Goal: Feedback & Contribution: Submit feedback/report problem

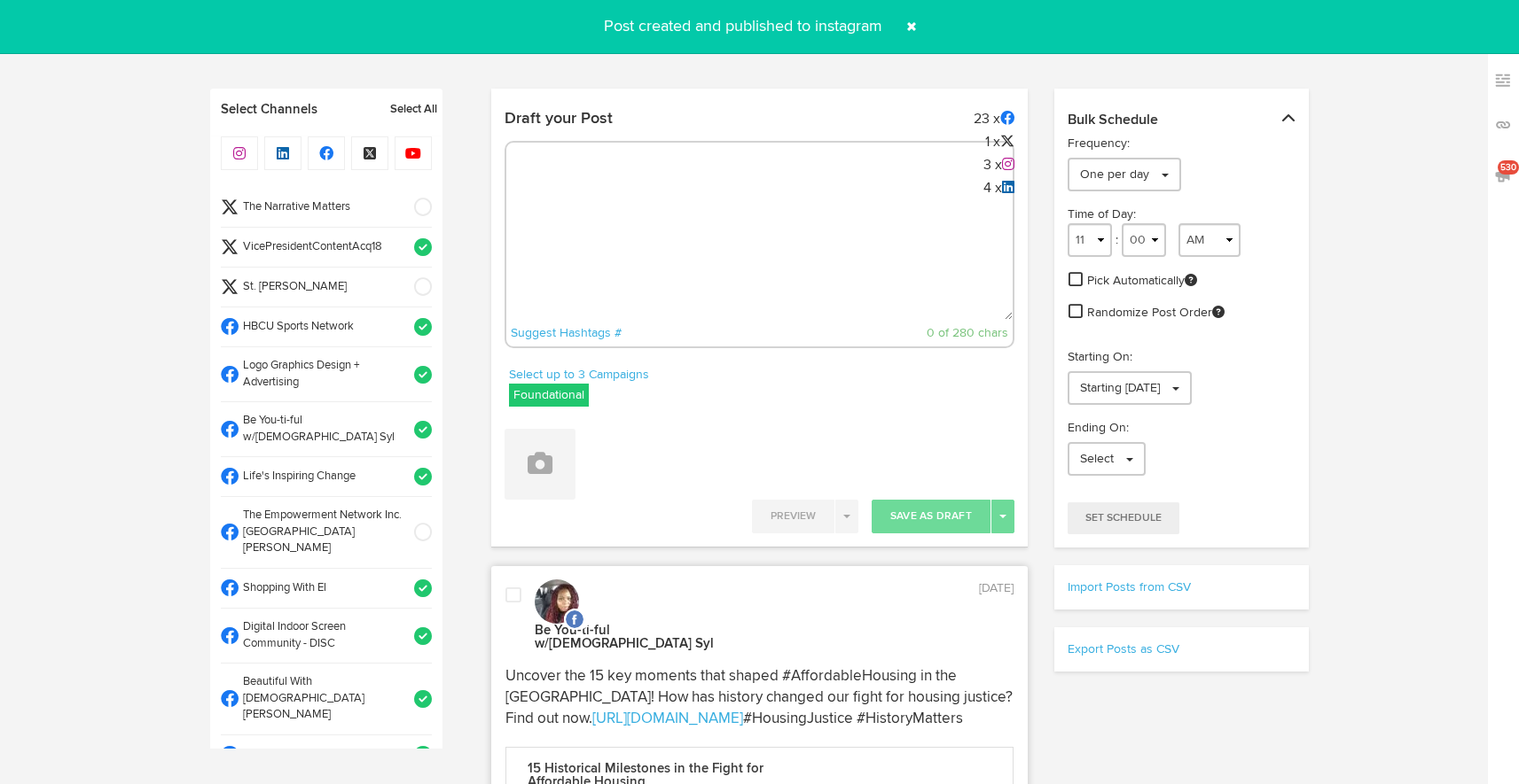
select select "2"
select select "34"
select select "PM"
select select "11"
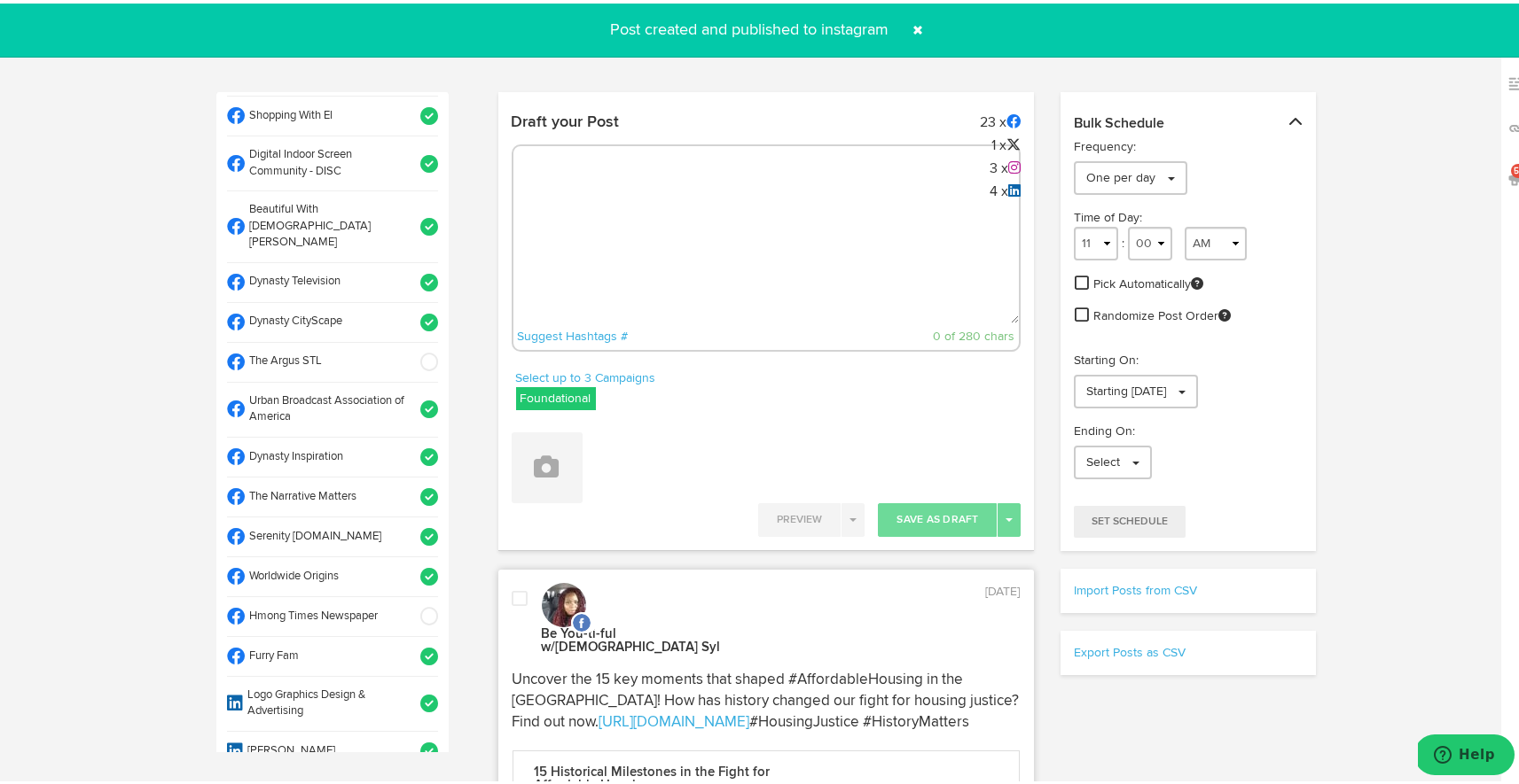
click at [612, 233] on textarea at bounding box center [766, 261] width 507 height 117
paste textarea "ARGUS News. Now. E News [DATE] Redistricting is more than just drawing lines—it…"
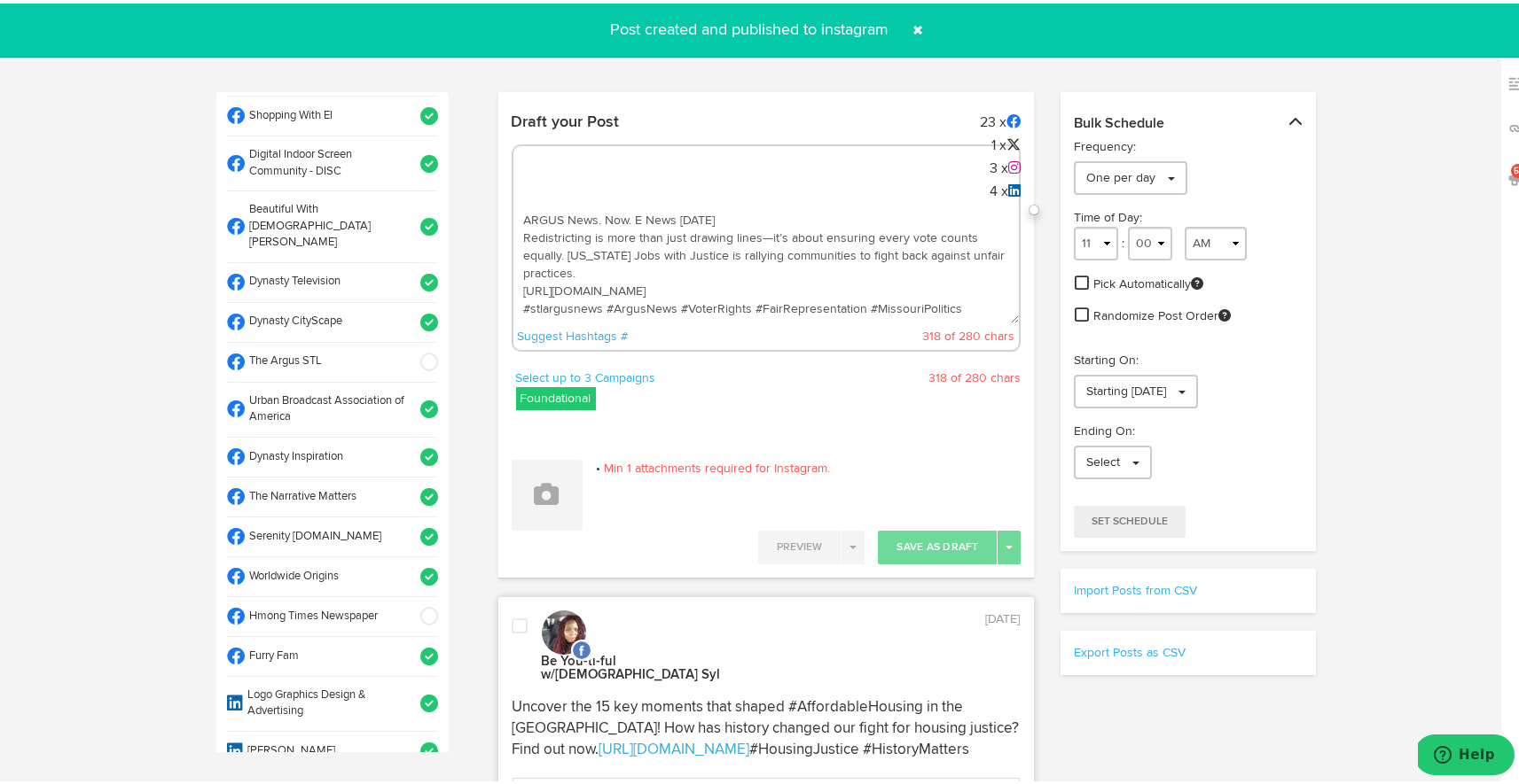
scroll to position [10, 0]
type textarea "ARGUS News. Now. E News [DATE] Redistricting is more than just drawing lines—it…"
click at [541, 499] on icon at bounding box center [547, 490] width 25 height 24
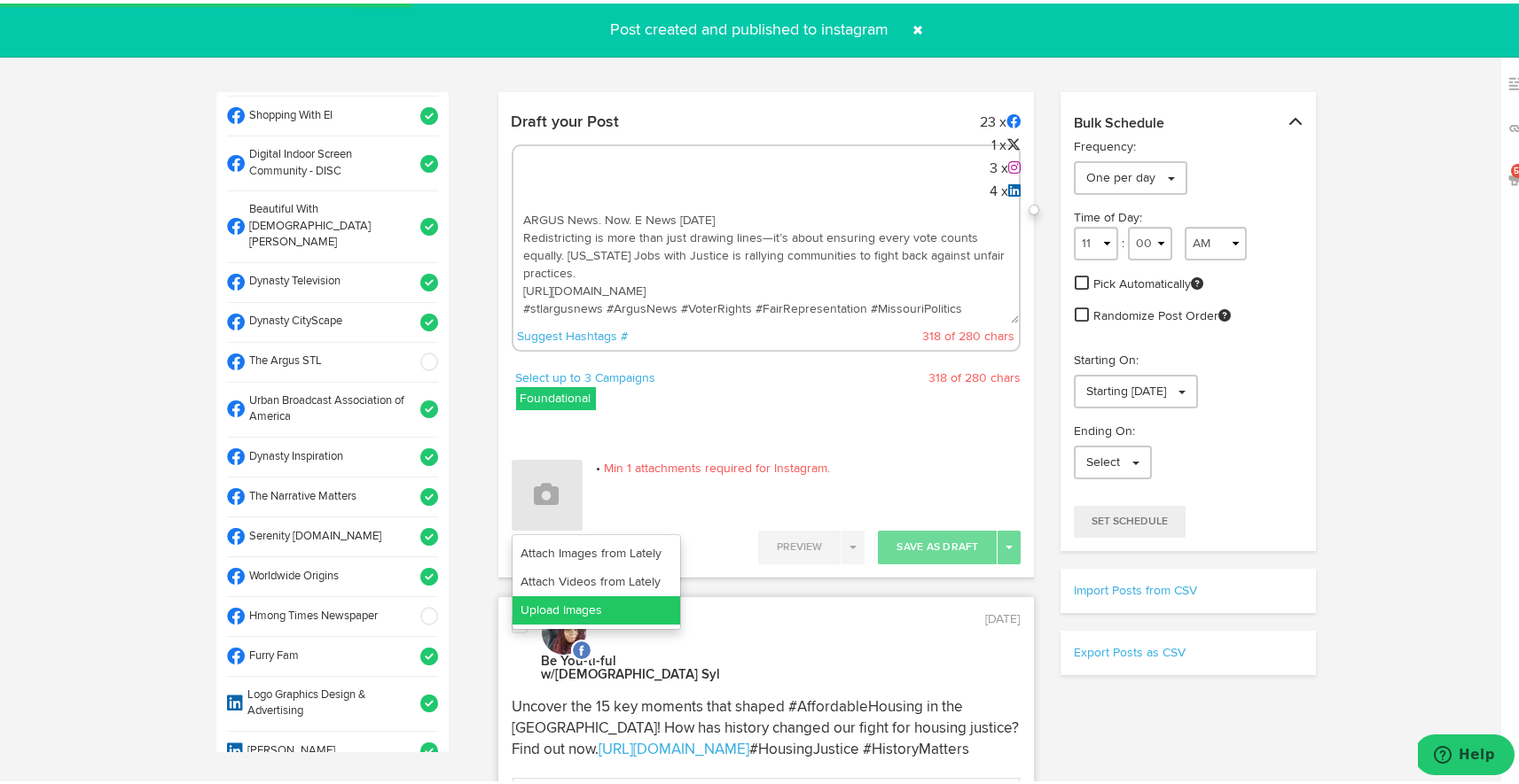
click at [559, 603] on link "Upload Images" at bounding box center [596, 606] width 168 height 28
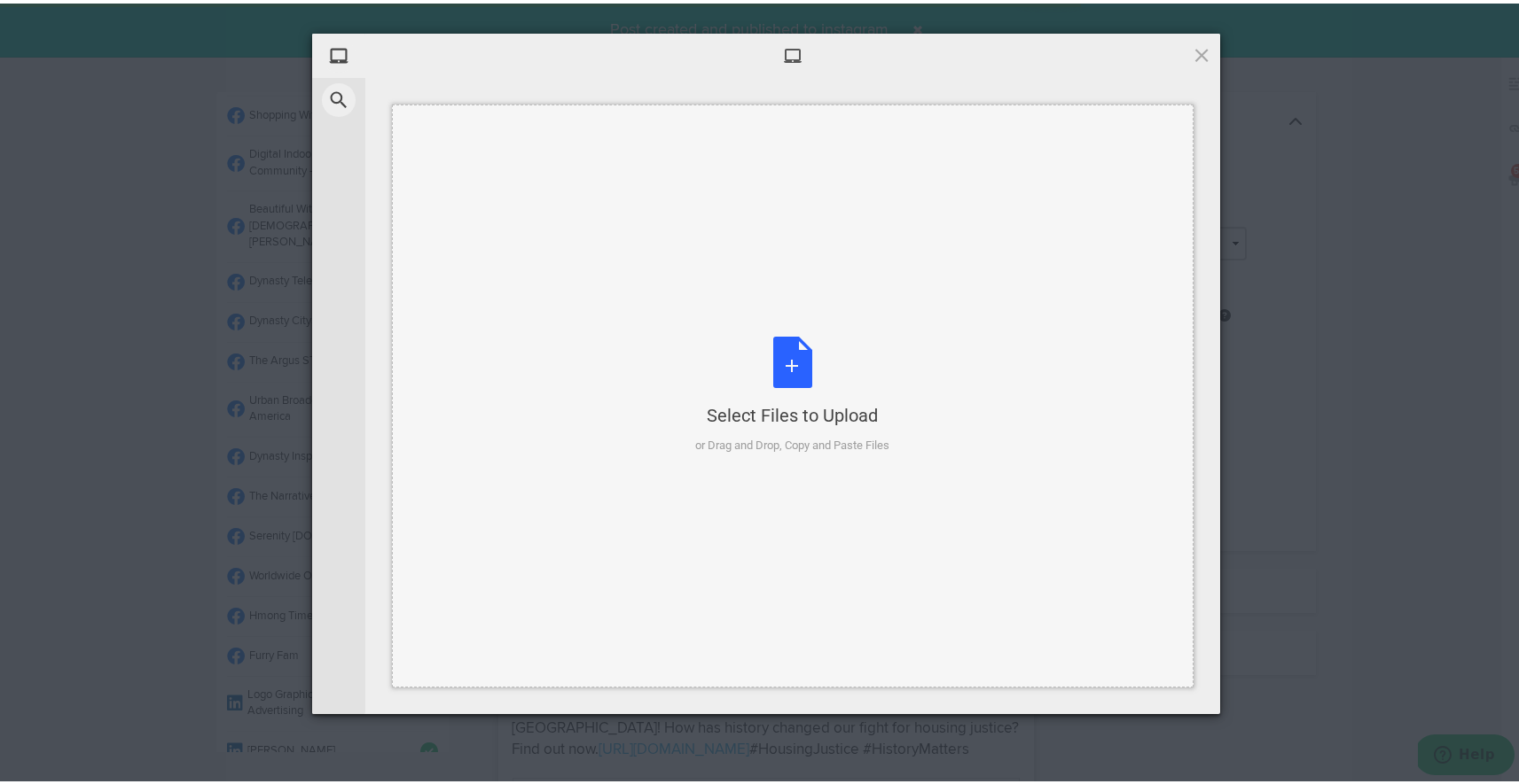
click at [791, 356] on div "Select Files to Upload or Drag and Drop, Copy and Paste Files" at bounding box center [794, 392] width 194 height 118
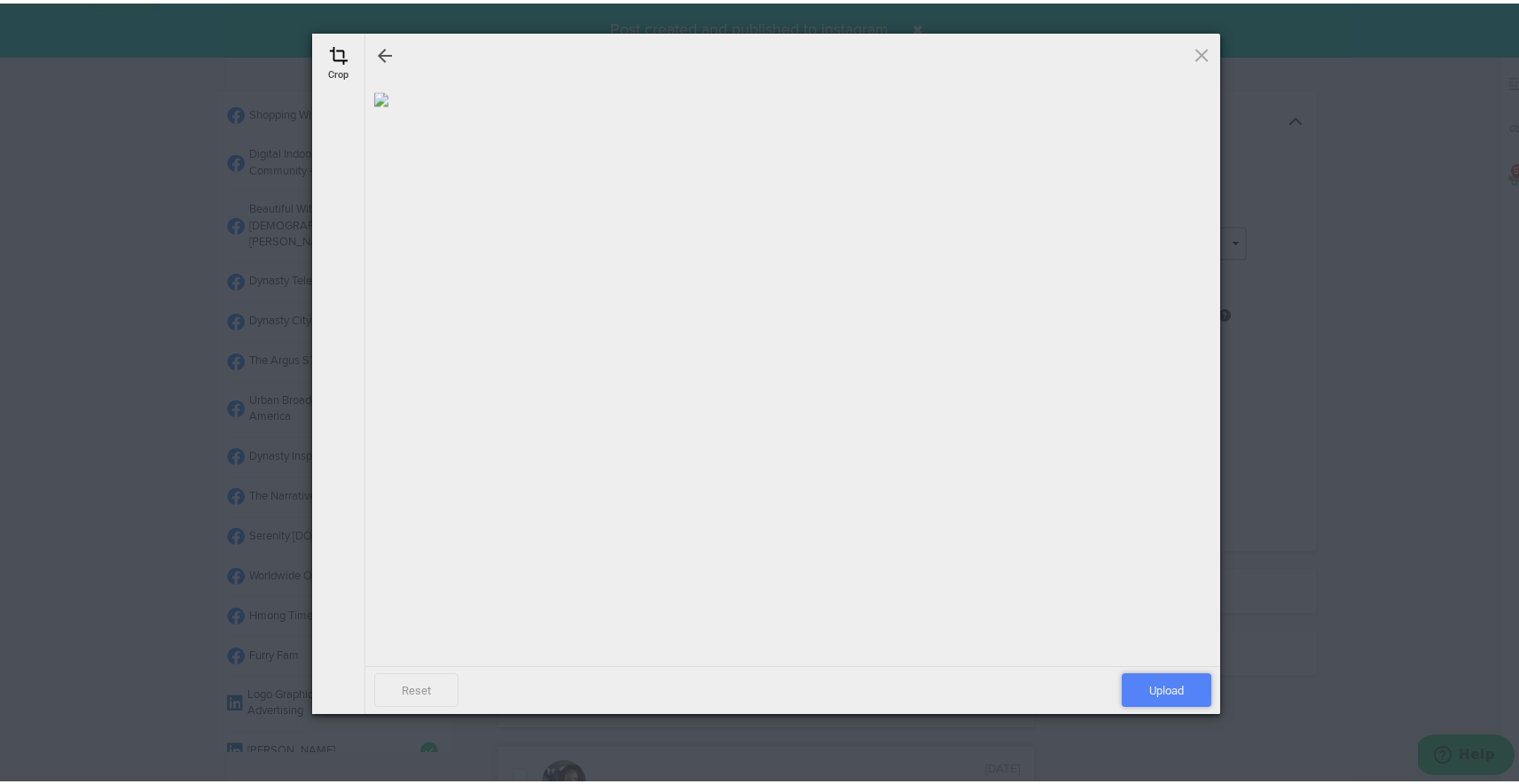
click at [1177, 697] on span "Upload" at bounding box center [1166, 686] width 90 height 34
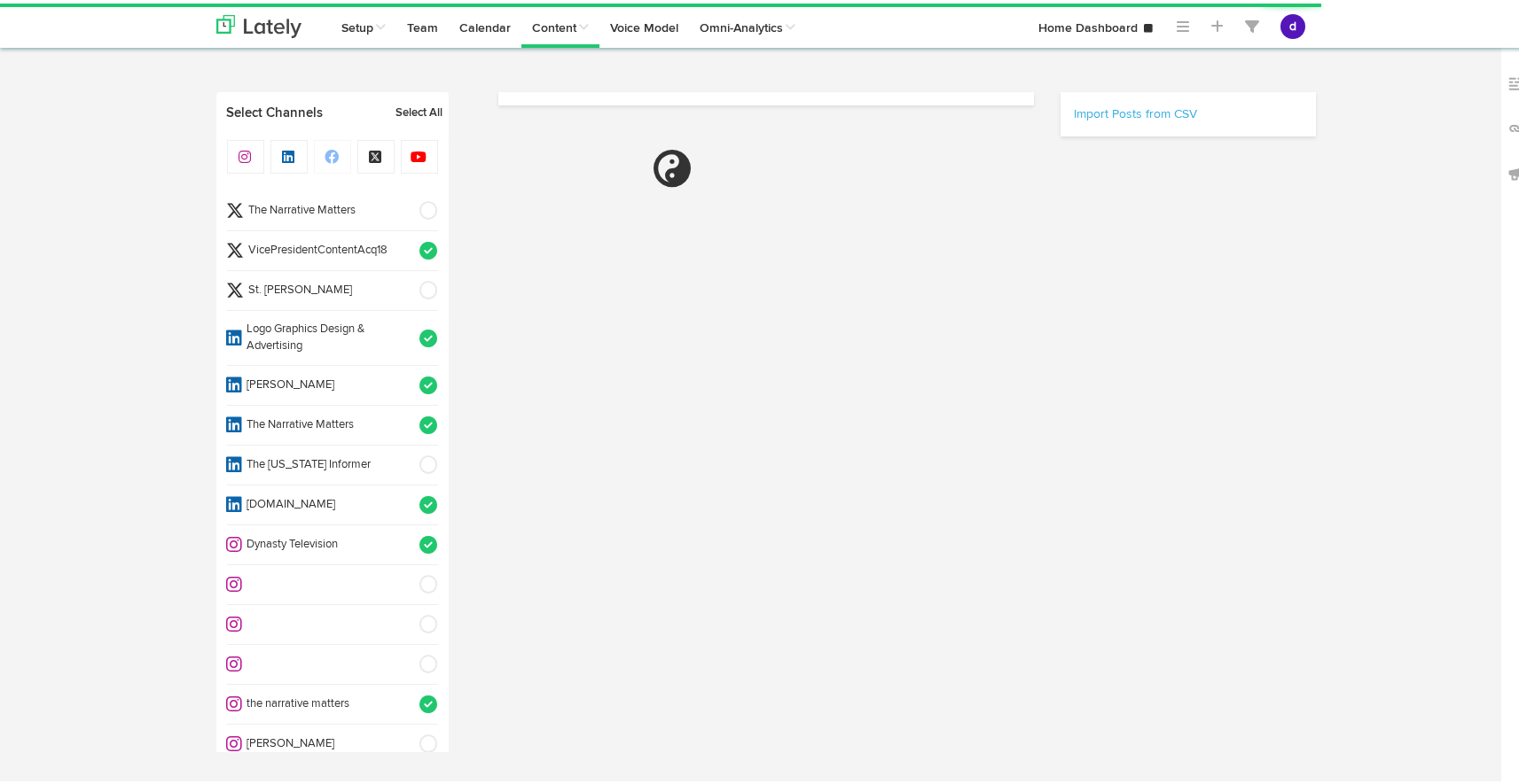
select select "8"
select select "50"
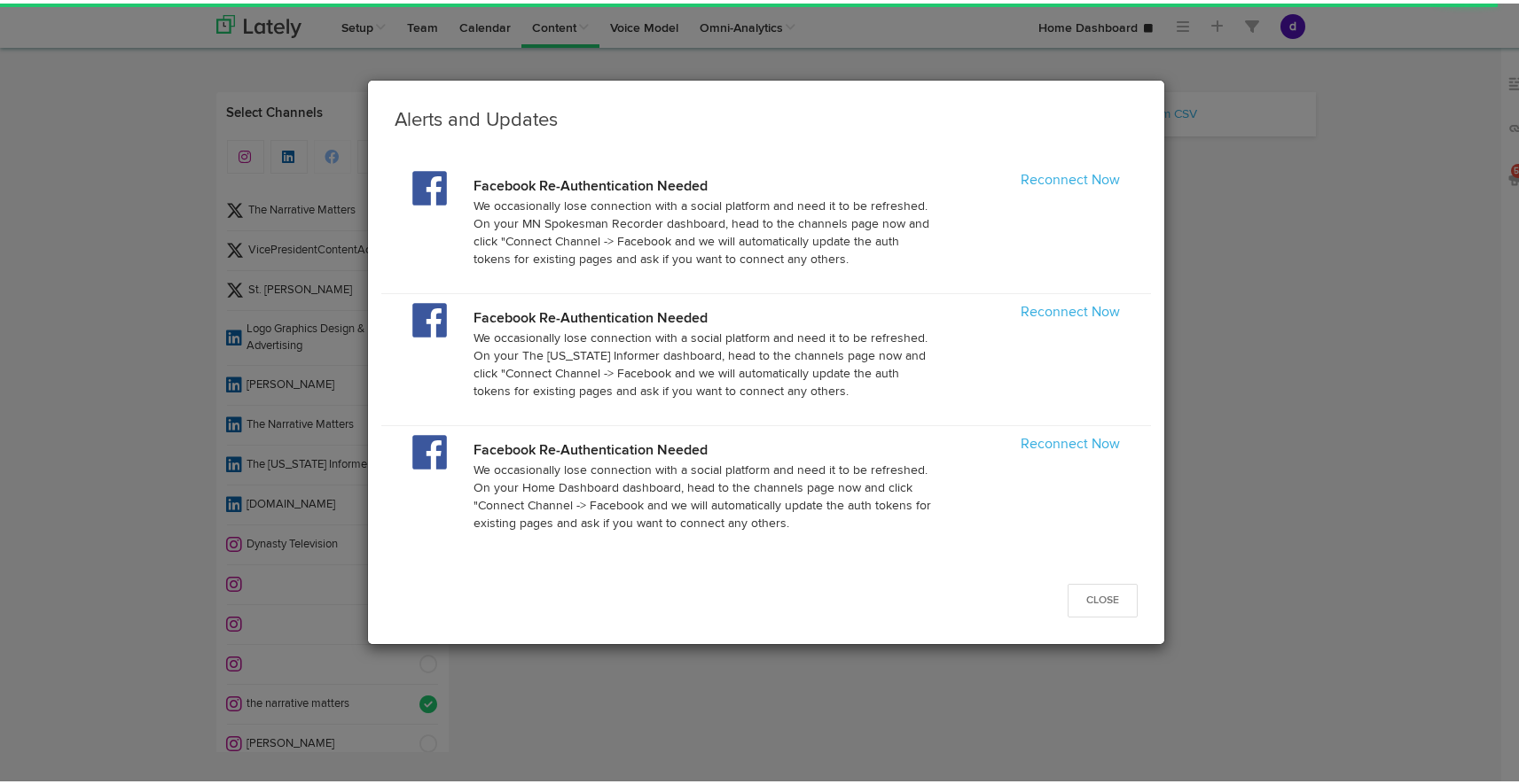
click at [577, 232] on p "We occasionally lose connection with a social platform and need it to be refres…" at bounding box center [705, 230] width 463 height 71
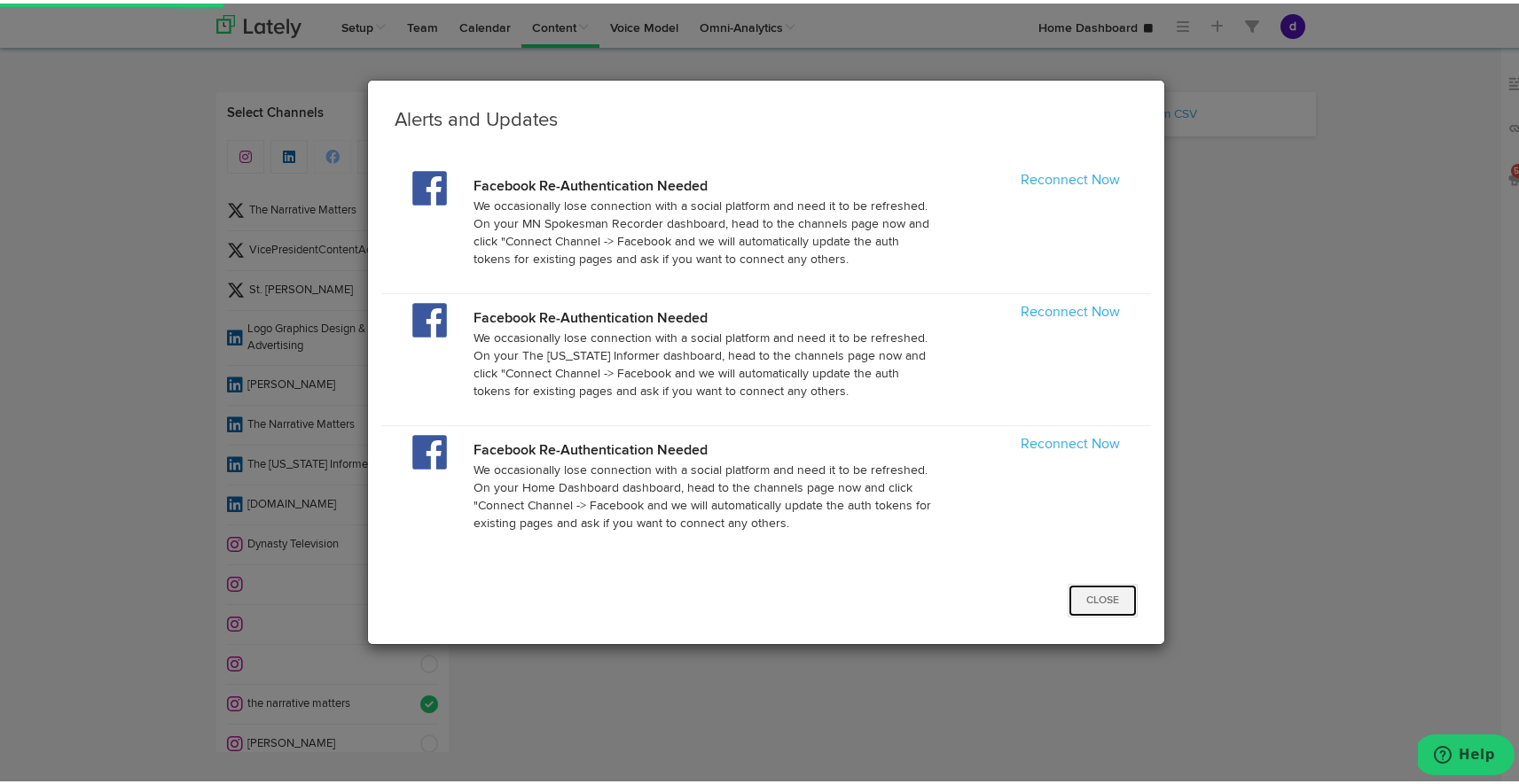
click at [1099, 595] on button "Close" at bounding box center [1102, 597] width 70 height 34
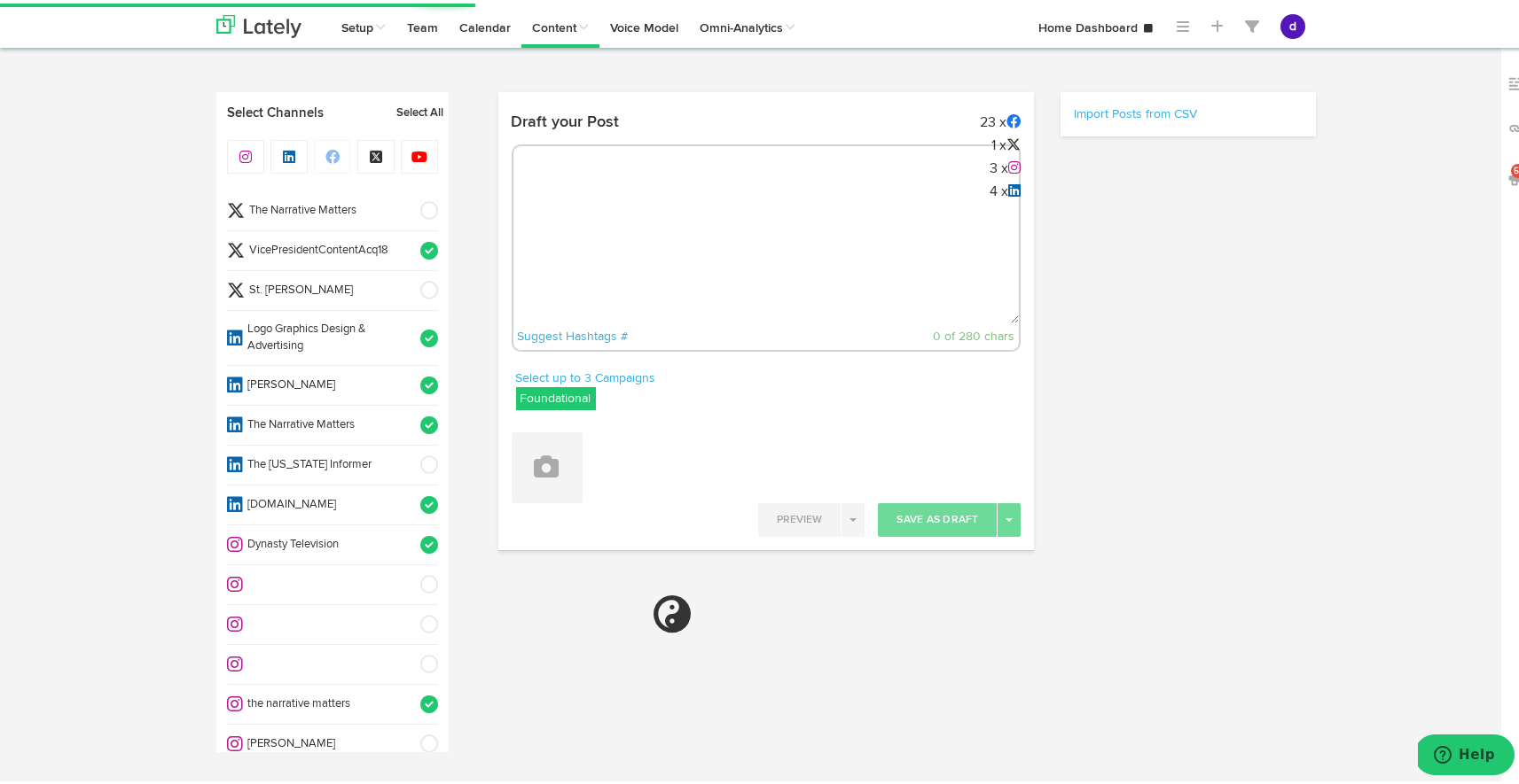
click at [771, 240] on textarea at bounding box center [766, 261] width 507 height 117
paste textarea "ARGUS News. Now. E News [DATE] Redistricting is more than just drawing lines—it…"
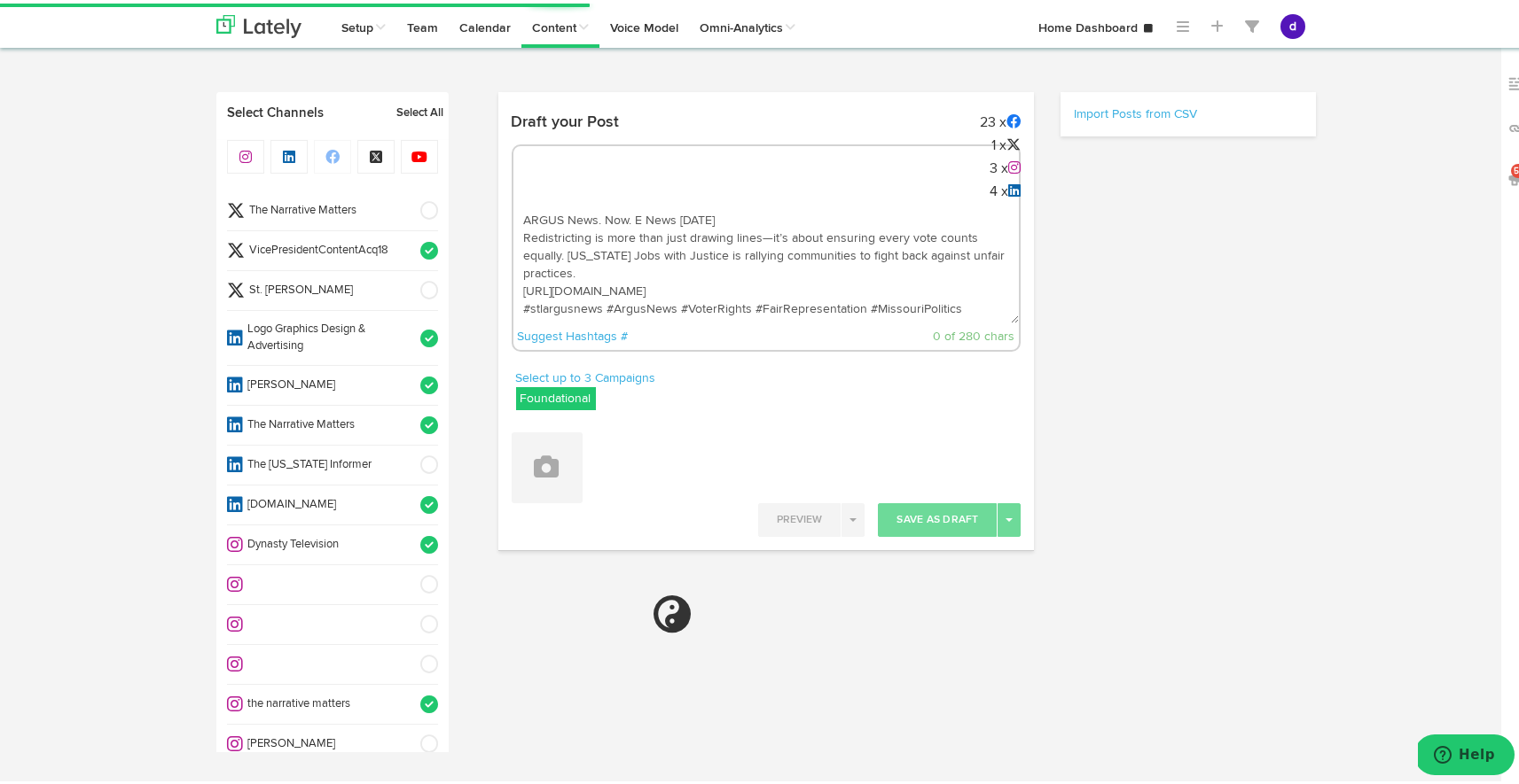
scroll to position [10, 0]
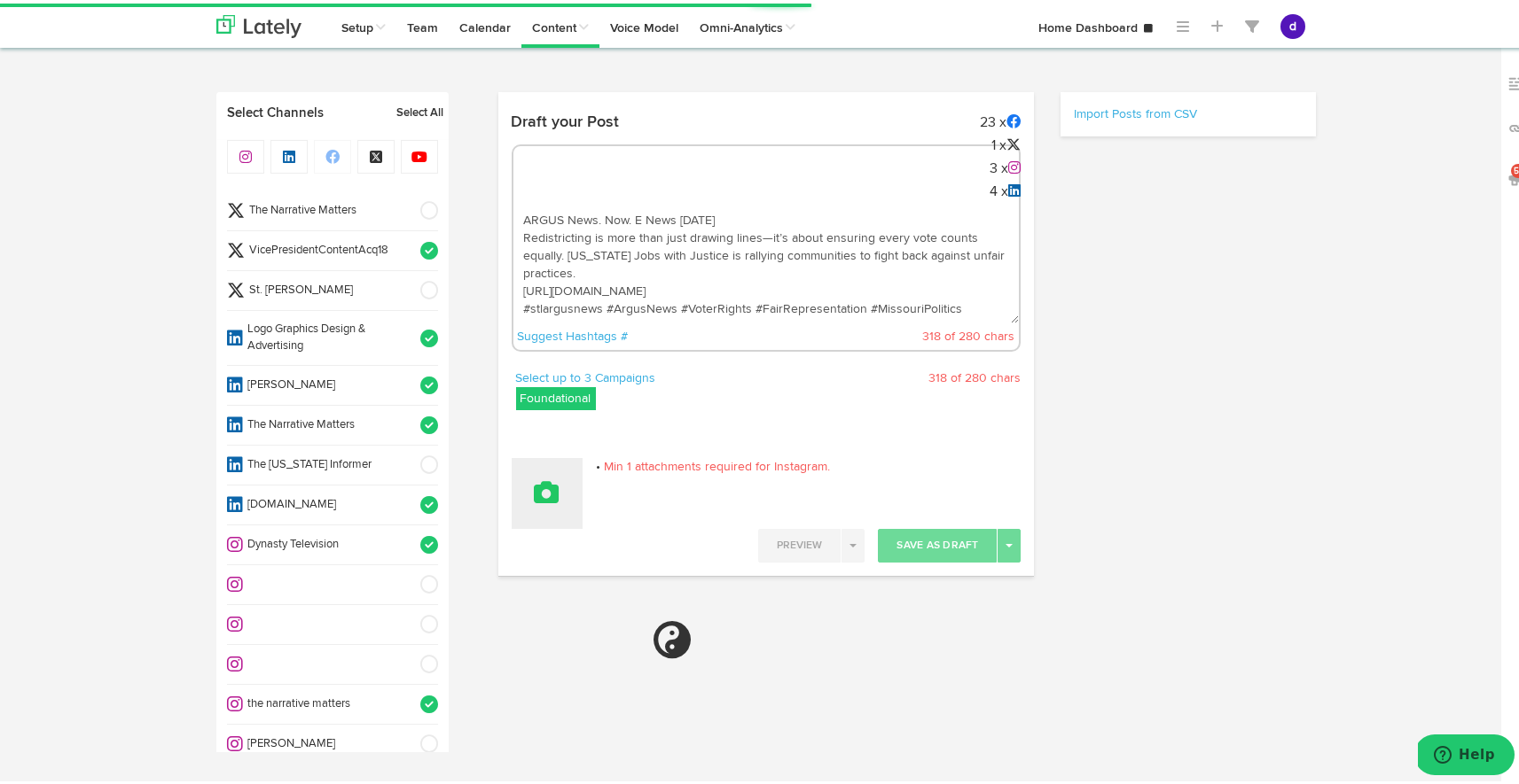
type textarea "ARGUS News. Now. E News August 25 Redistricting is more than just drawing lines…"
click at [536, 477] on icon at bounding box center [547, 488] width 25 height 24
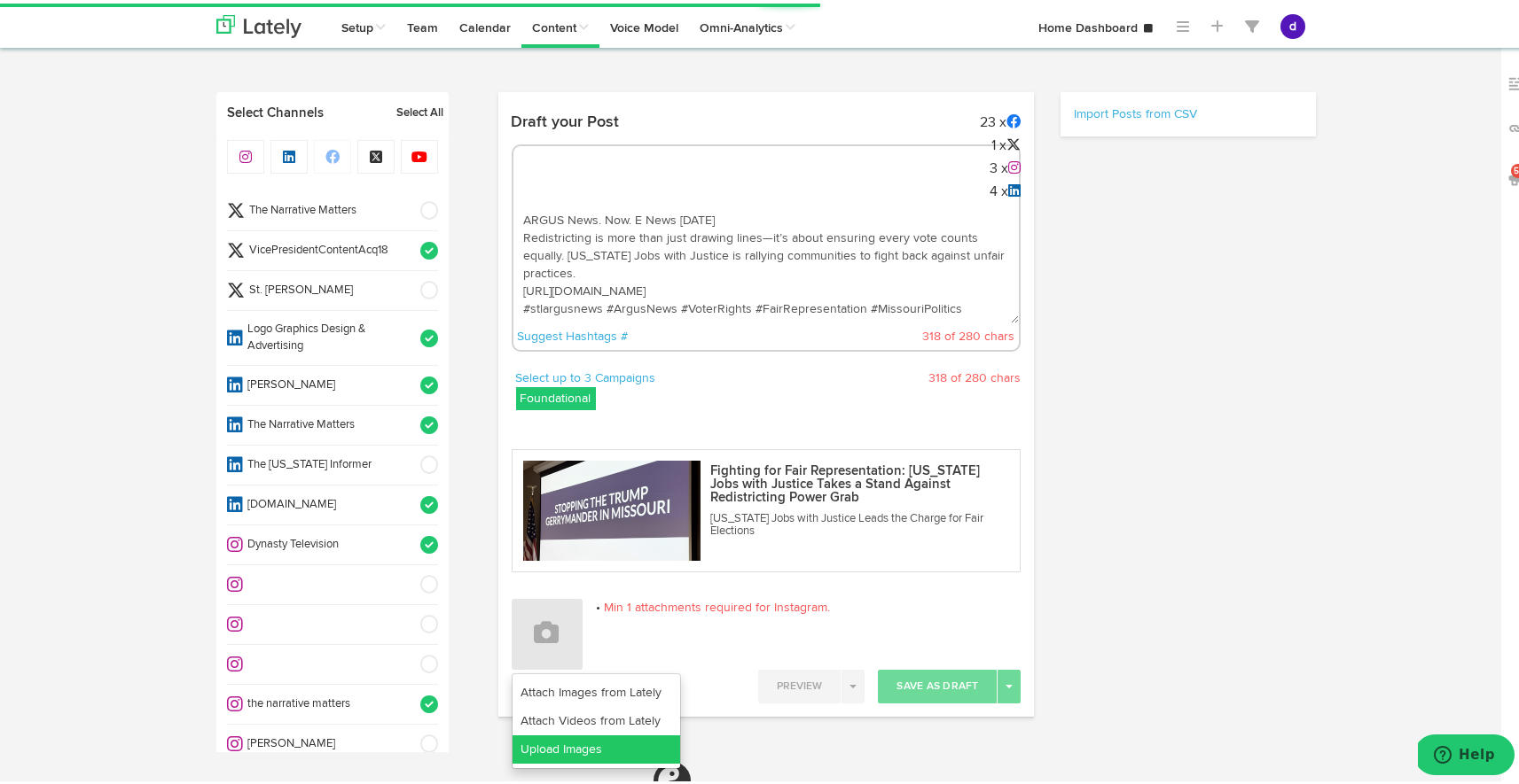
click at [548, 738] on link "Upload Images" at bounding box center [596, 746] width 168 height 28
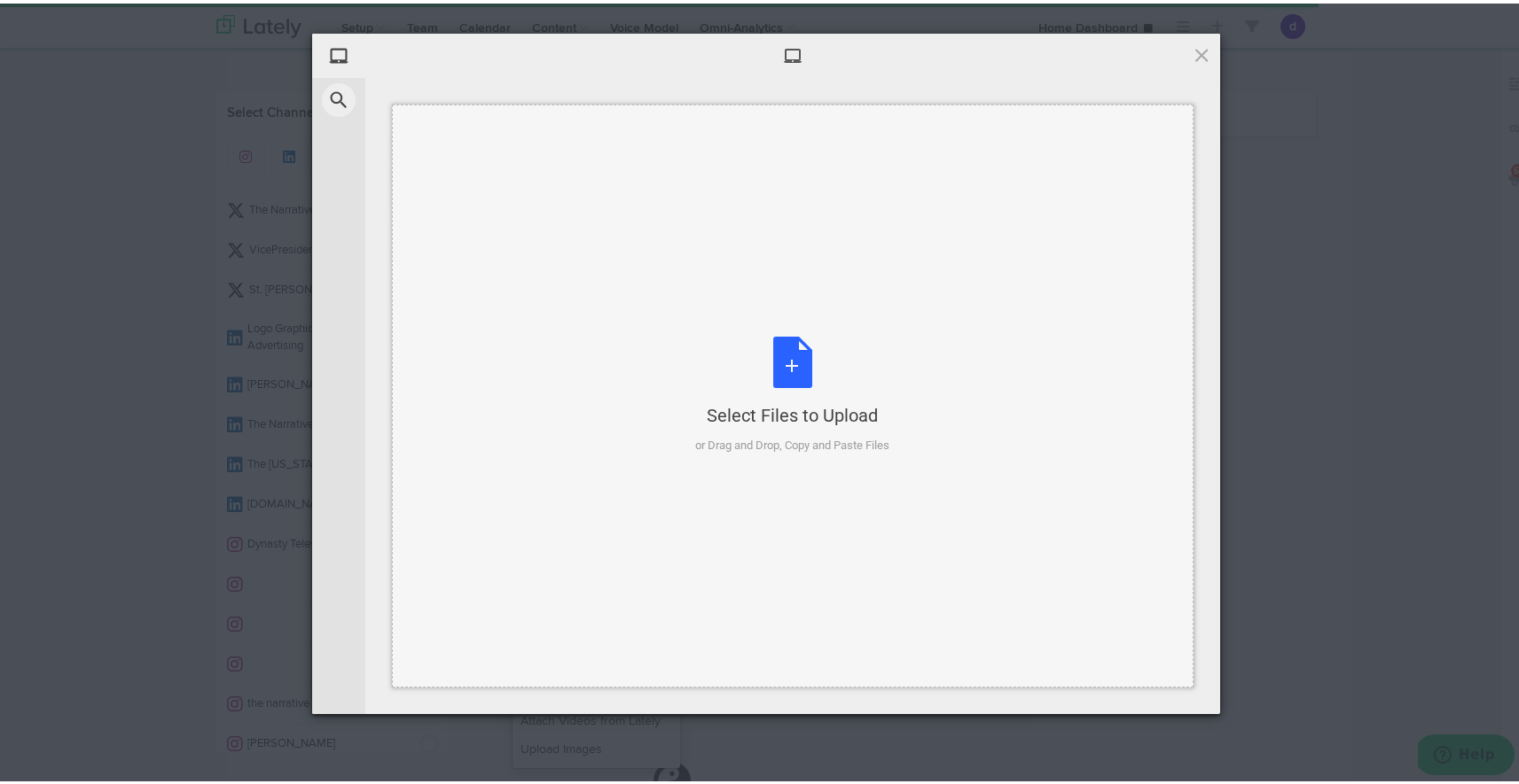
click at [784, 345] on div "Select Files to Upload or Drag and Drop, Copy and Paste Files" at bounding box center [794, 392] width 194 height 118
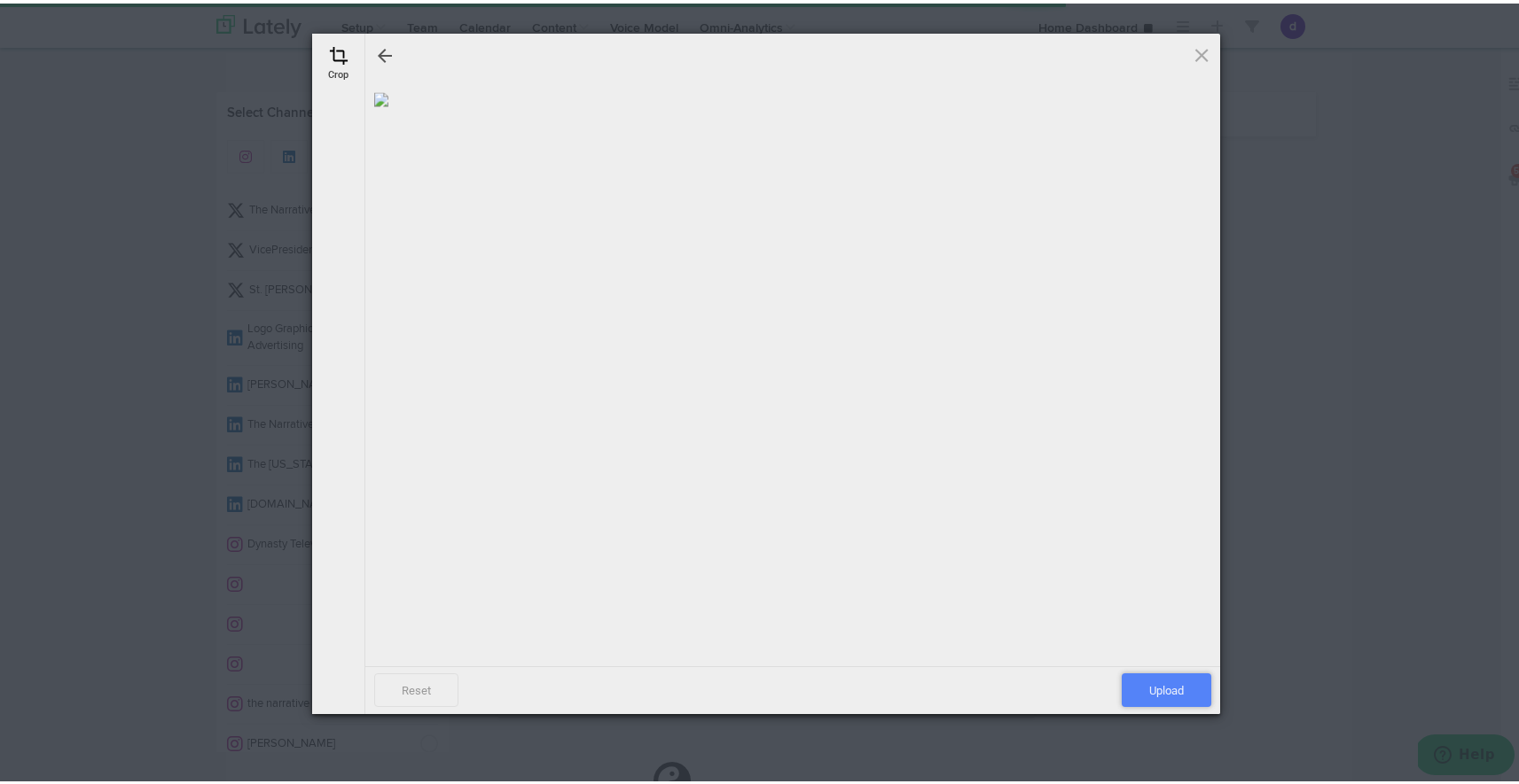
click at [1167, 686] on span "Upload" at bounding box center [1166, 686] width 90 height 34
select select "11"
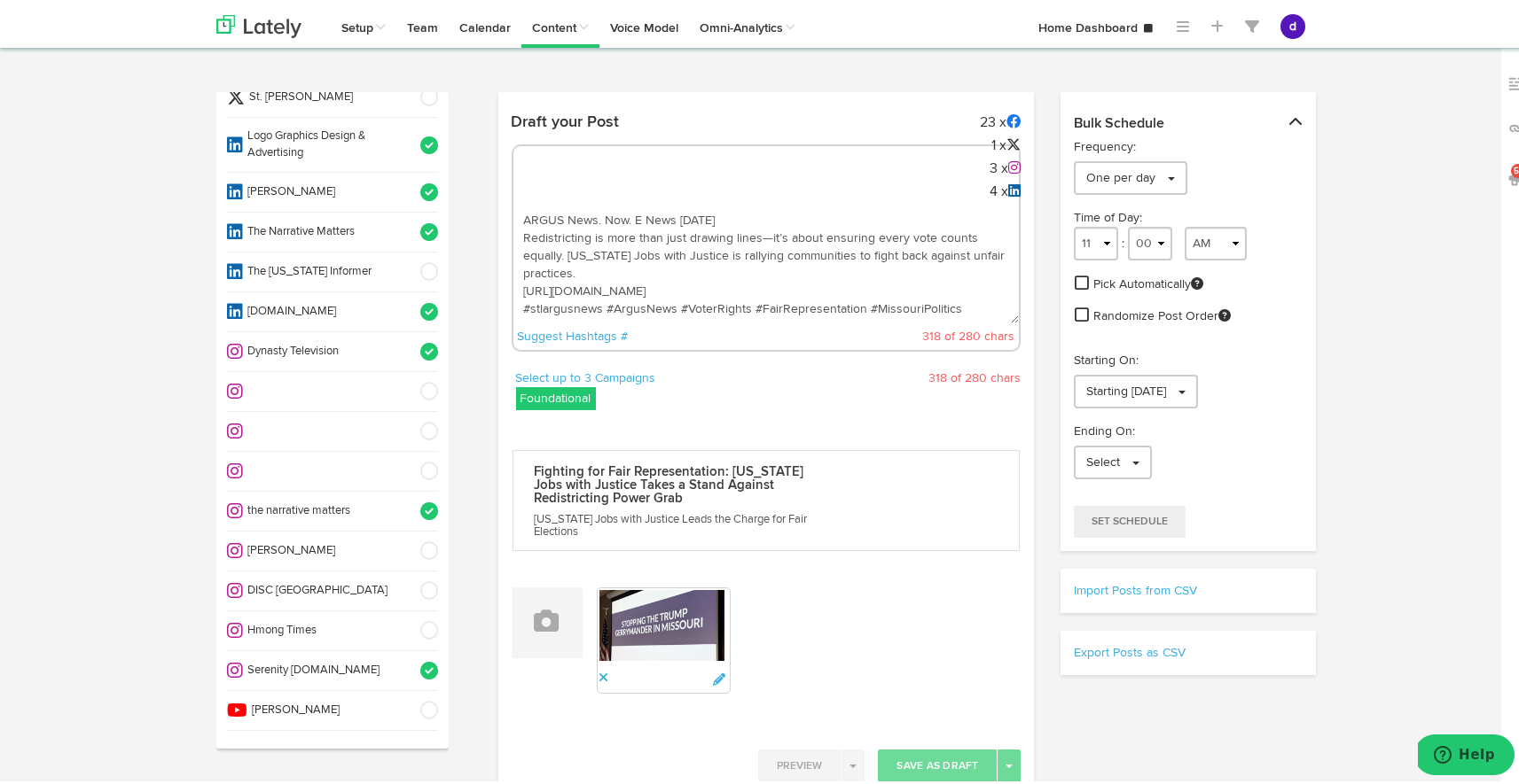
scroll to position [208, 0]
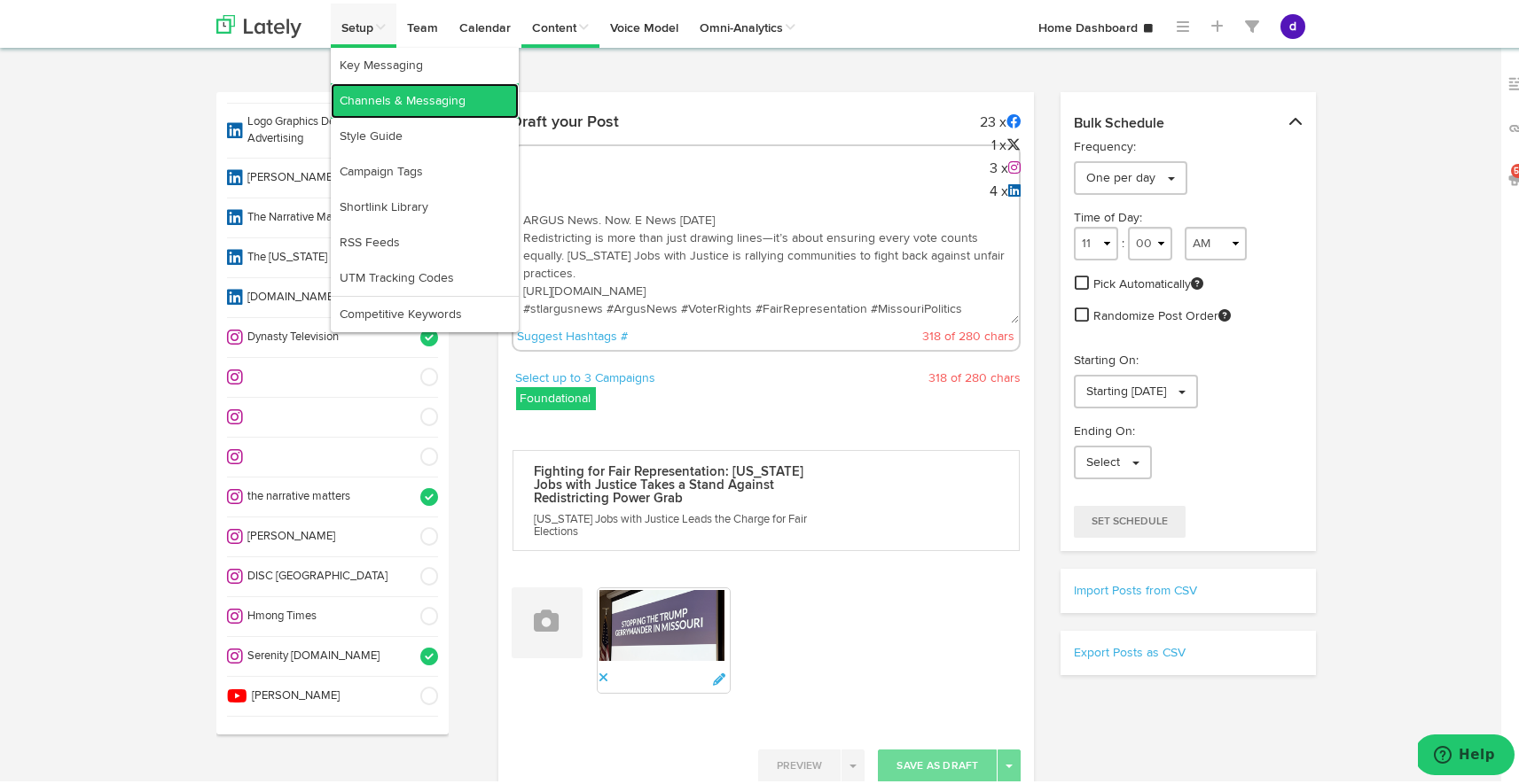
click at [383, 95] on link "Channels & Messaging" at bounding box center [424, 97] width 188 height 35
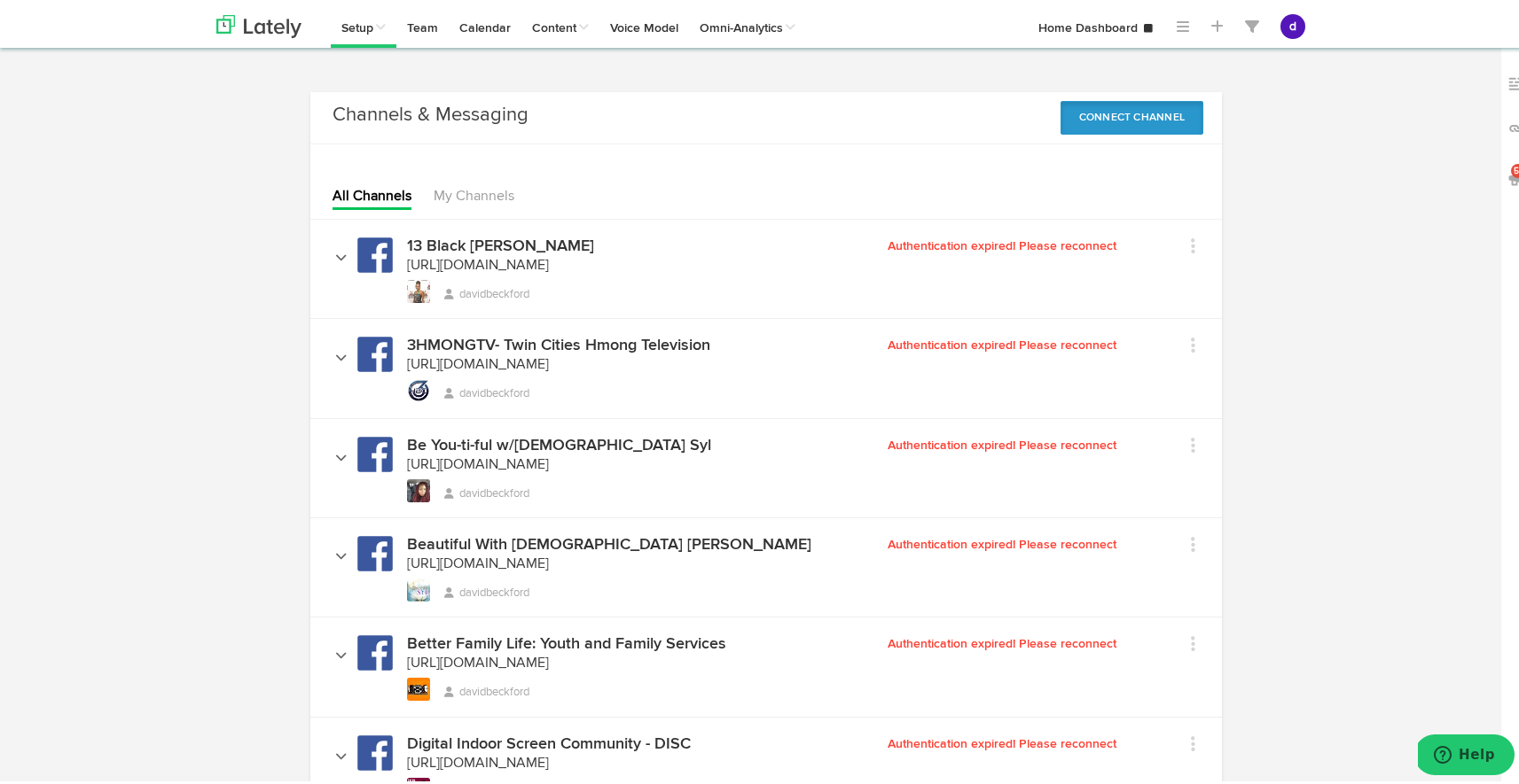
click at [1160, 103] on button "Connect Channel" at bounding box center [1132, 113] width 143 height 34
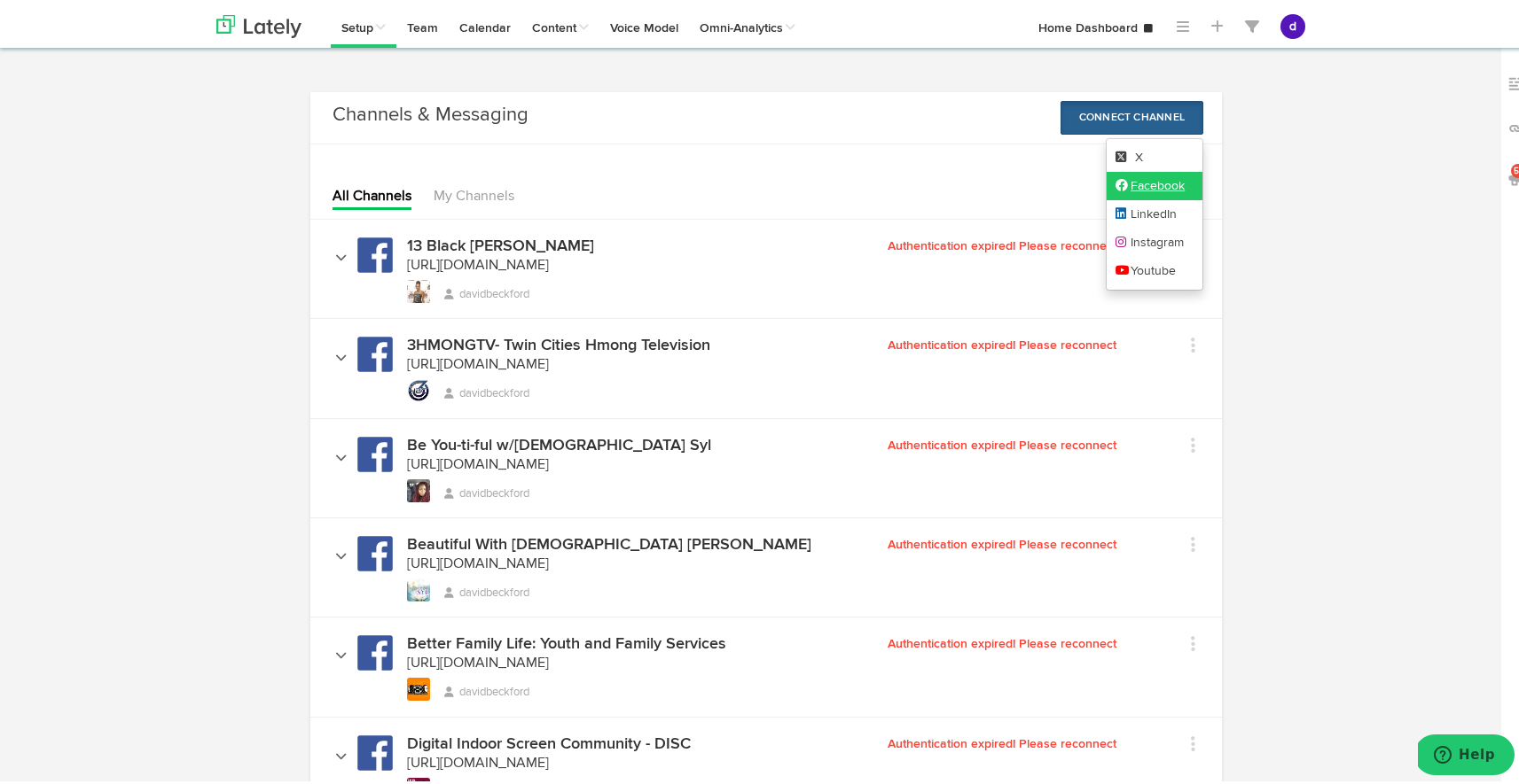
click at [1129, 181] on link "Facebook" at bounding box center [1155, 182] width 96 height 28
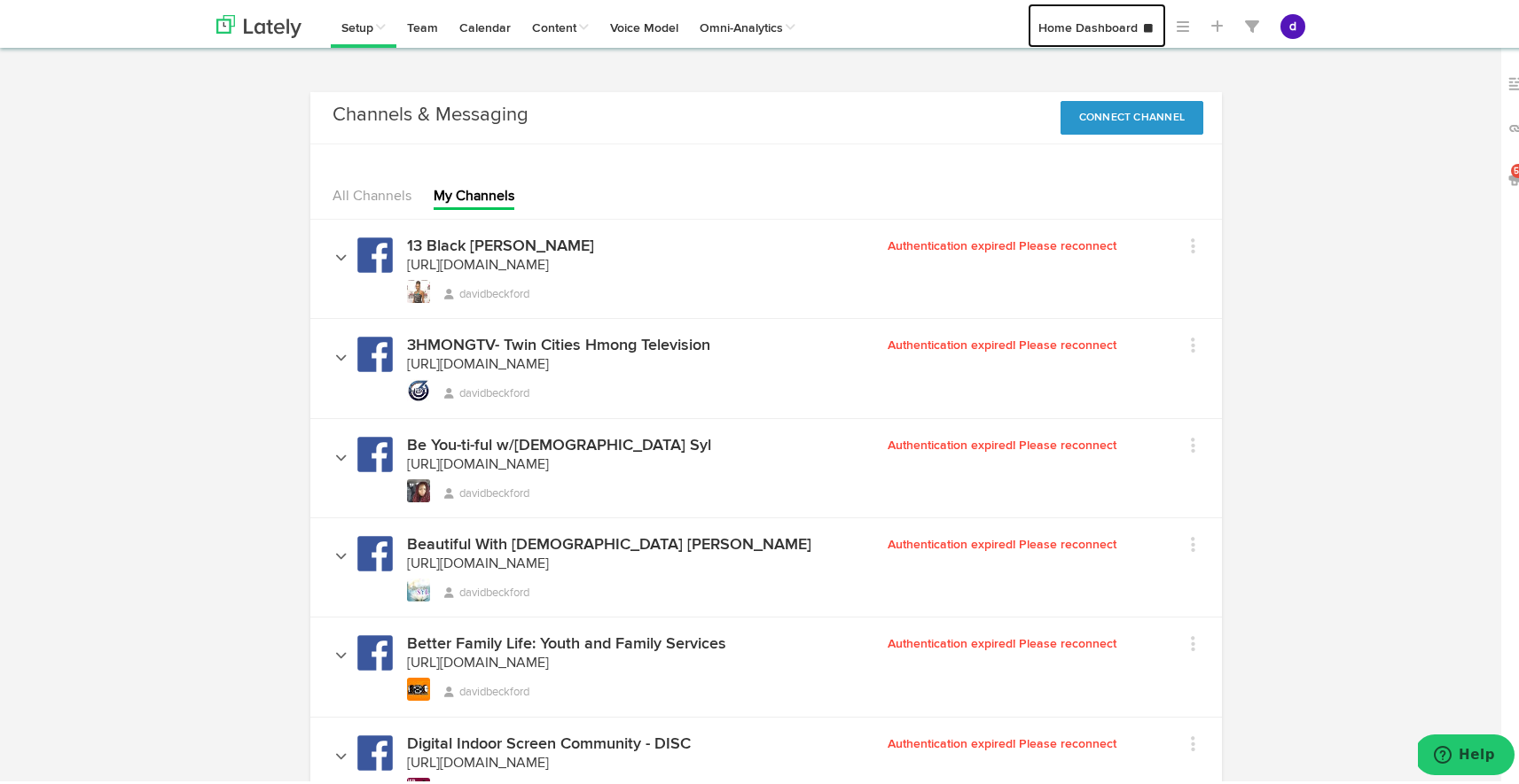
click at [1114, 25] on link "Home Dashboard" at bounding box center [1097, 22] width 138 height 44
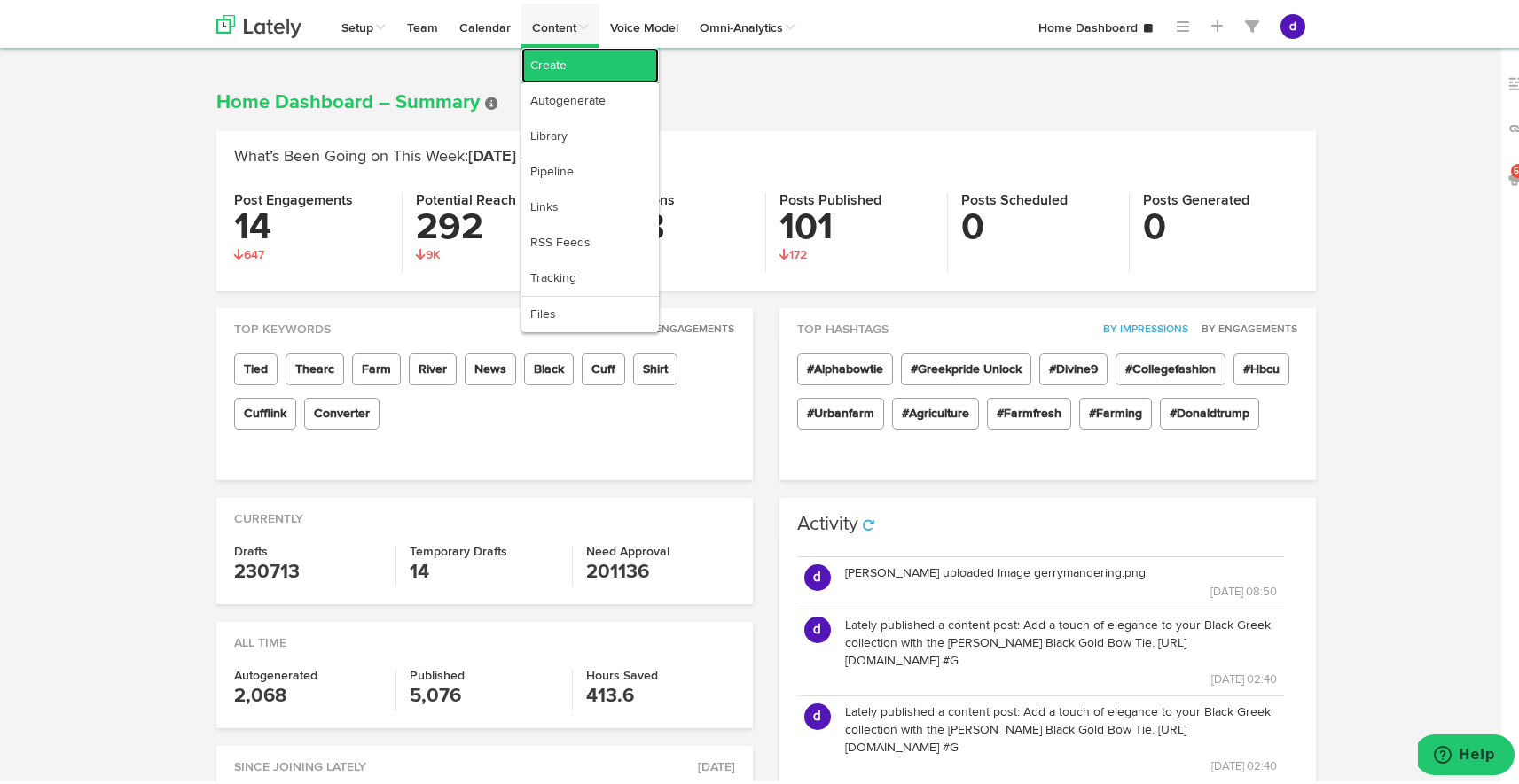
click at [585, 61] on link "Create" at bounding box center [589, 62] width 137 height 35
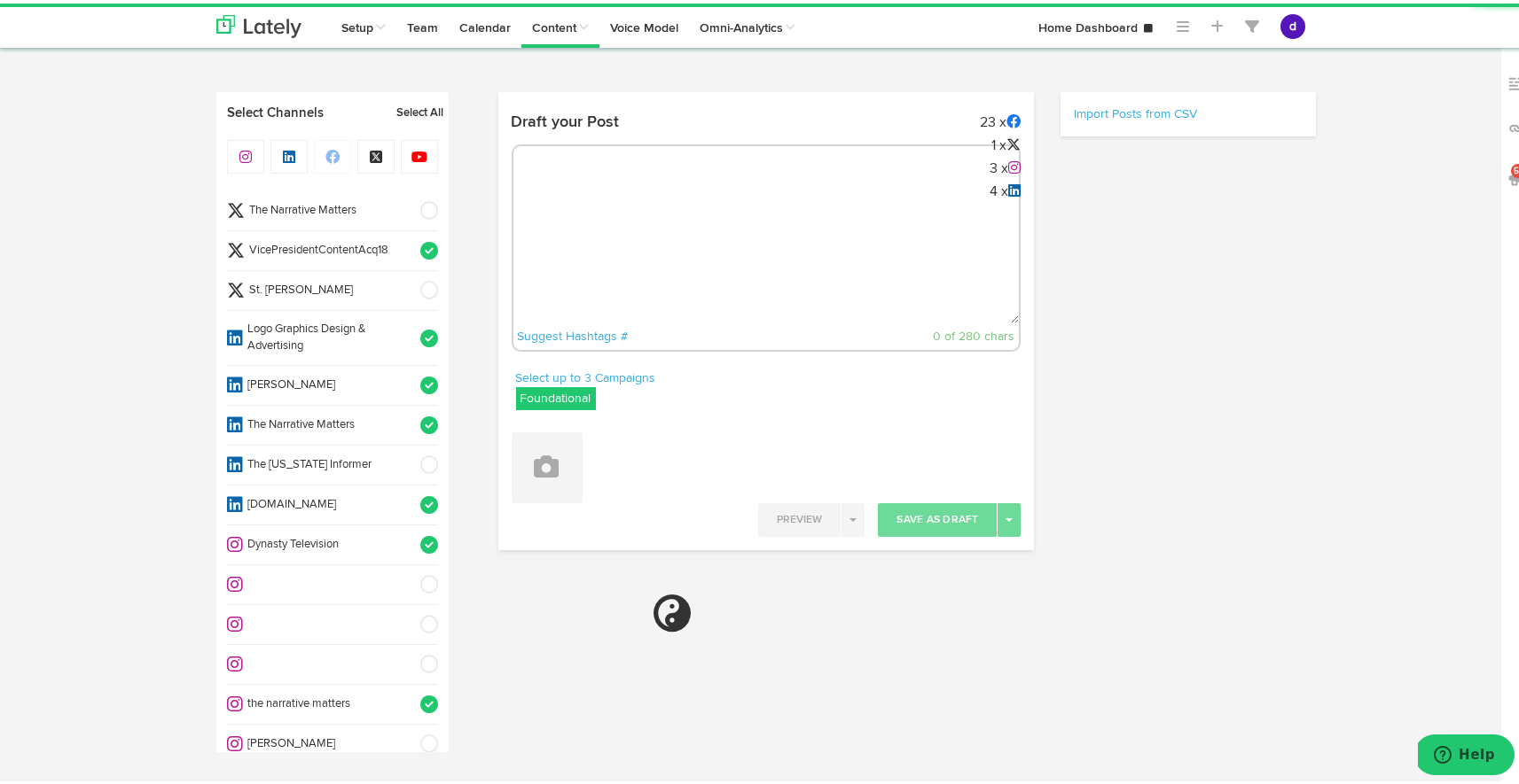
radio input "true"
select select "8"
select select "51"
select select "11"
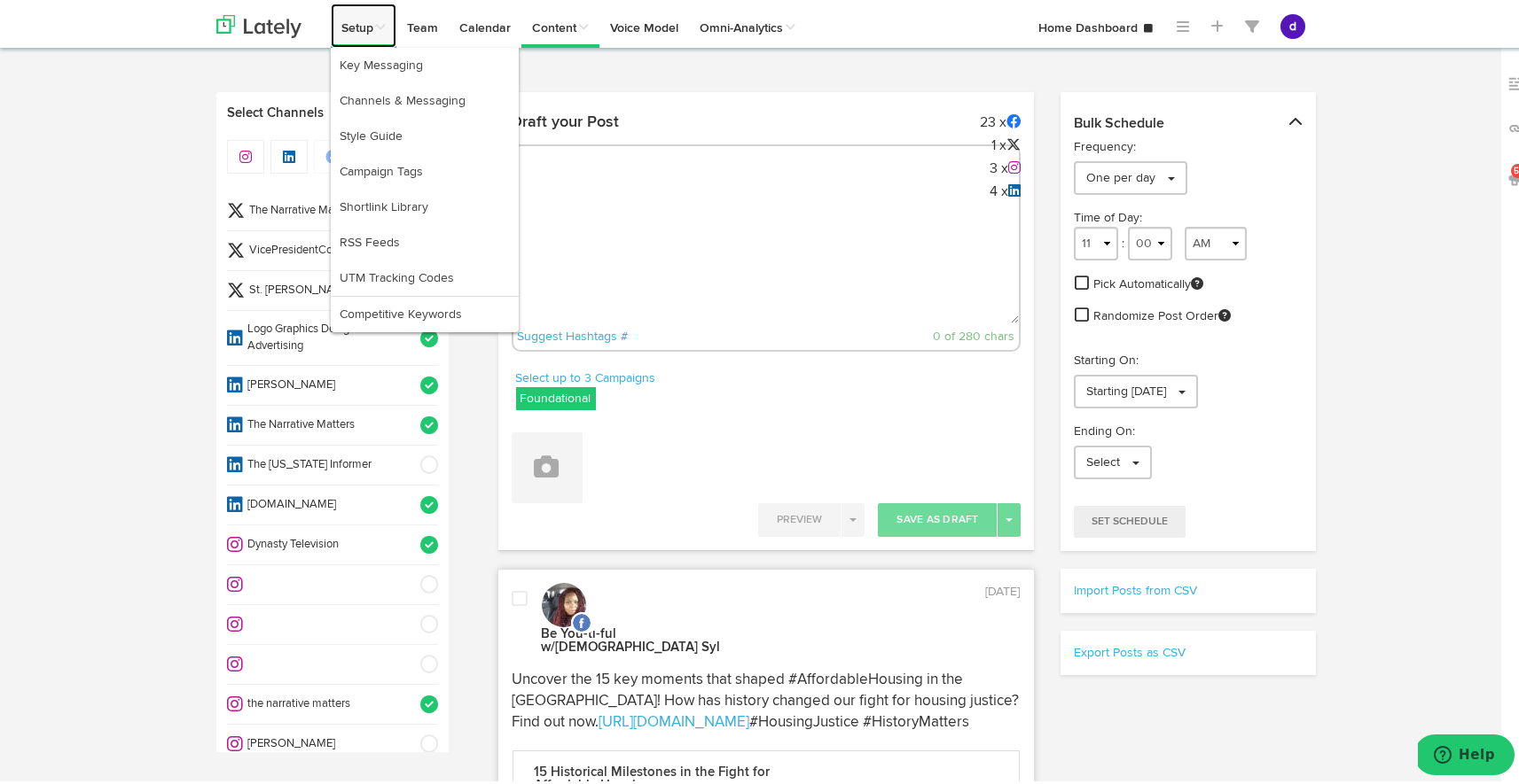
click at [352, 17] on link "Setup" at bounding box center [363, 22] width 65 height 44
click at [377, 93] on link "Channels & Messaging" at bounding box center [424, 97] width 188 height 35
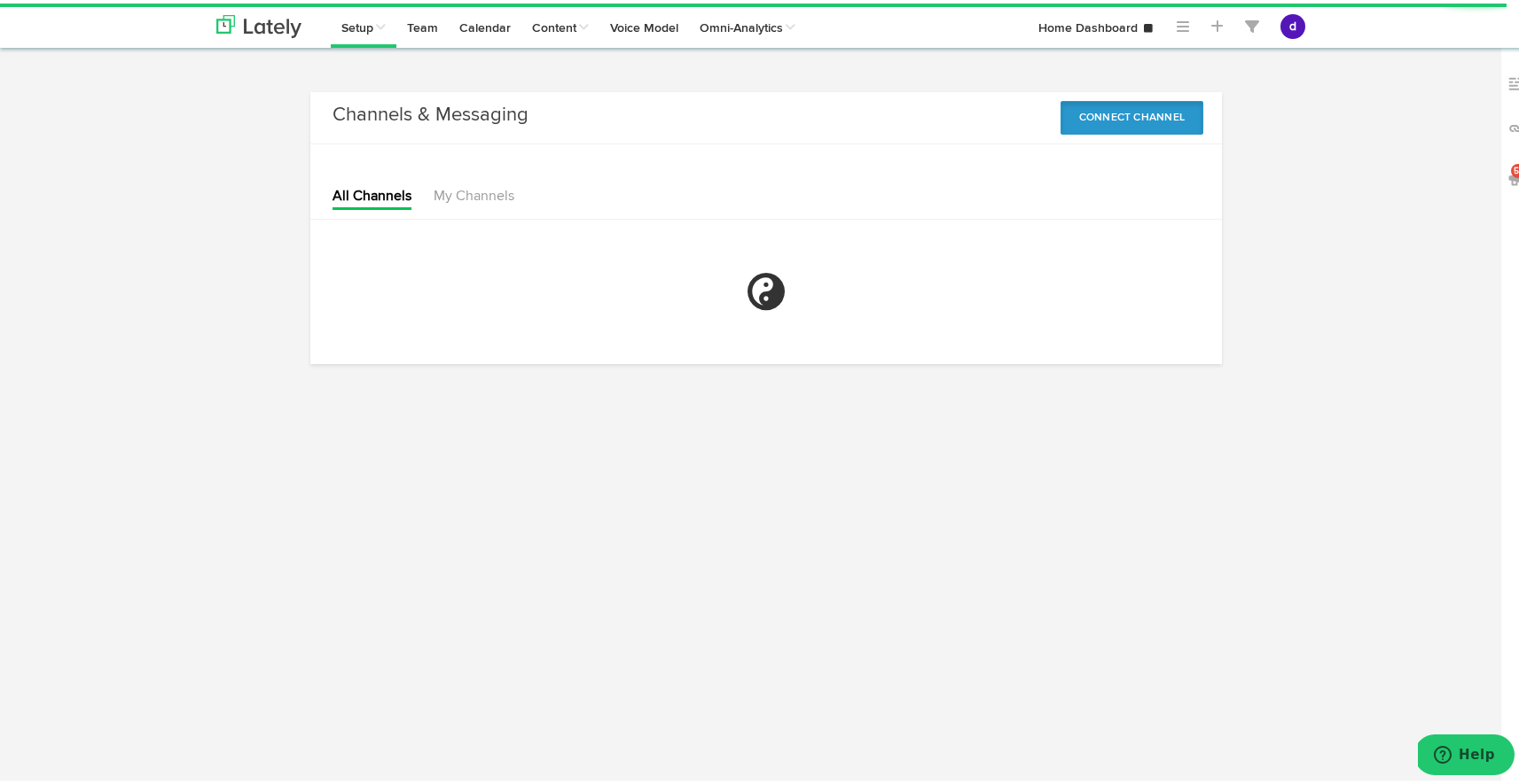
click at [1156, 108] on button "Connect Channel" at bounding box center [1132, 113] width 143 height 34
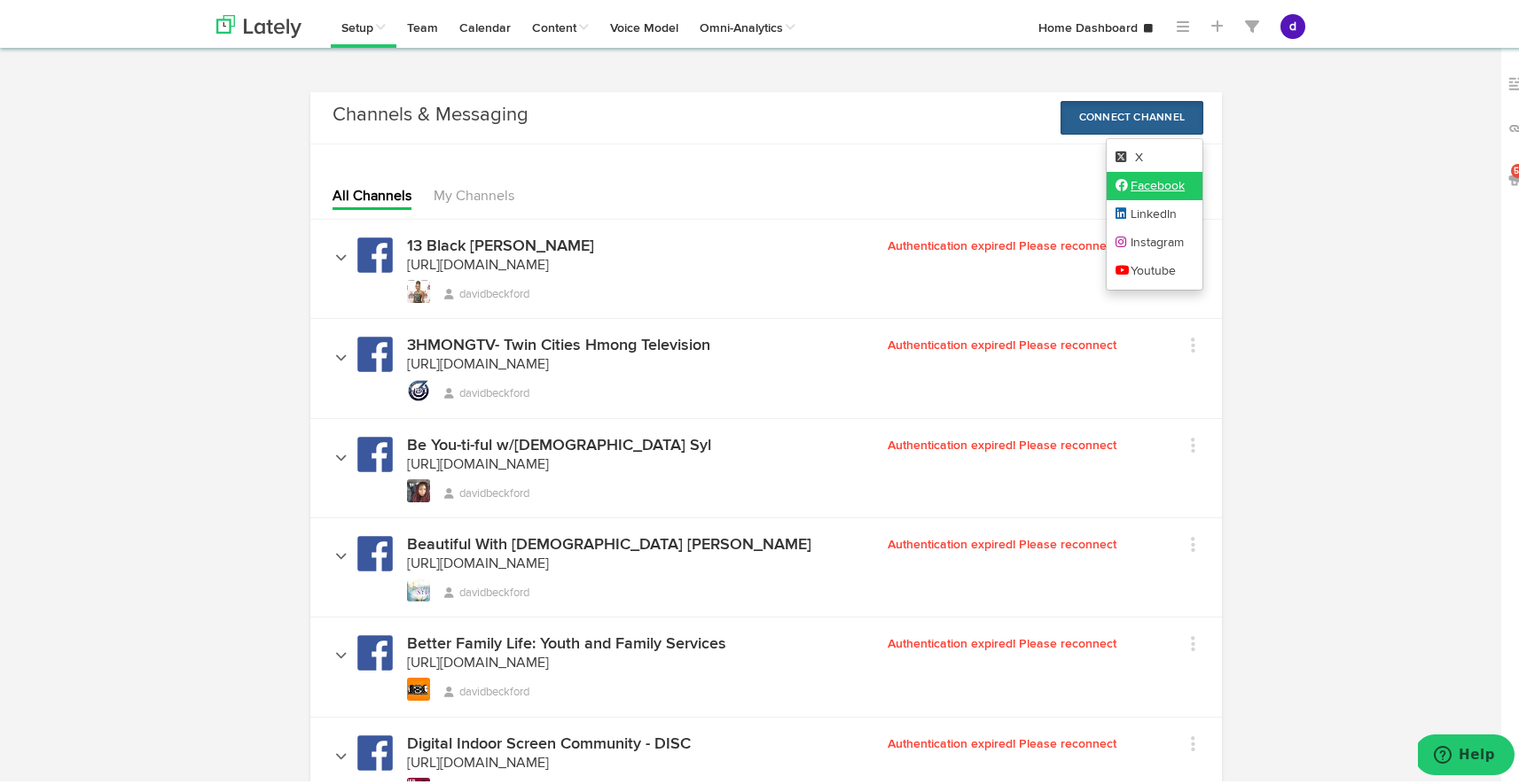
click at [1156, 183] on link "Facebook" at bounding box center [1155, 182] width 96 height 28
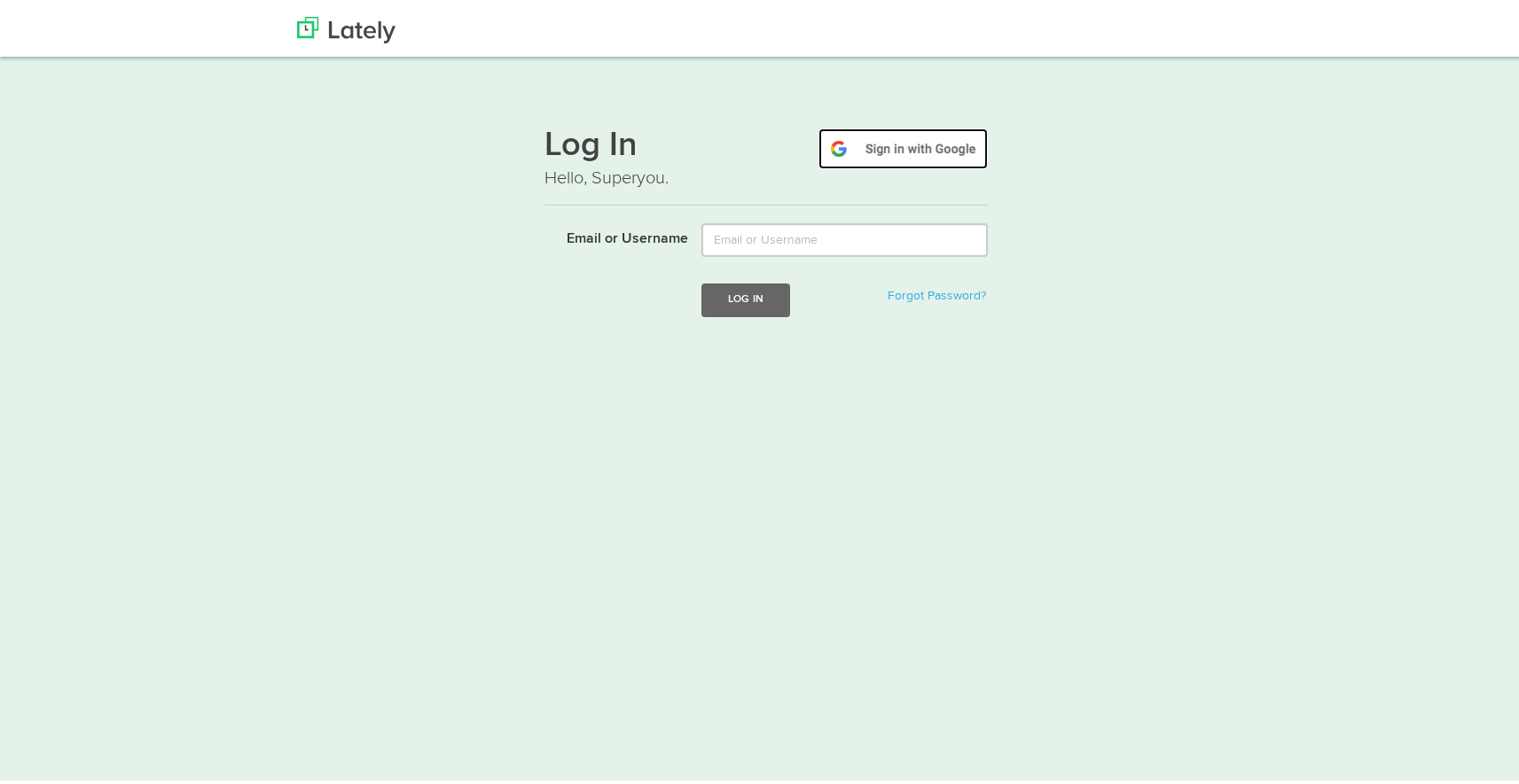
click at [863, 149] on img at bounding box center [903, 145] width 170 height 41
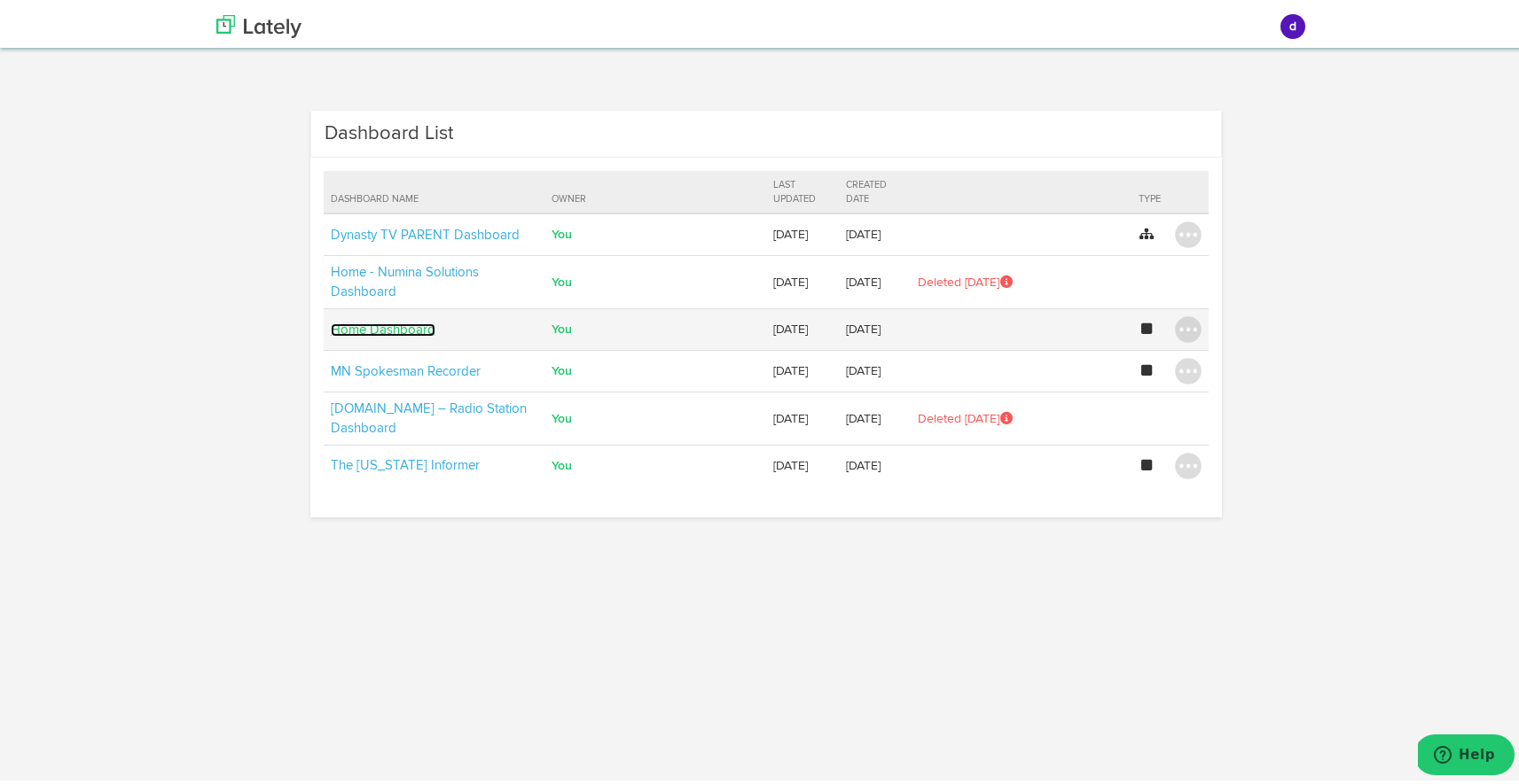
click at [420, 327] on link "Home Dashboard" at bounding box center [382, 327] width 104 height 14
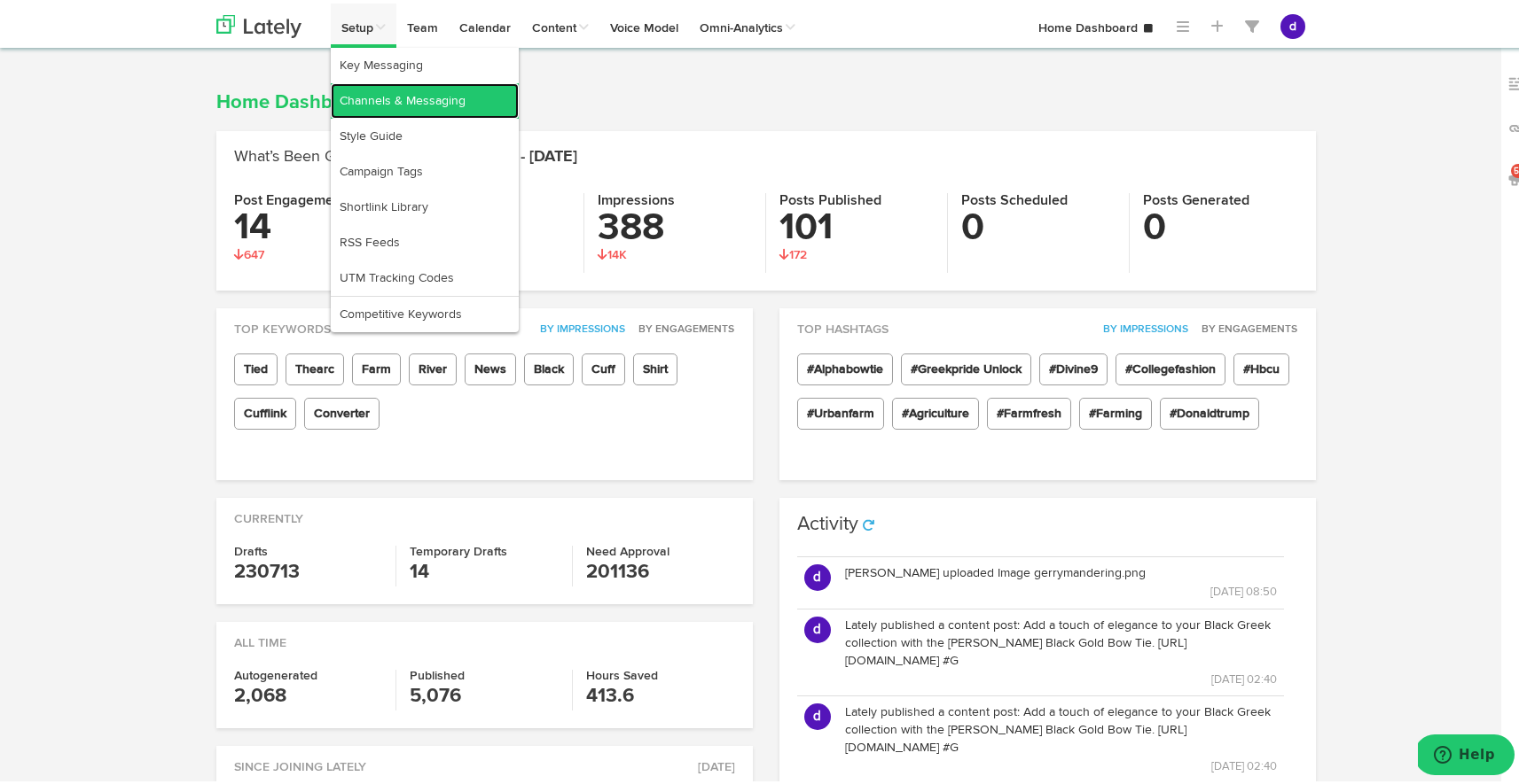
click at [396, 83] on link "Channels & Messaging" at bounding box center [424, 97] width 188 height 35
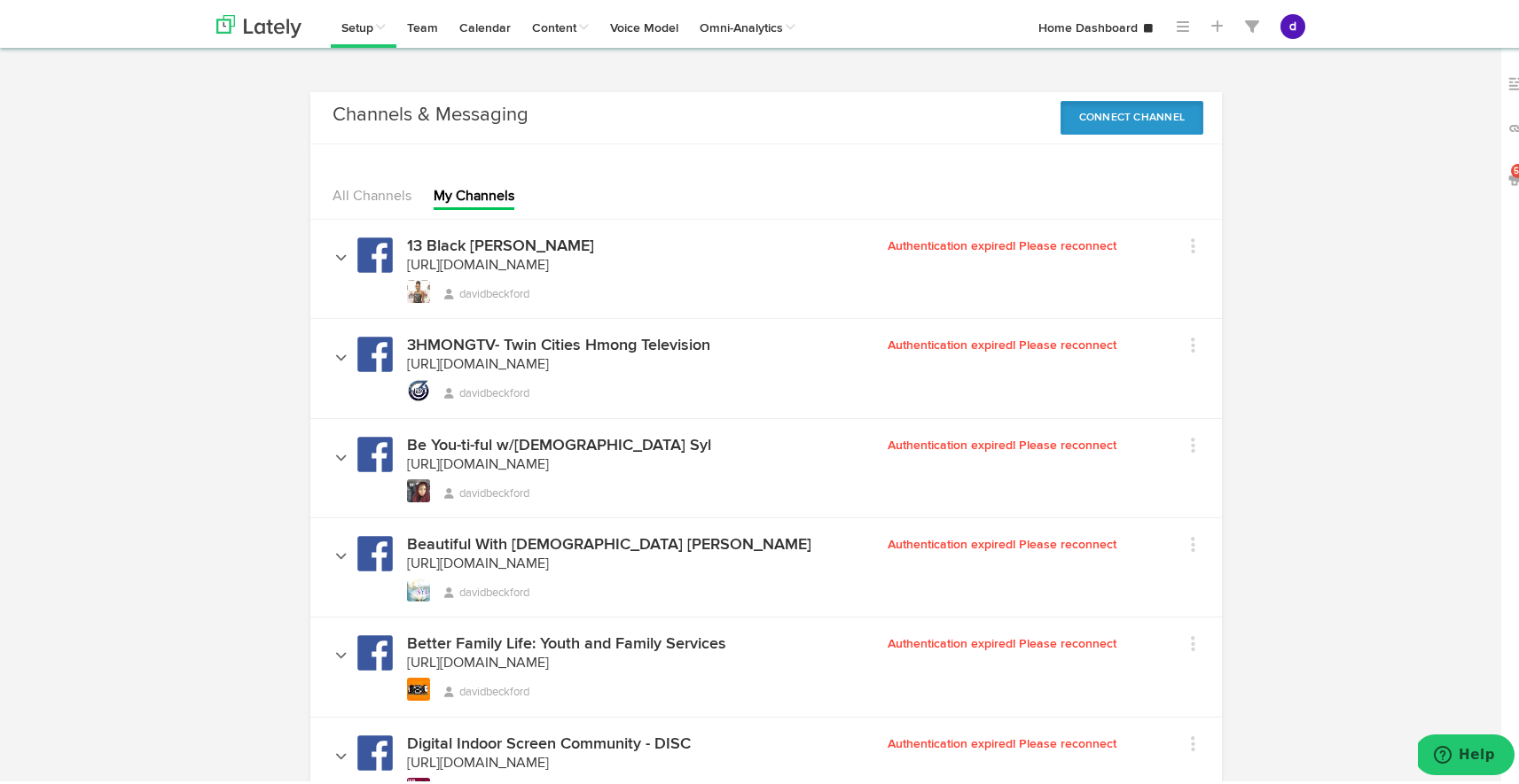
click at [1181, 108] on button "Connect Channel" at bounding box center [1132, 113] width 143 height 34
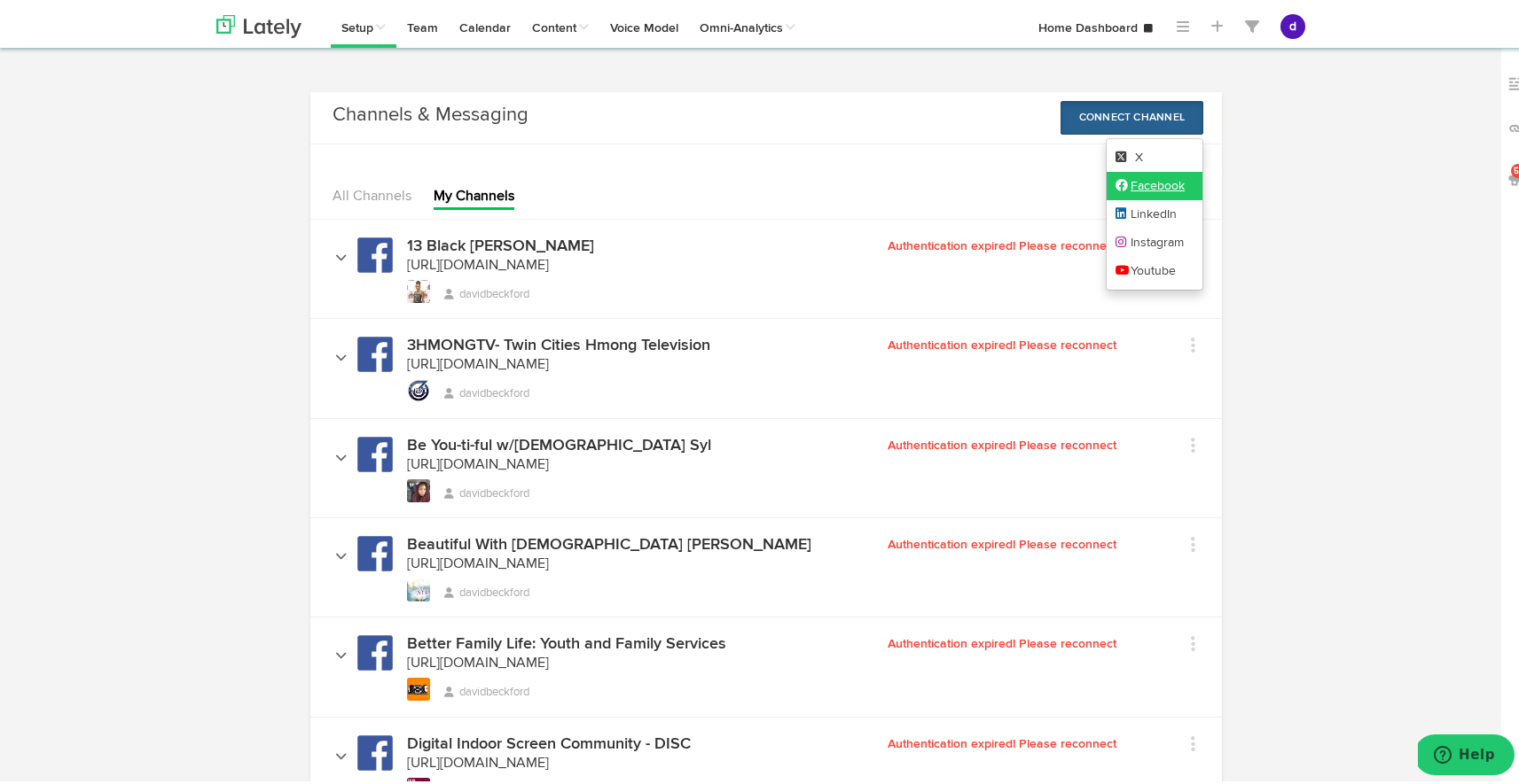
click at [1178, 180] on link "Facebook" at bounding box center [1155, 182] width 96 height 28
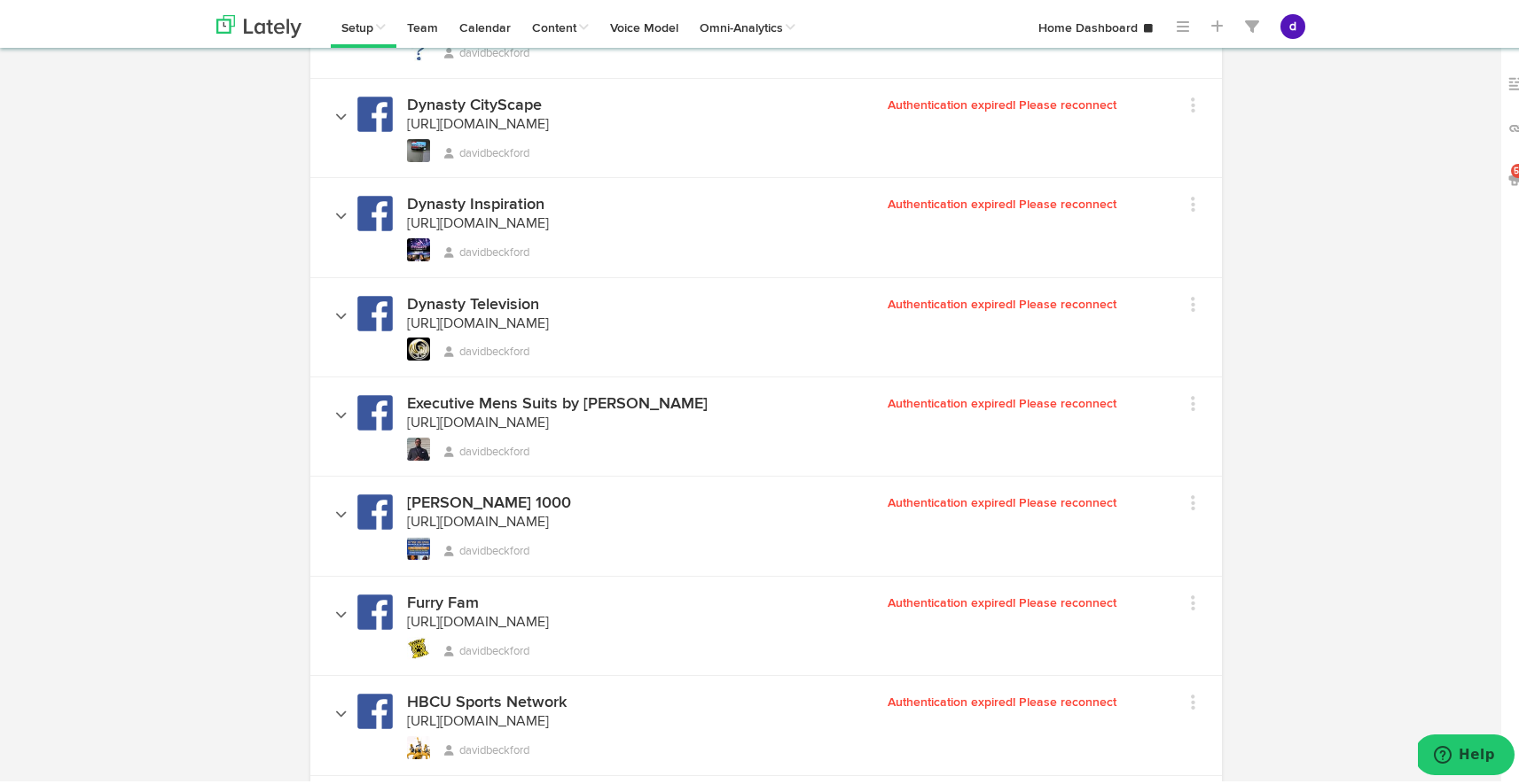
scroll to position [859, 0]
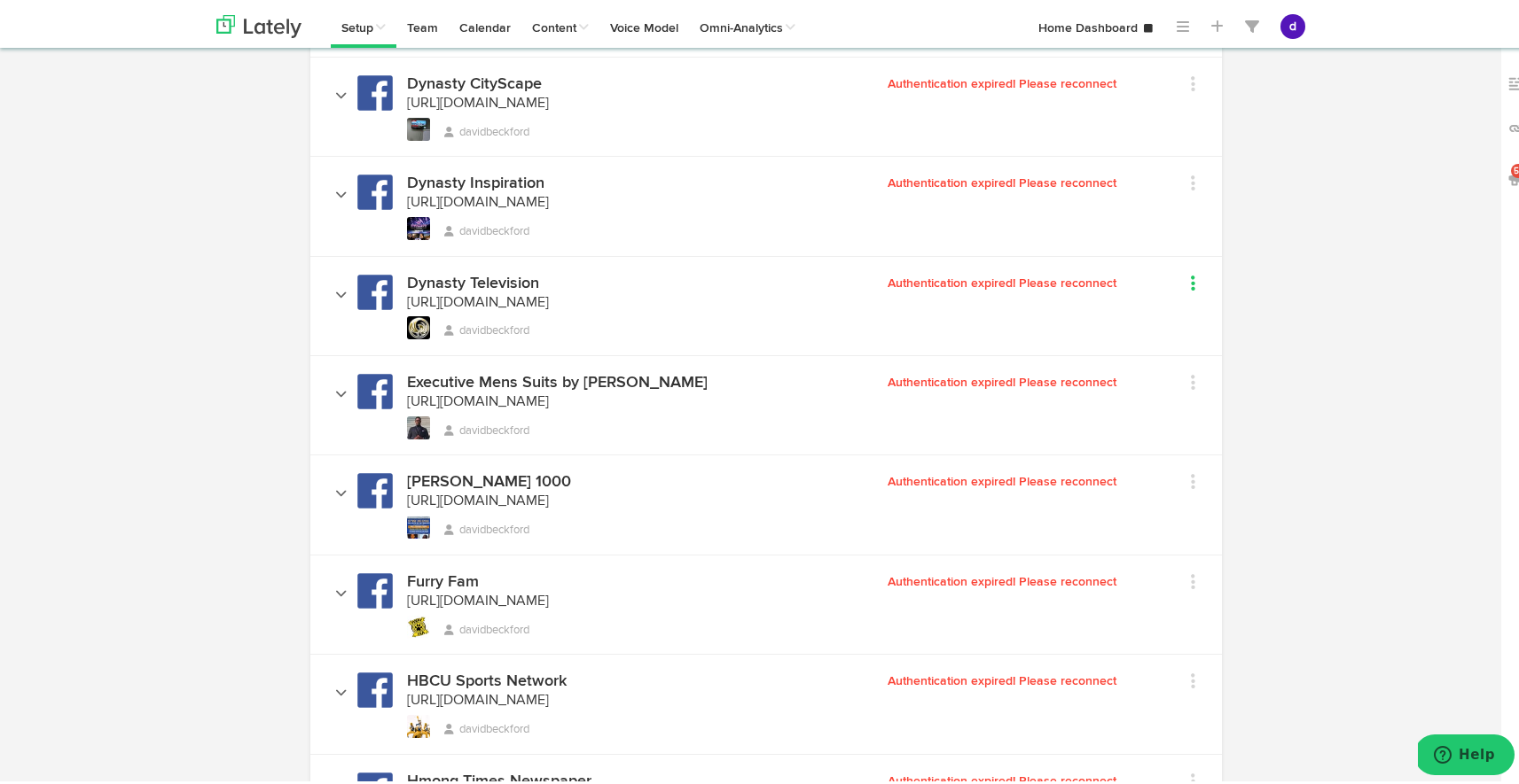
click at [1191, 276] on icon at bounding box center [1193, 280] width 5 height 18
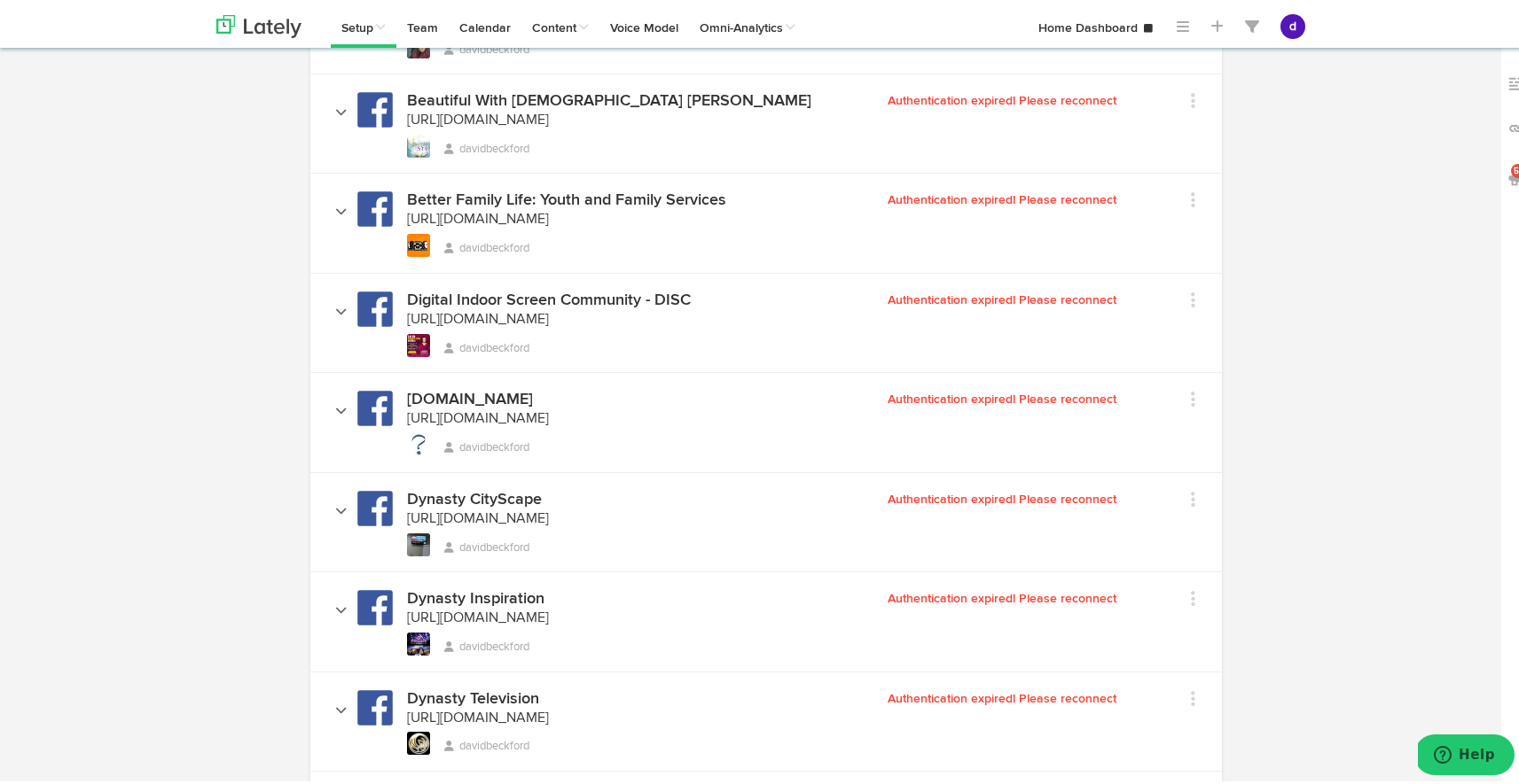
scroll to position [0, 0]
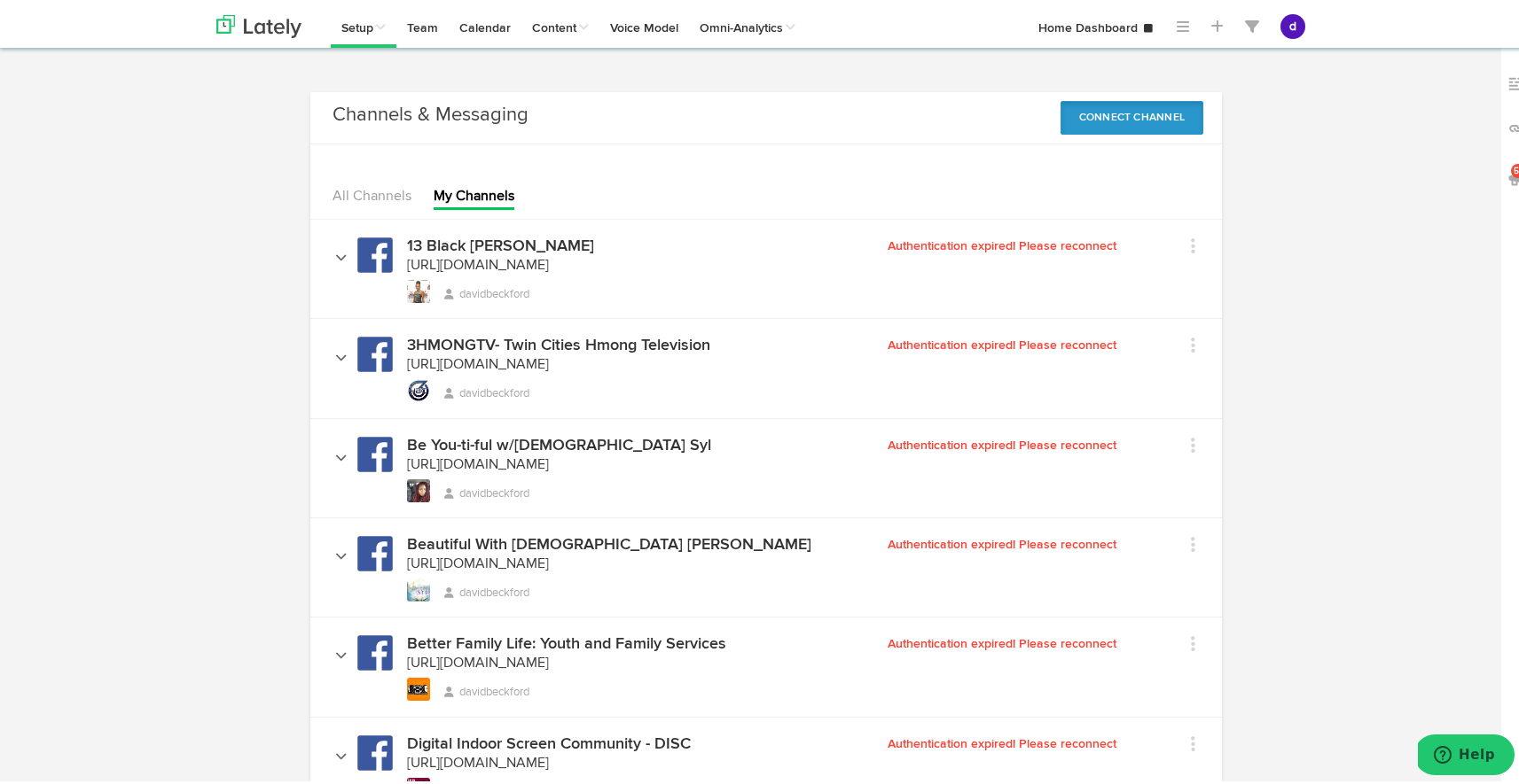
click at [1088, 104] on button "Connect Channel" at bounding box center [1132, 113] width 143 height 34
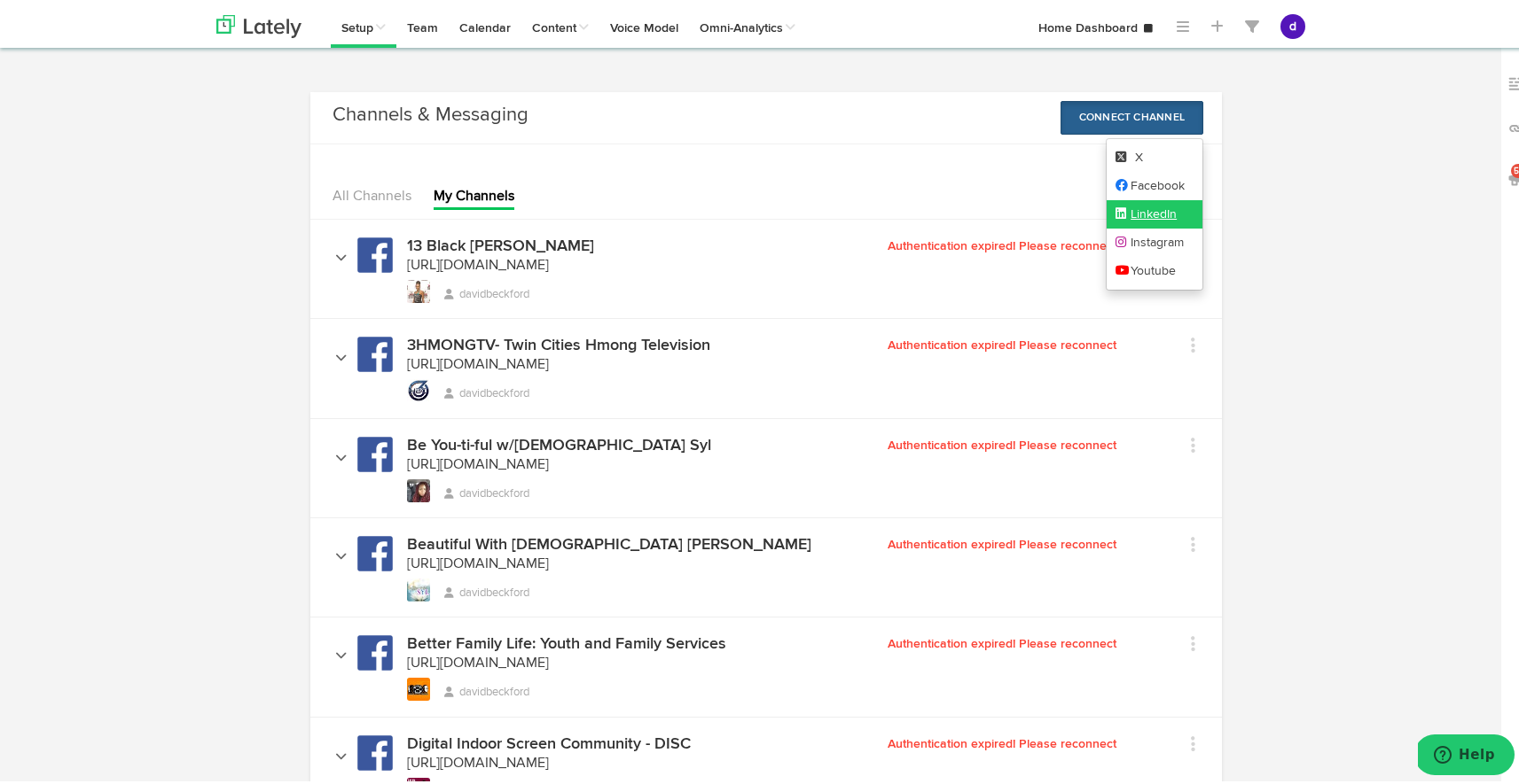
click at [1162, 203] on link "LinkedIn" at bounding box center [1155, 211] width 96 height 28
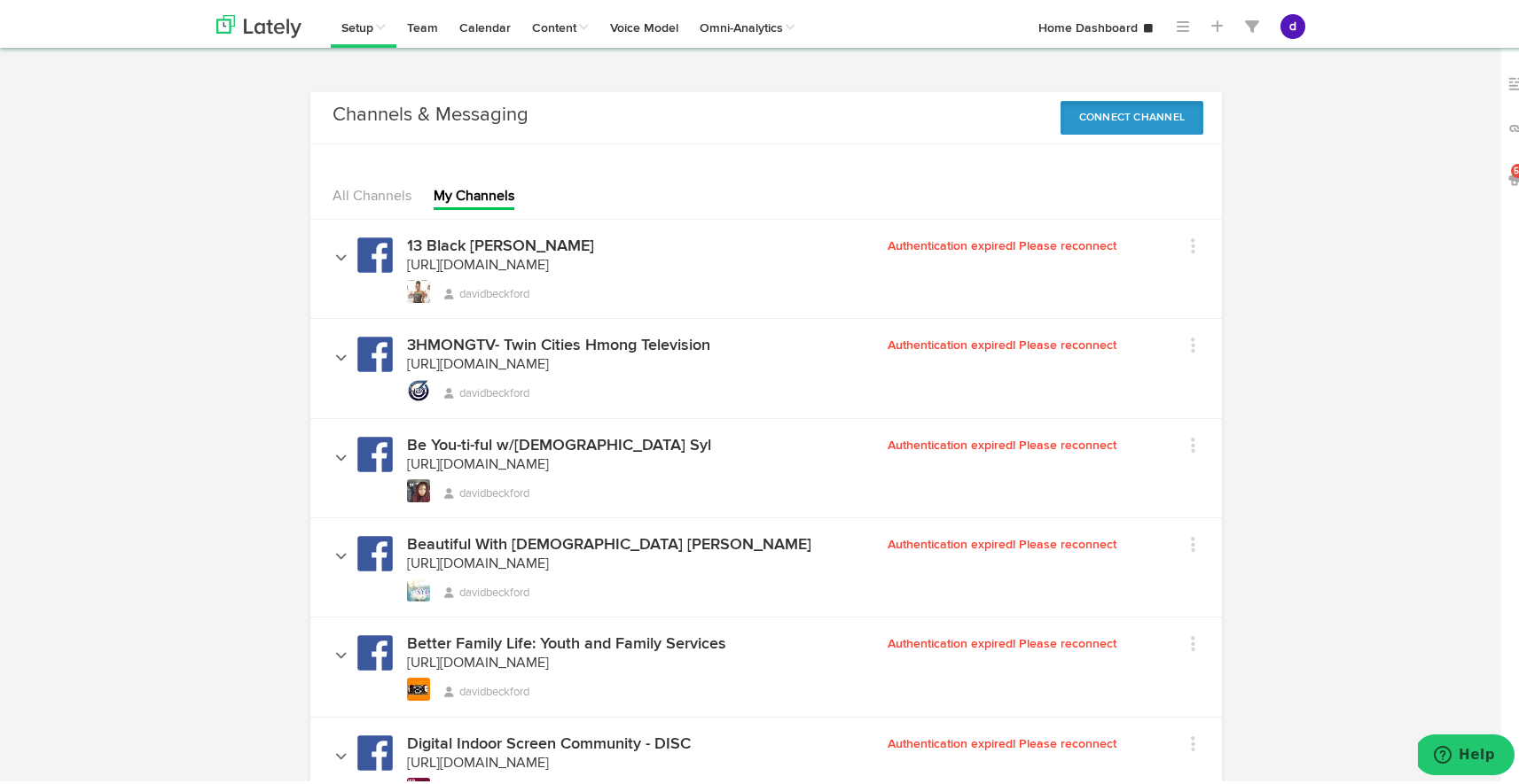
click at [1107, 101] on button "Connect Channel" at bounding box center [1132, 113] width 143 height 34
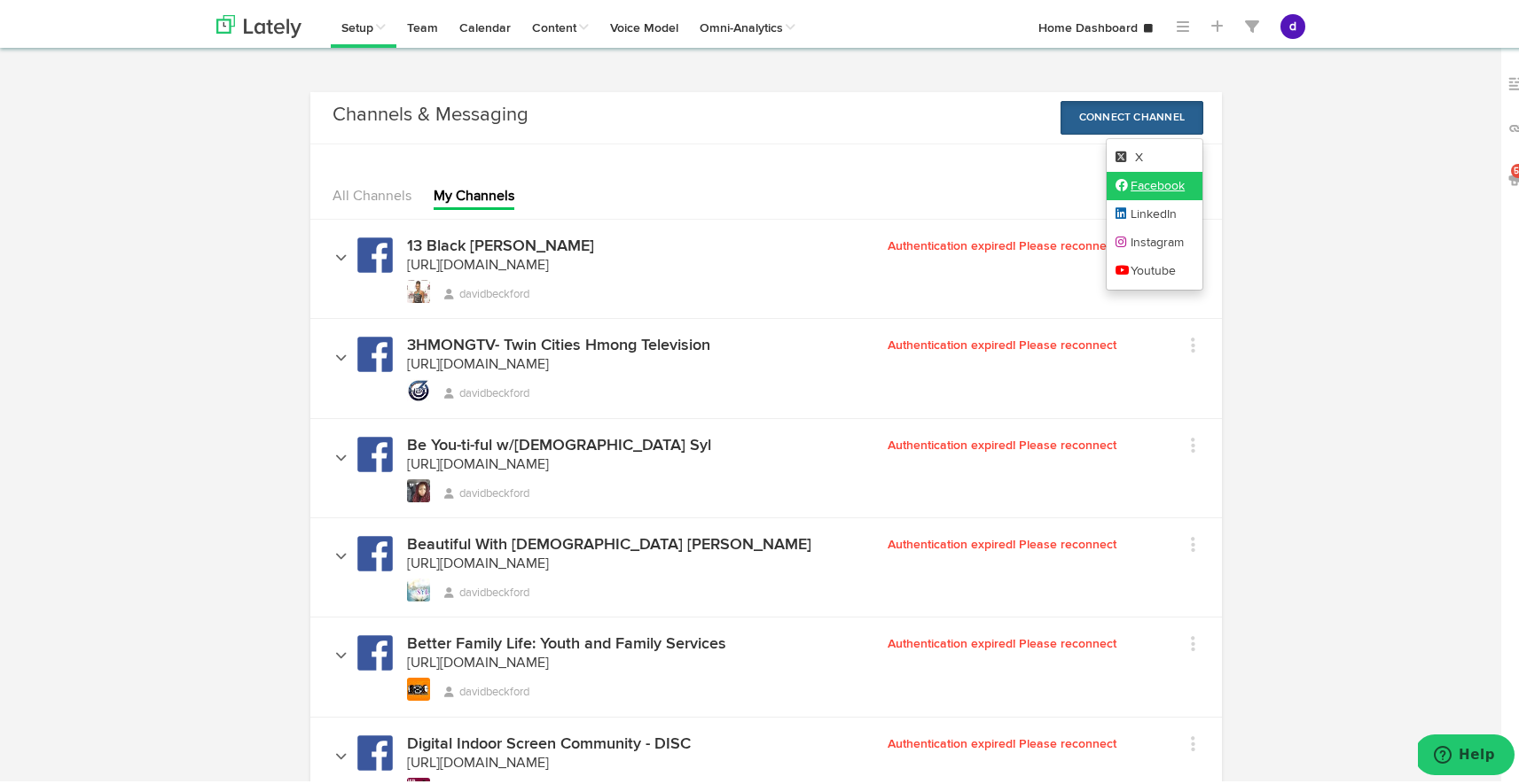
click at [1128, 178] on link "Facebook" at bounding box center [1155, 182] width 96 height 28
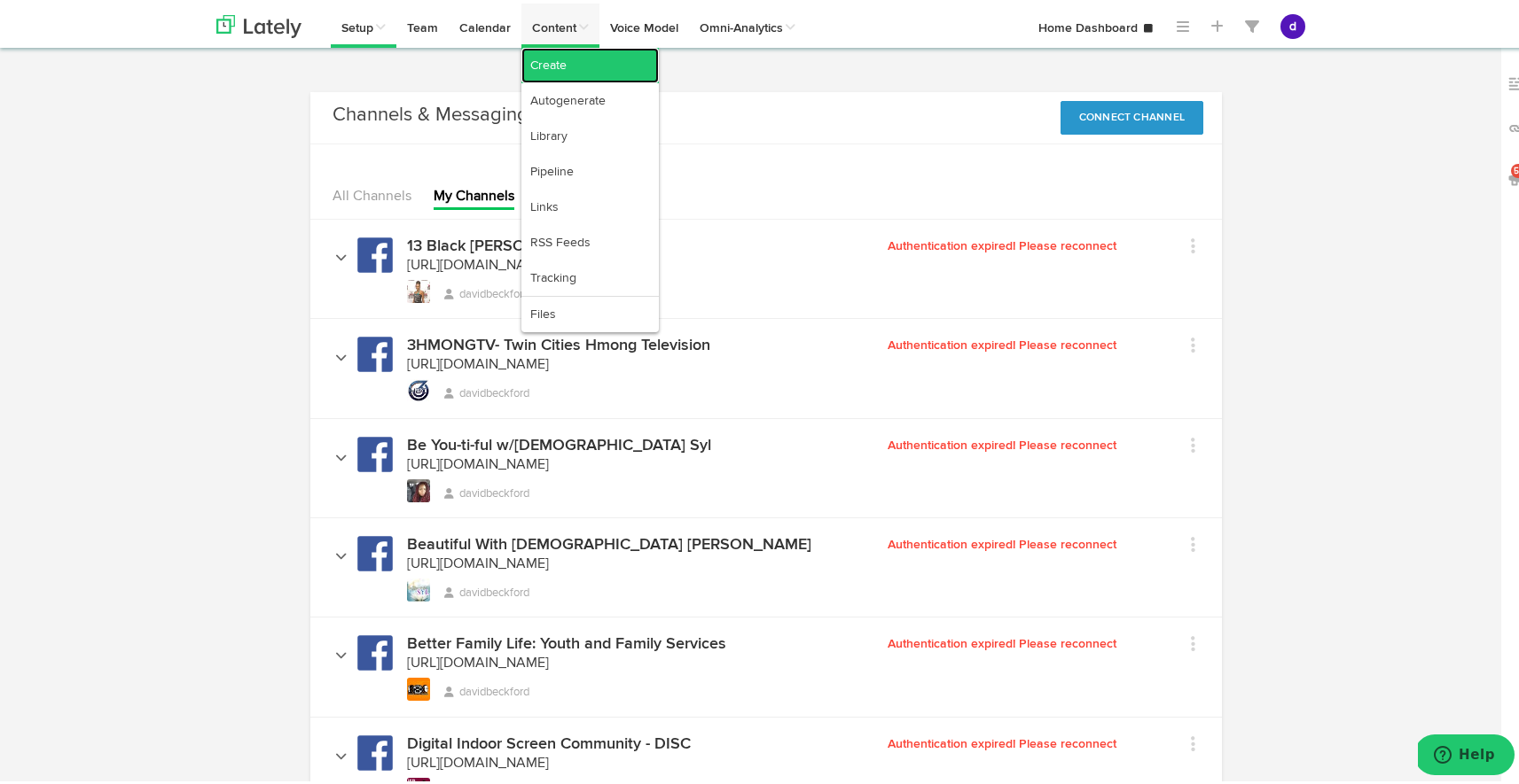
click at [597, 67] on link "Create" at bounding box center [589, 62] width 137 height 35
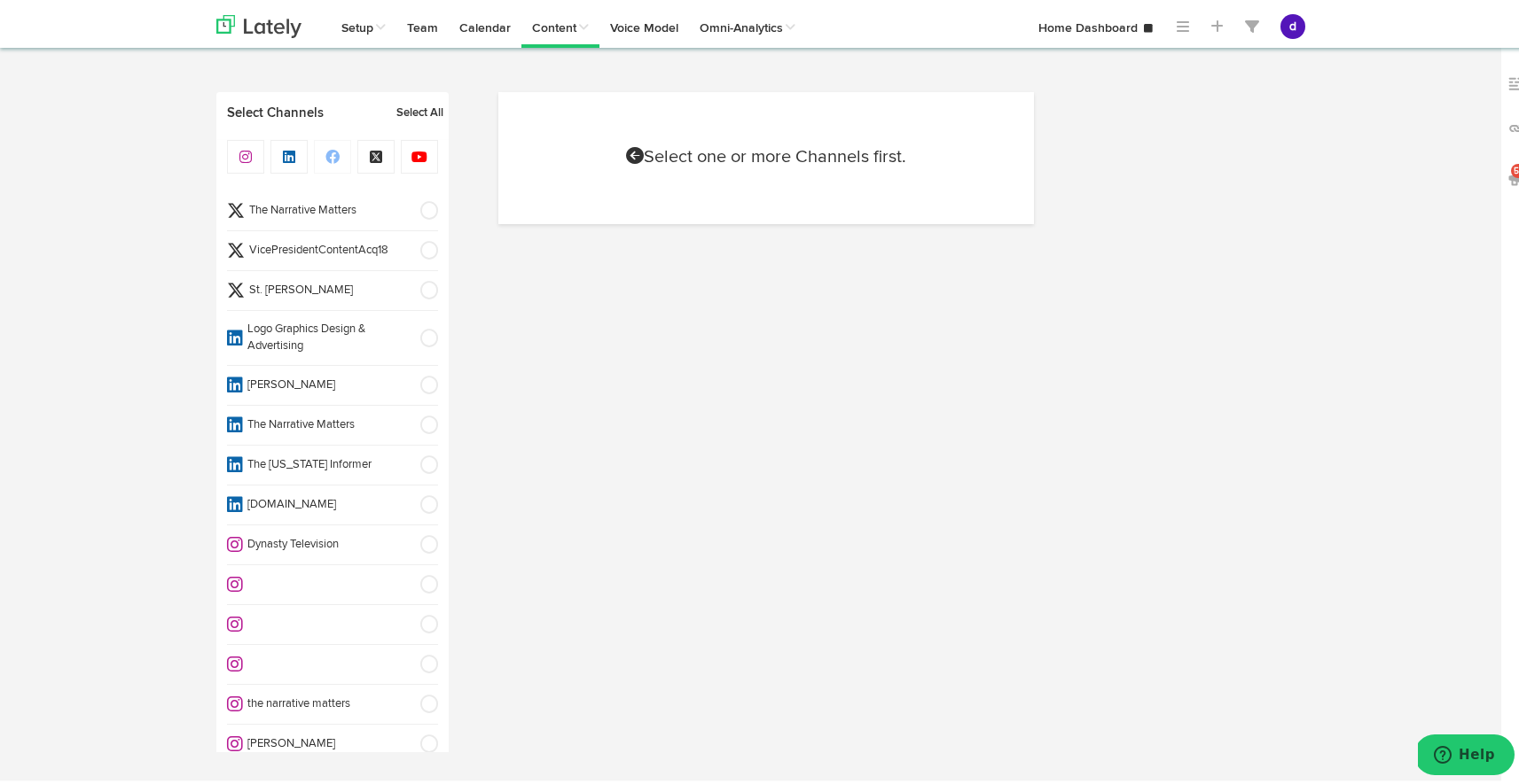
click at [409, 246] on span at bounding box center [423, 248] width 29 height 18
select select "8"
select select "54"
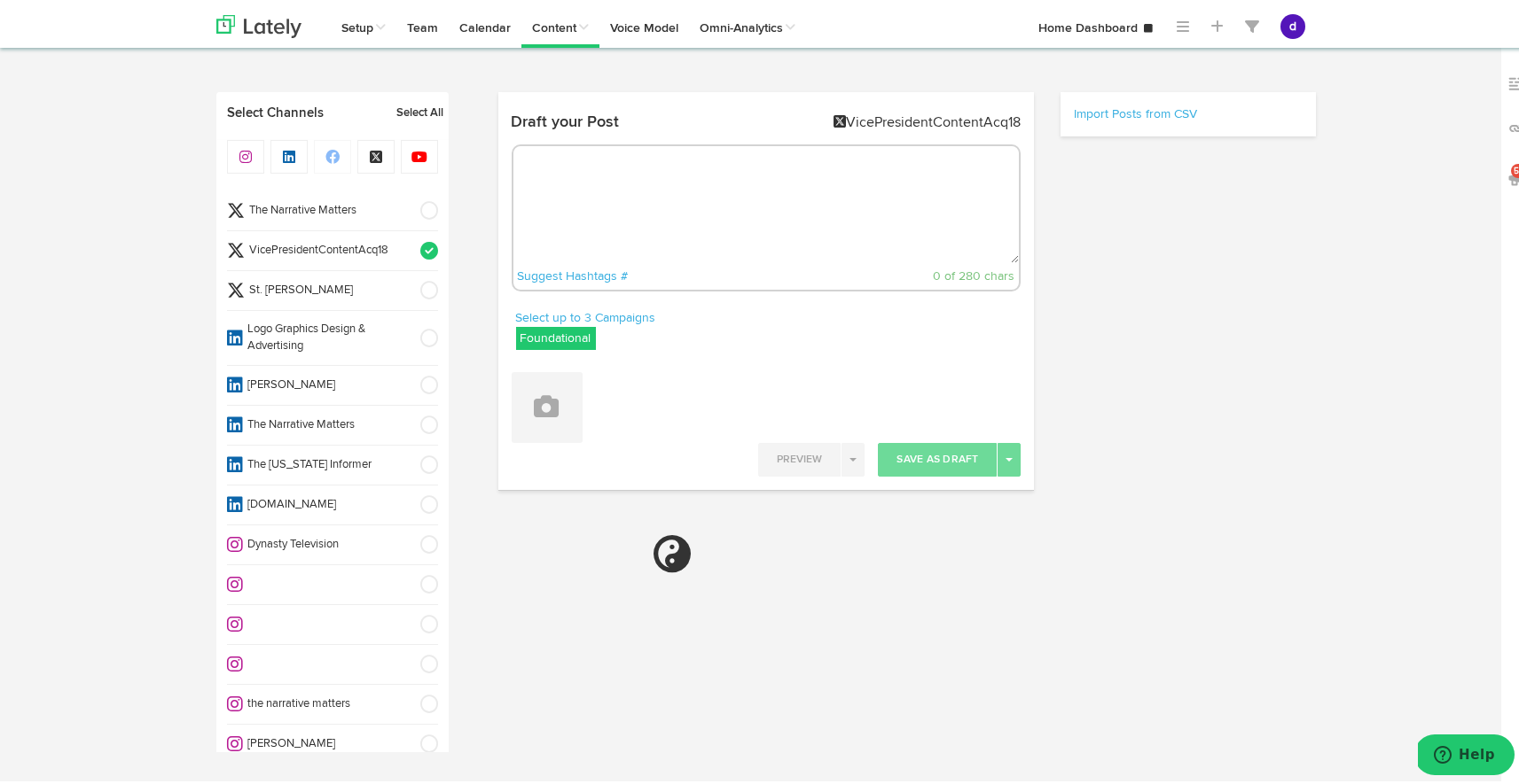
click at [609, 190] on textarea at bounding box center [766, 201] width 507 height 117
paste textarea "ARGUS News. Now. E News [DATE] Redistricting is more than just drawing lines—it…"
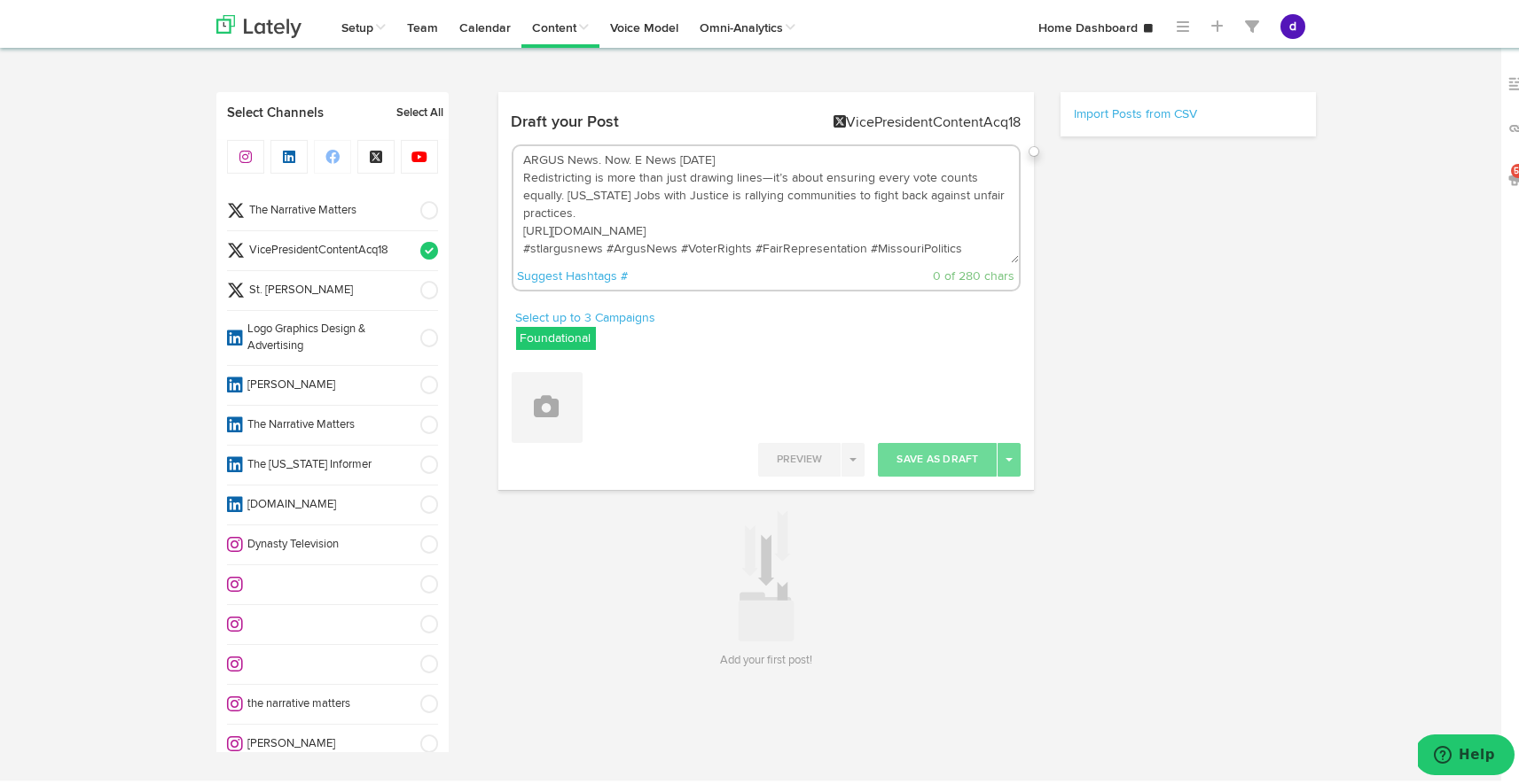
scroll to position [10, 0]
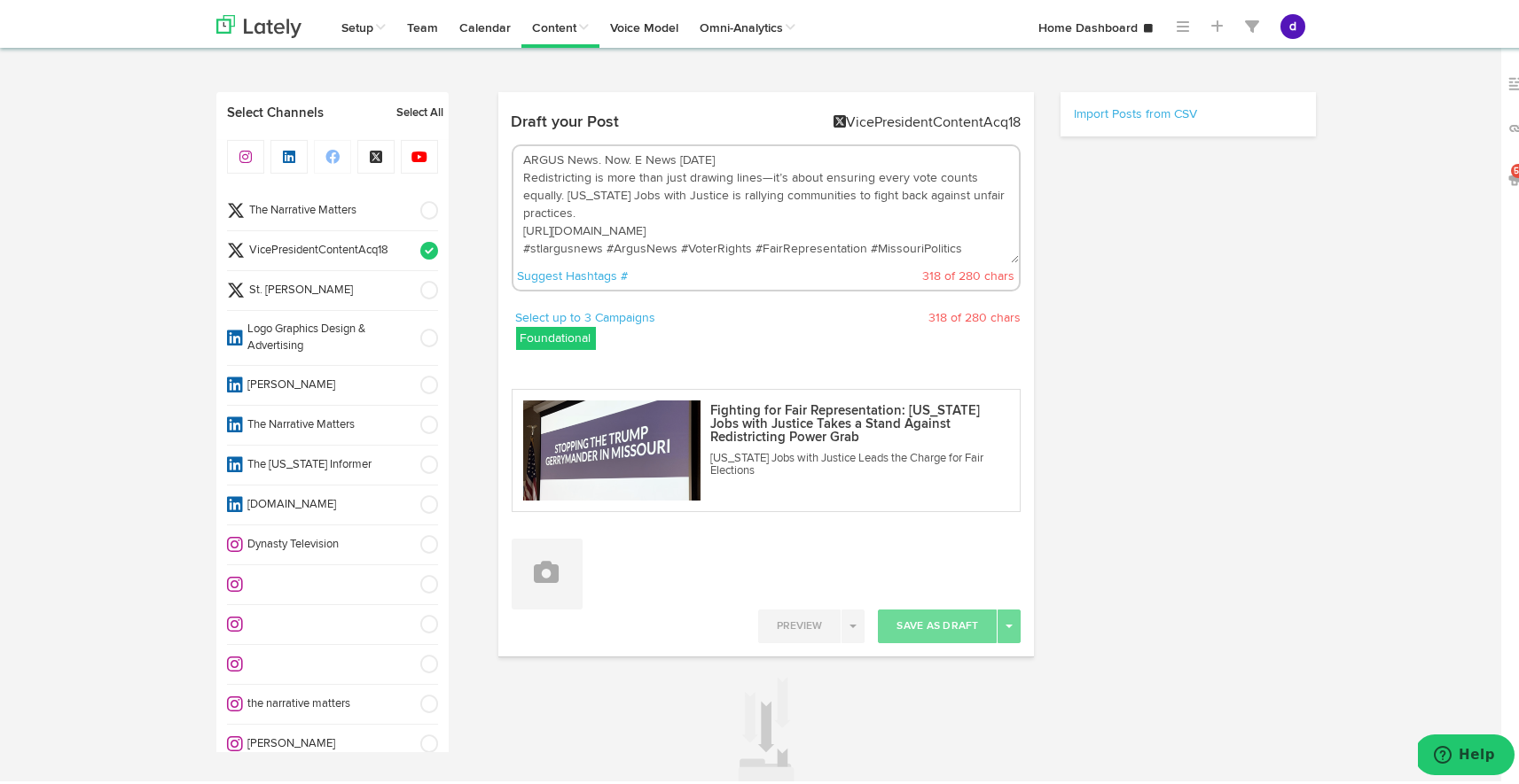
type textarea "ARGUS News. Now. E News [DATE] Redistricting is more than just drawing lines—it…"
click at [409, 330] on span at bounding box center [423, 335] width 29 height 18
click at [408, 368] on li "[PERSON_NAME]" at bounding box center [332, 382] width 211 height 40
click at [411, 402] on li "The Narrative Matters" at bounding box center [332, 422] width 211 height 40
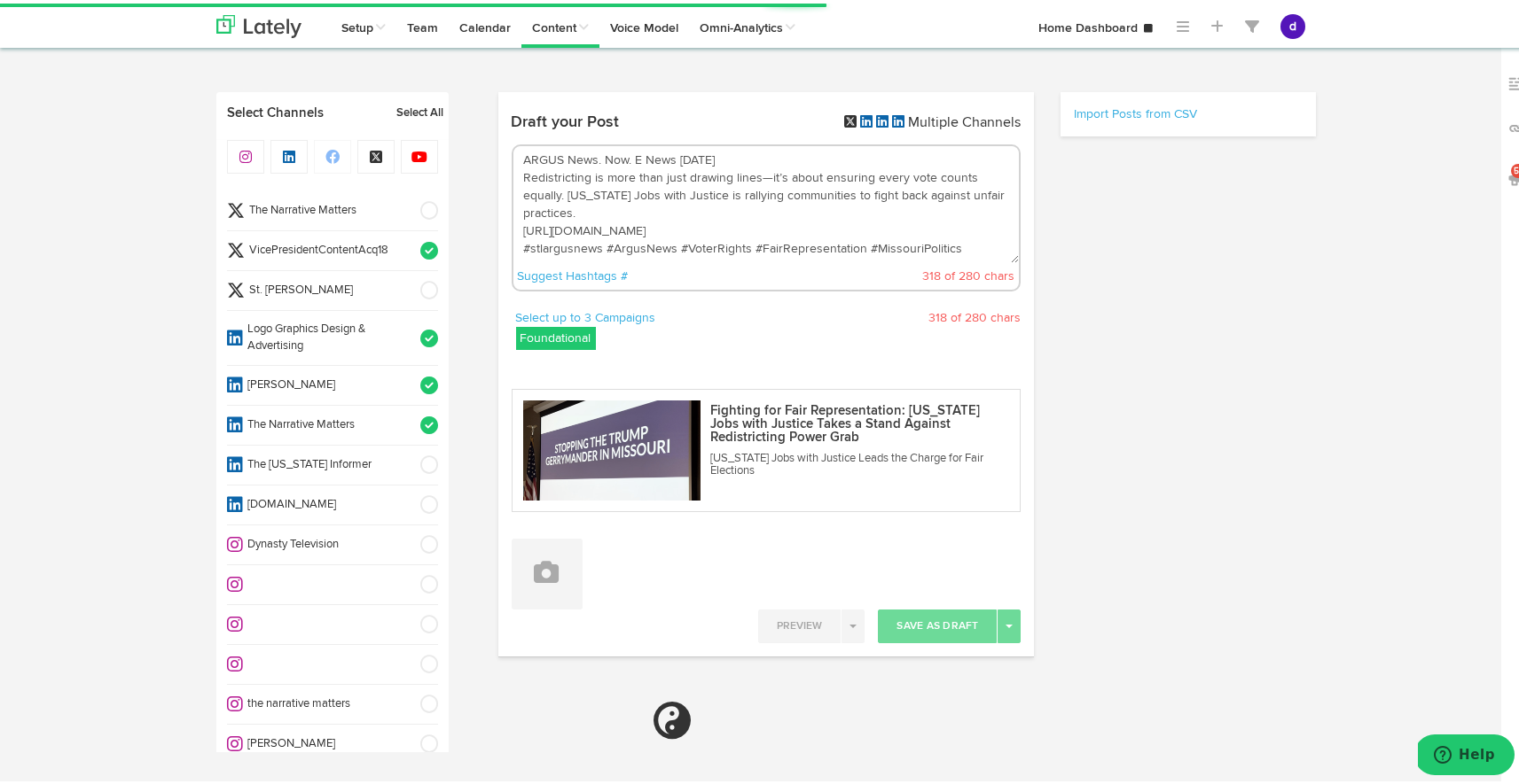
click at [409, 539] on span at bounding box center [423, 542] width 29 height 18
click at [409, 691] on li "the narrative matters" at bounding box center [332, 701] width 211 height 40
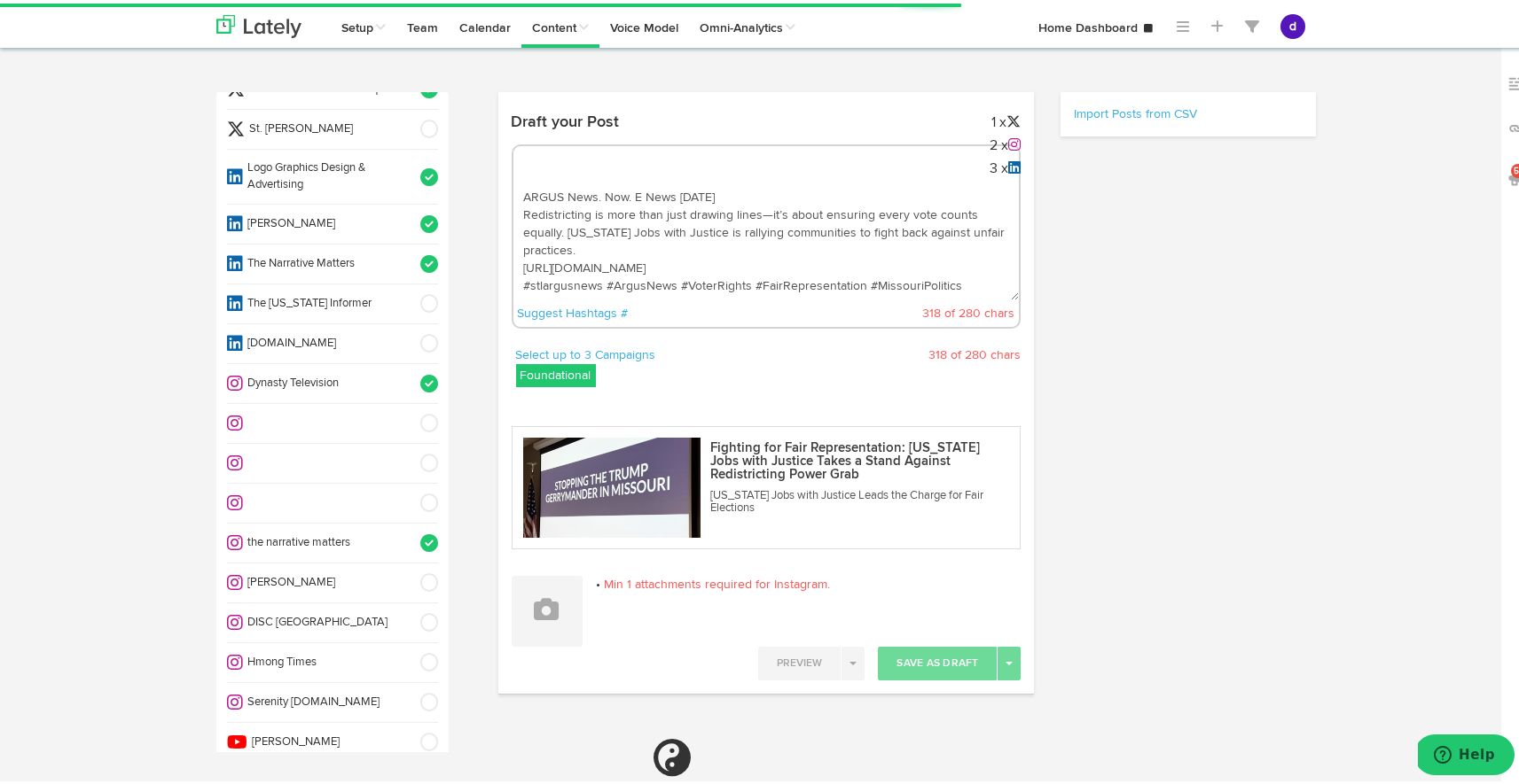
scroll to position [208, 0]
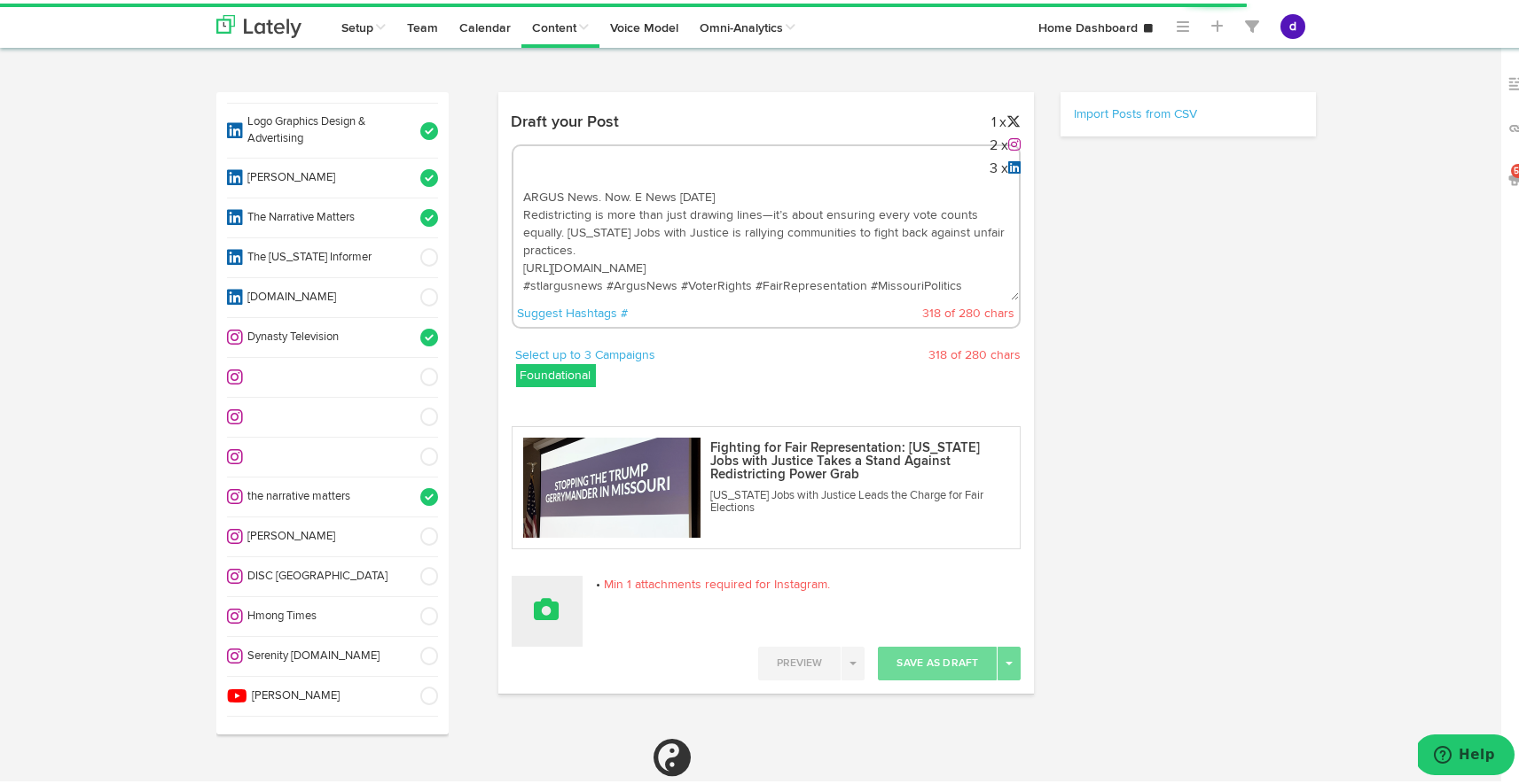
click at [535, 607] on icon at bounding box center [547, 605] width 25 height 24
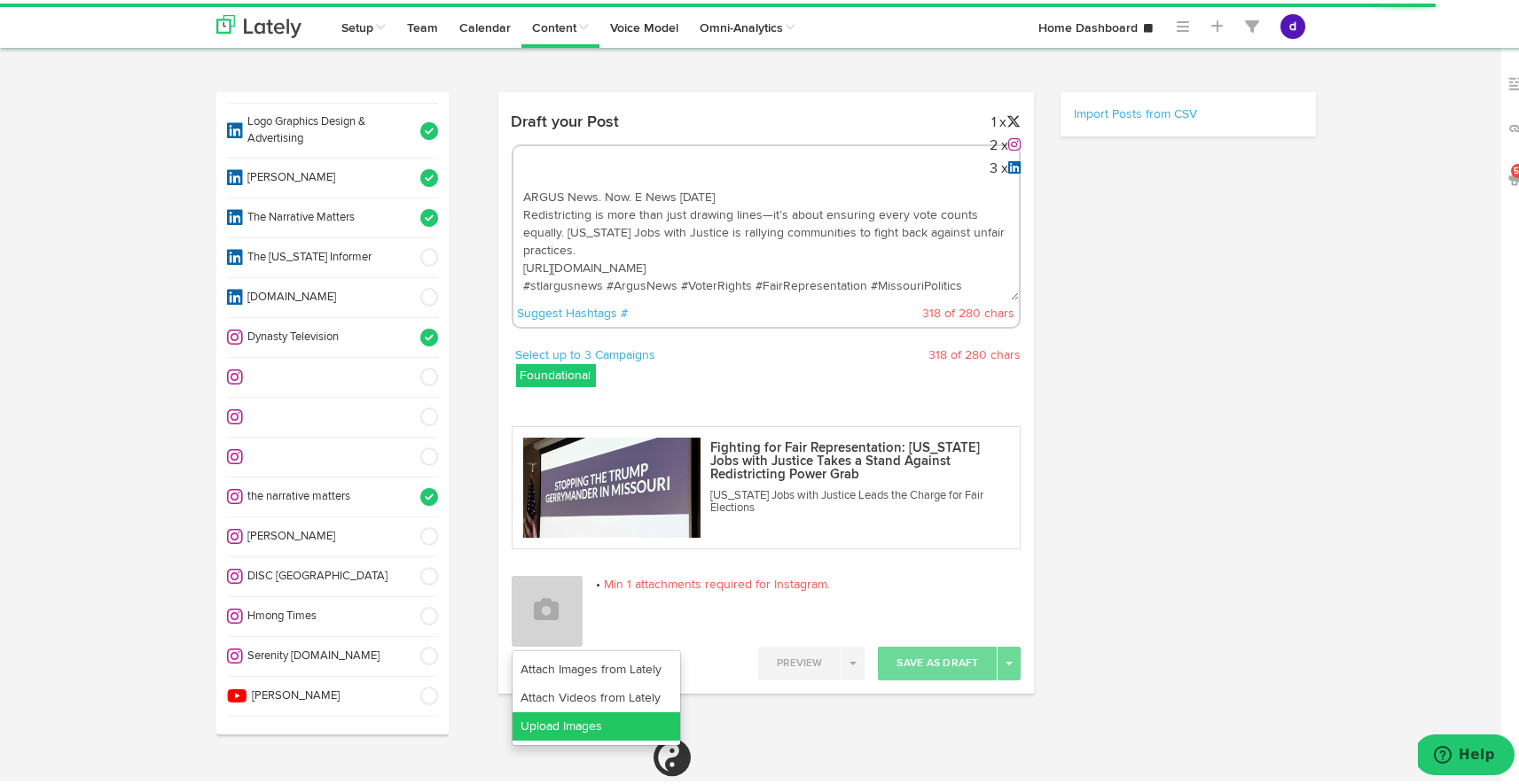
select select "11"
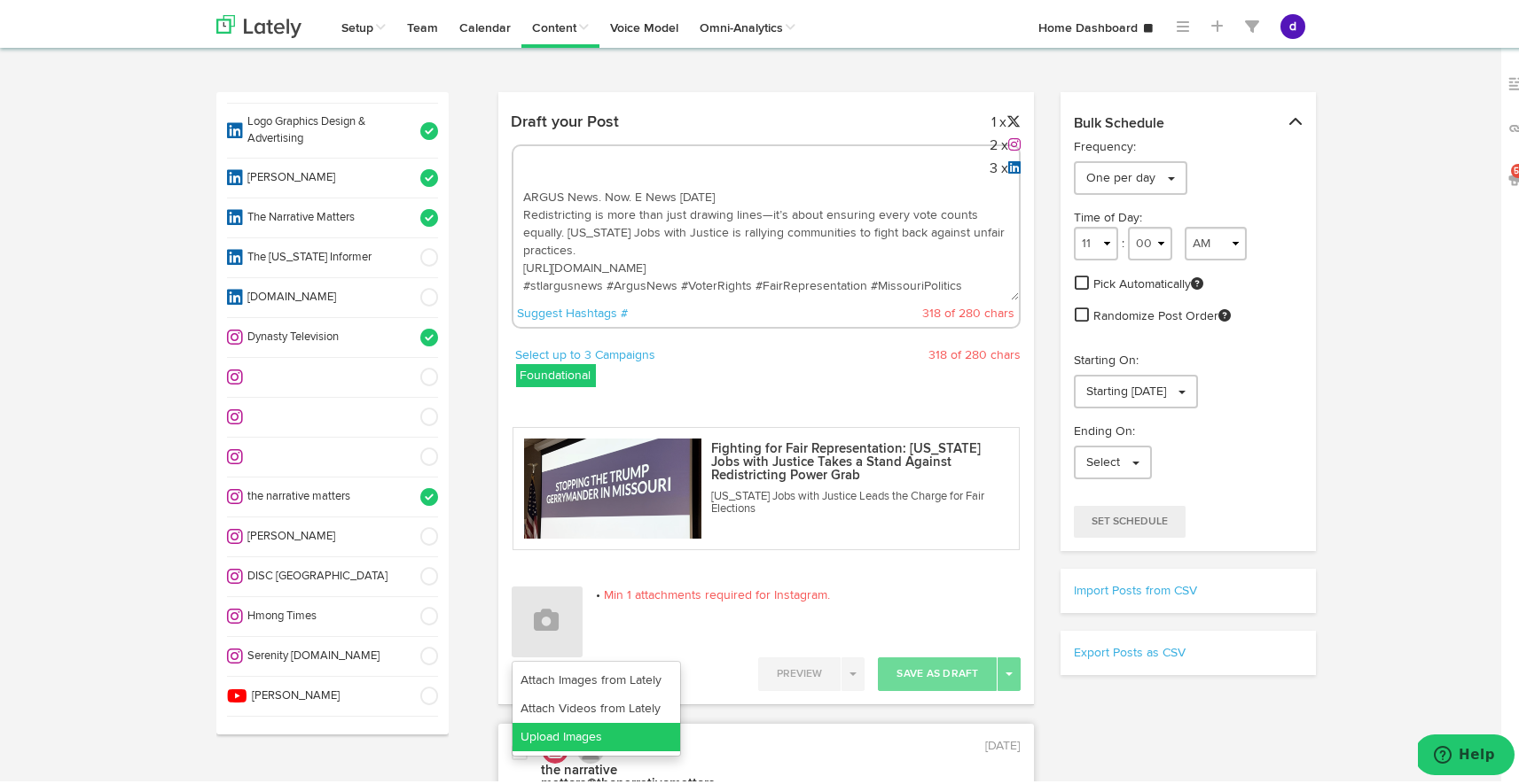
click at [590, 720] on link "Upload Images" at bounding box center [596, 733] width 168 height 28
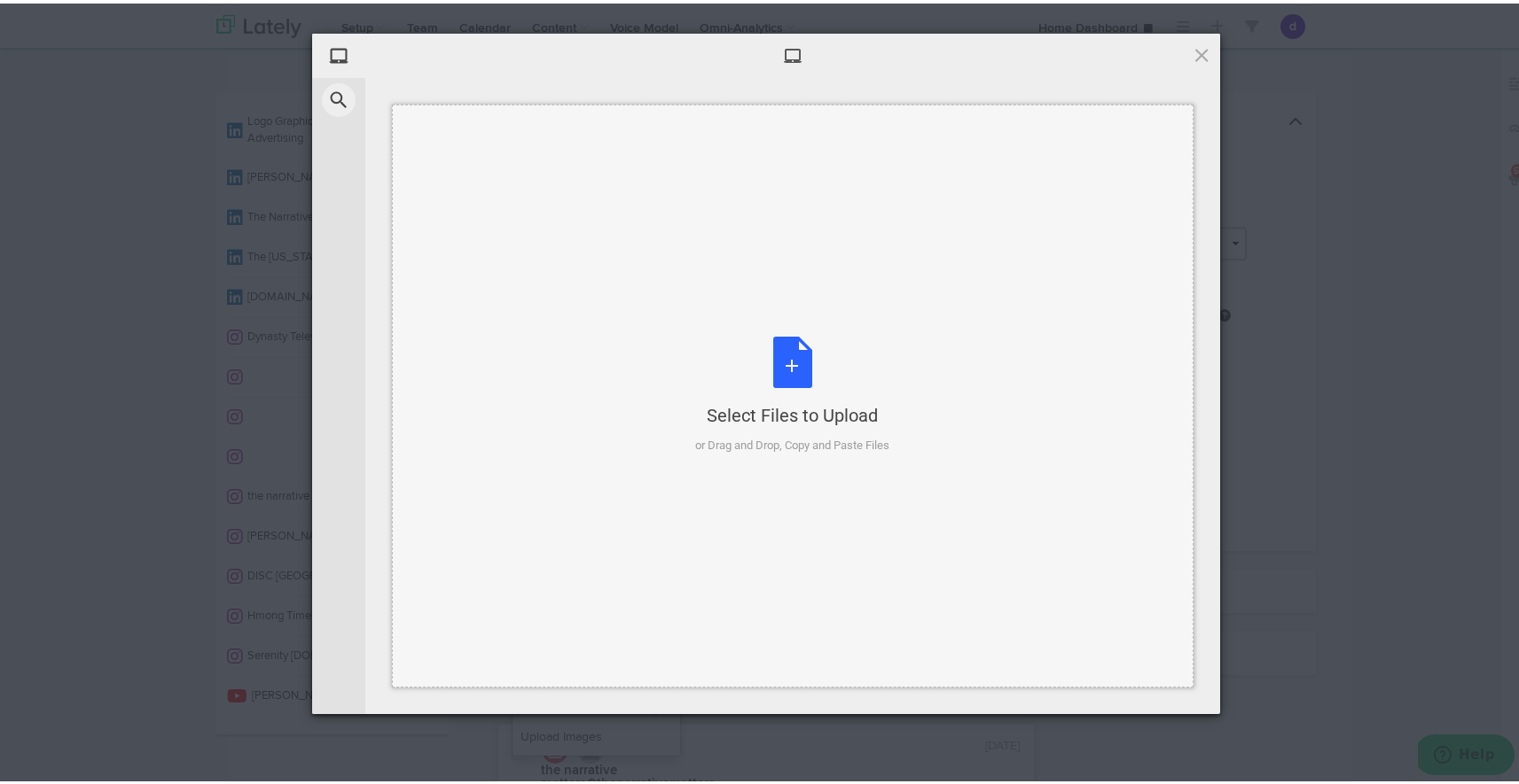
click at [775, 359] on div "Select Files to Upload or Drag and Drop, Copy and Paste Files" at bounding box center [794, 392] width 194 height 118
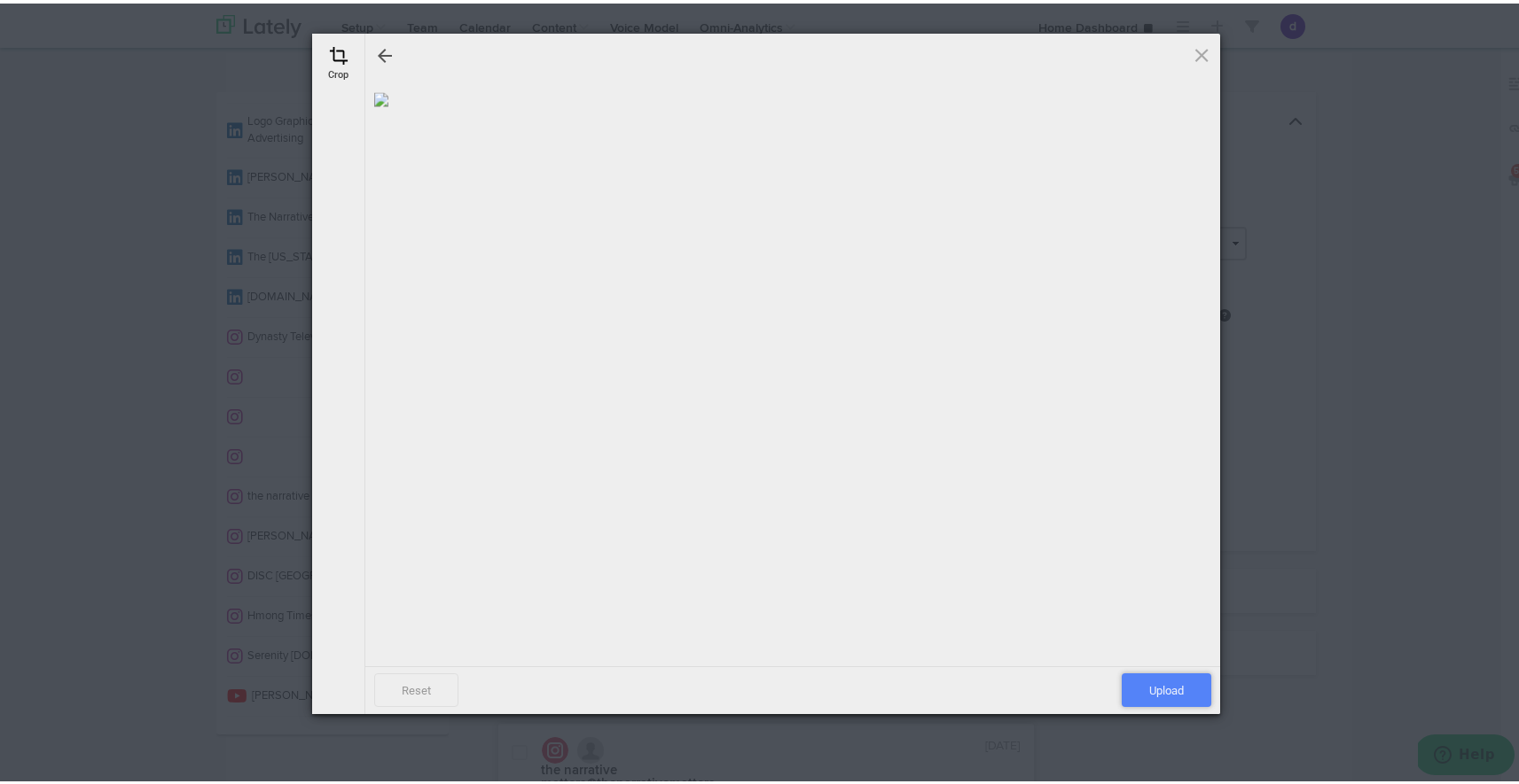
click at [1184, 683] on span "Upload" at bounding box center [1166, 686] width 90 height 34
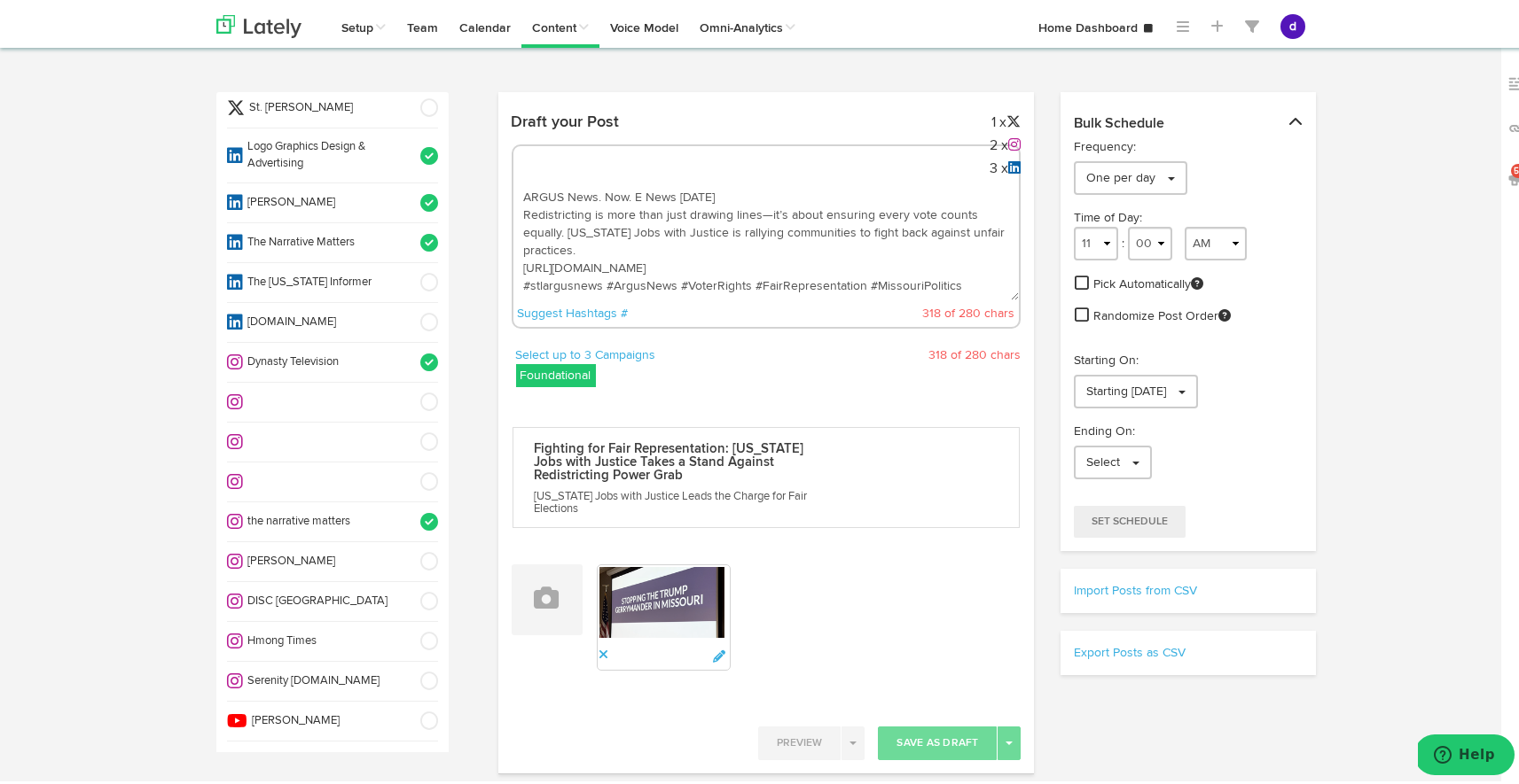
scroll to position [0, 0]
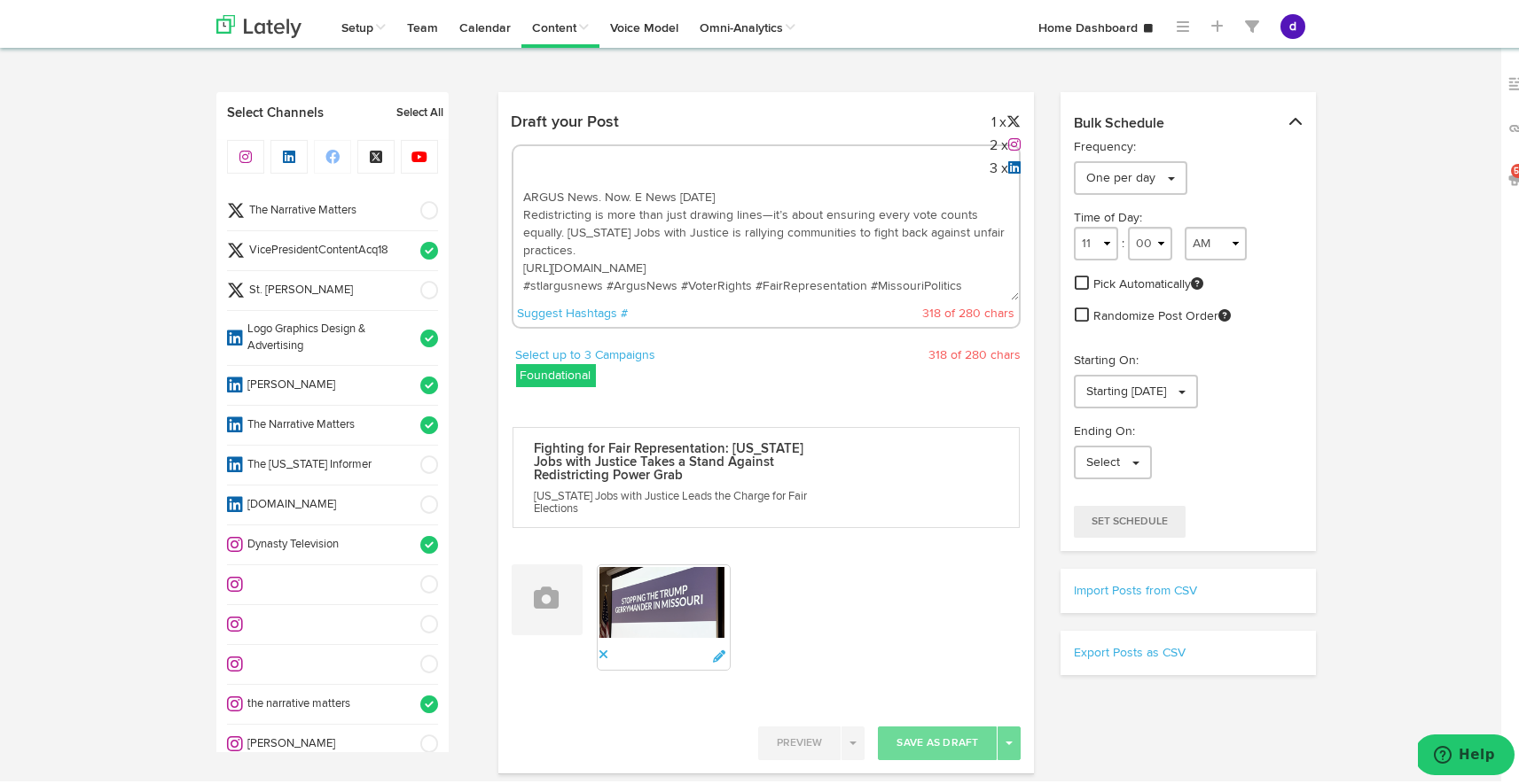
click at [411, 249] on span at bounding box center [423, 248] width 29 height 18
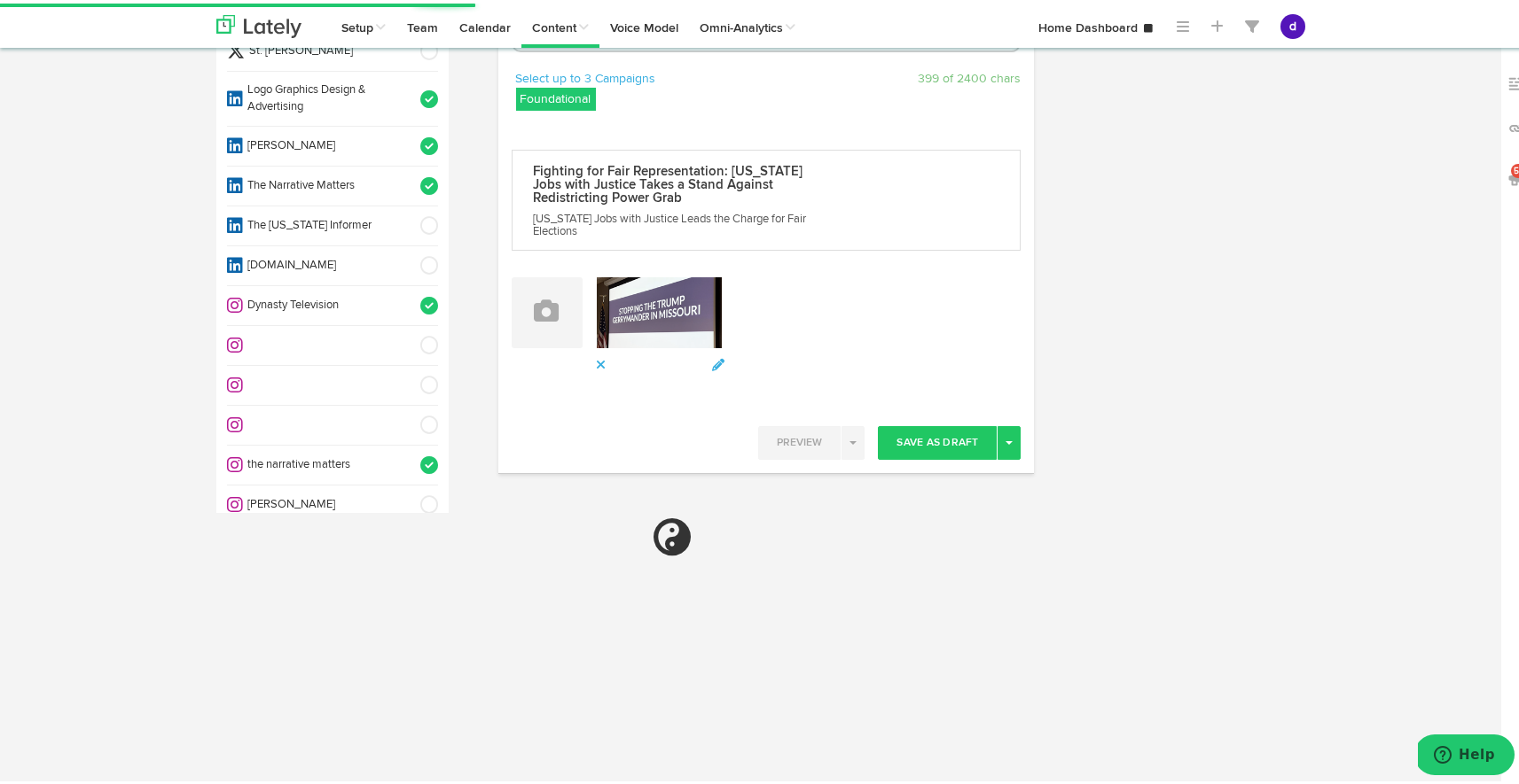
scroll to position [270, 0]
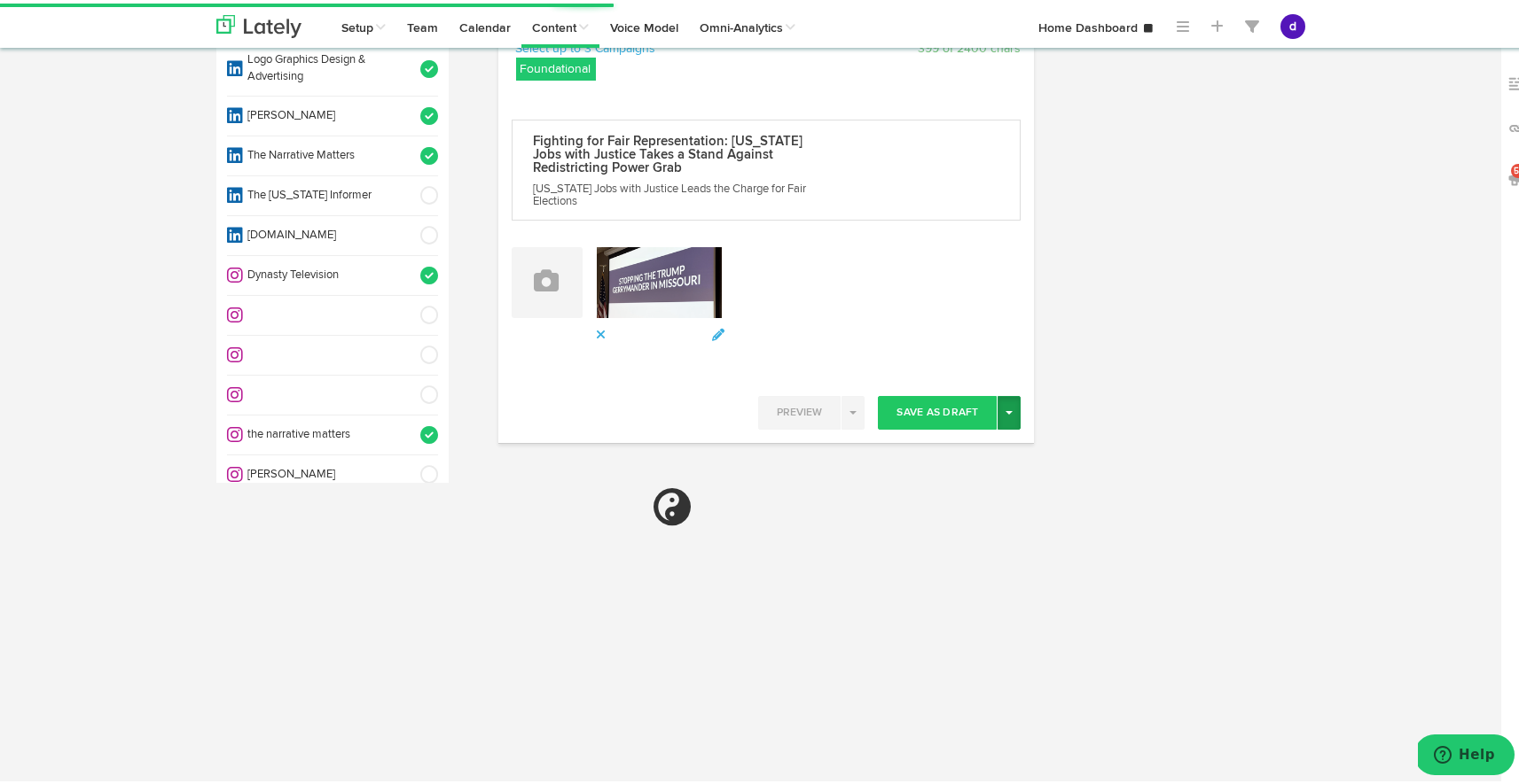
click at [1005, 408] on span "button" at bounding box center [1009, 409] width 7 height 4
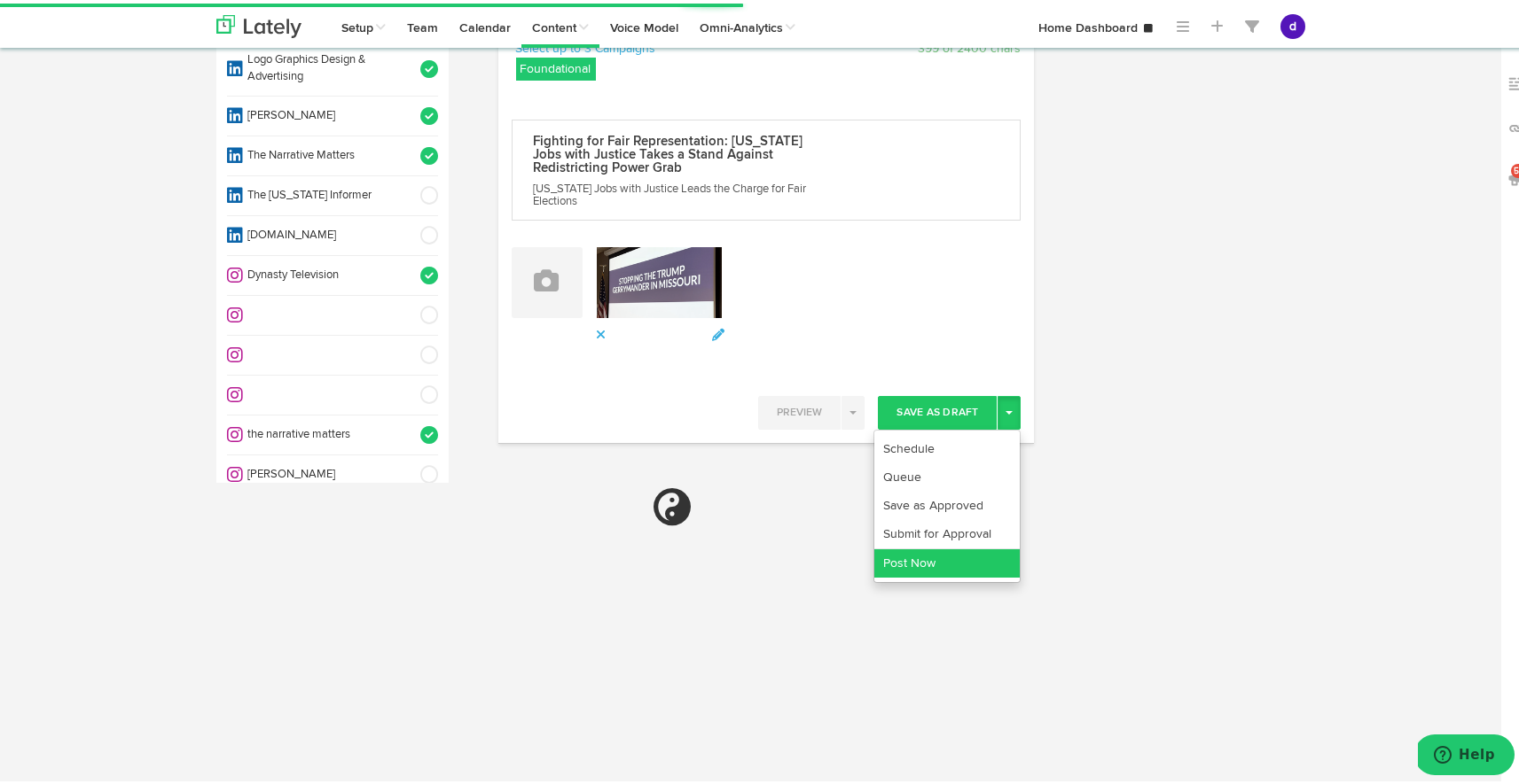
click at [955, 561] on ul "Schedule Queue Save as Approved Submit for Approval Post Now" at bounding box center [947, 503] width 147 height 153
select select "11"
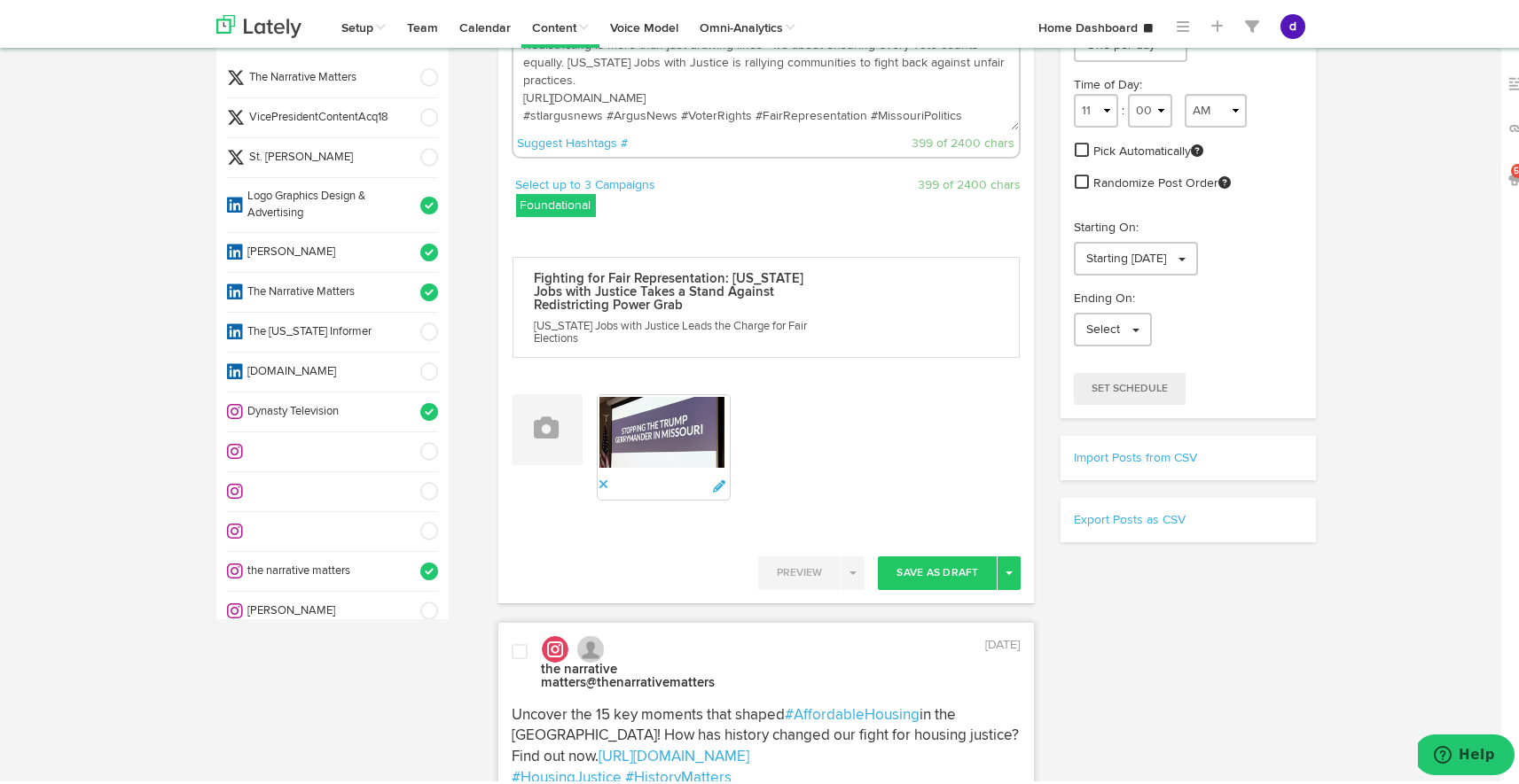
scroll to position [0, 0]
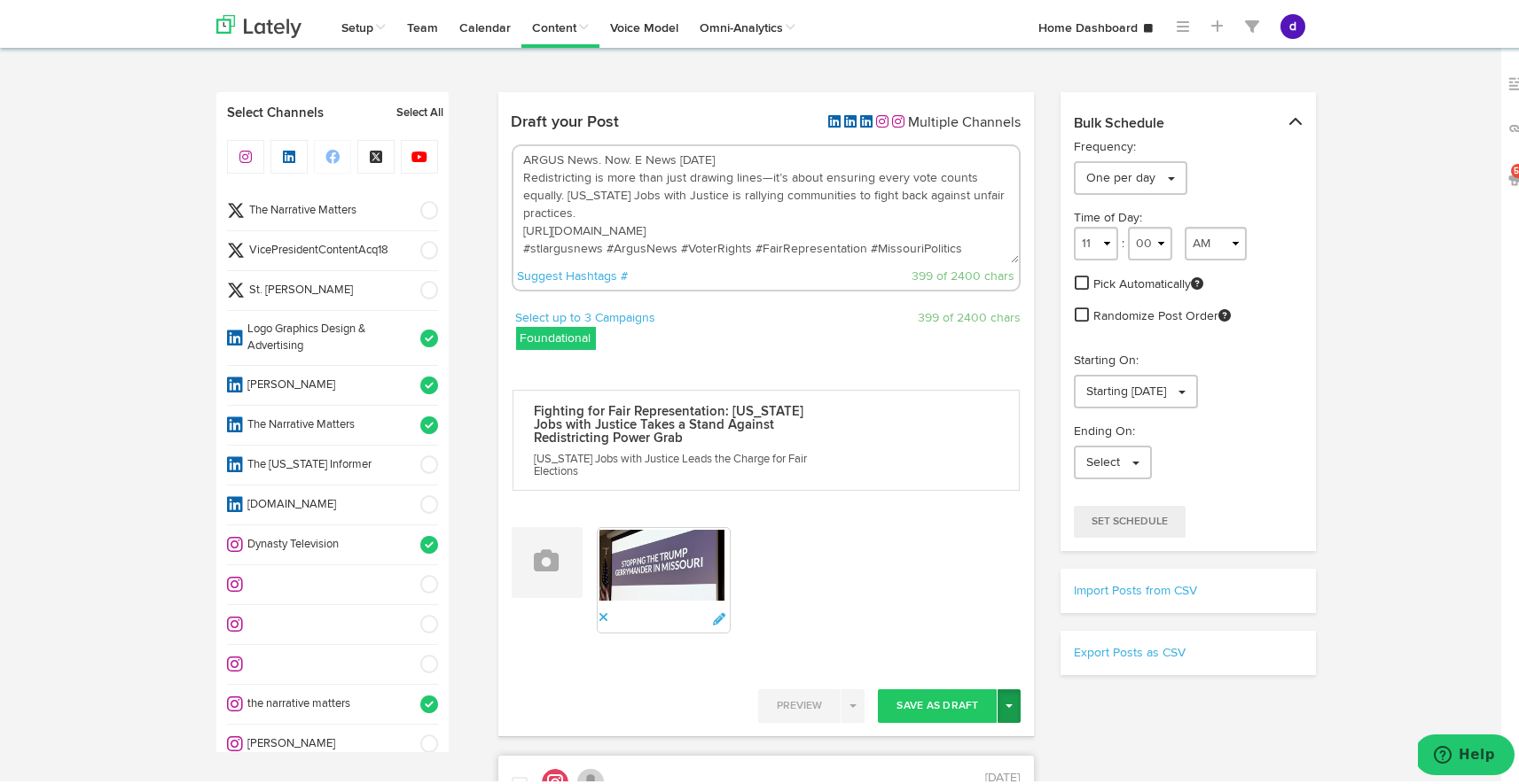
click at [1006, 696] on button "Toggle Dropdown" at bounding box center [1009, 702] width 23 height 34
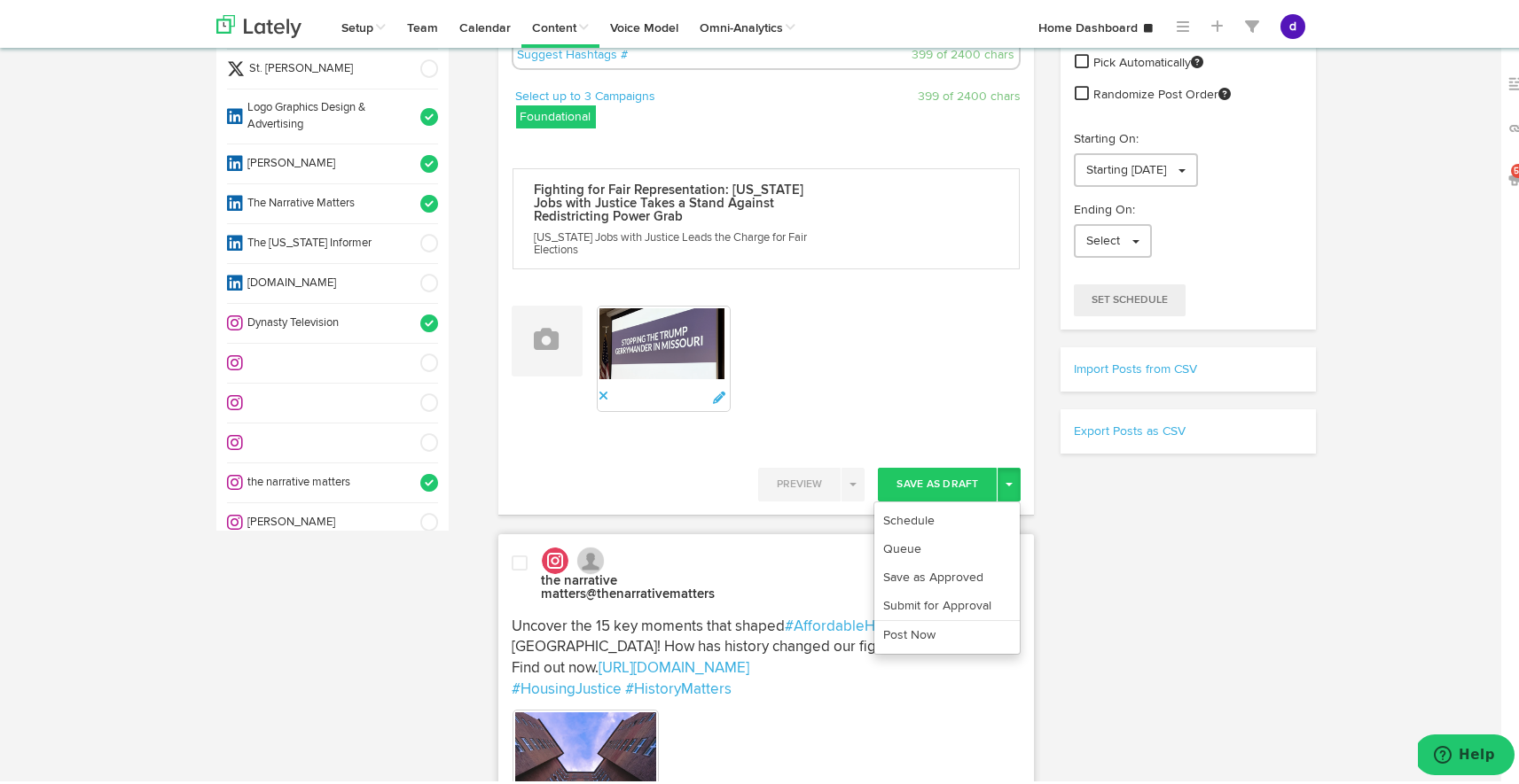
scroll to position [239, 0]
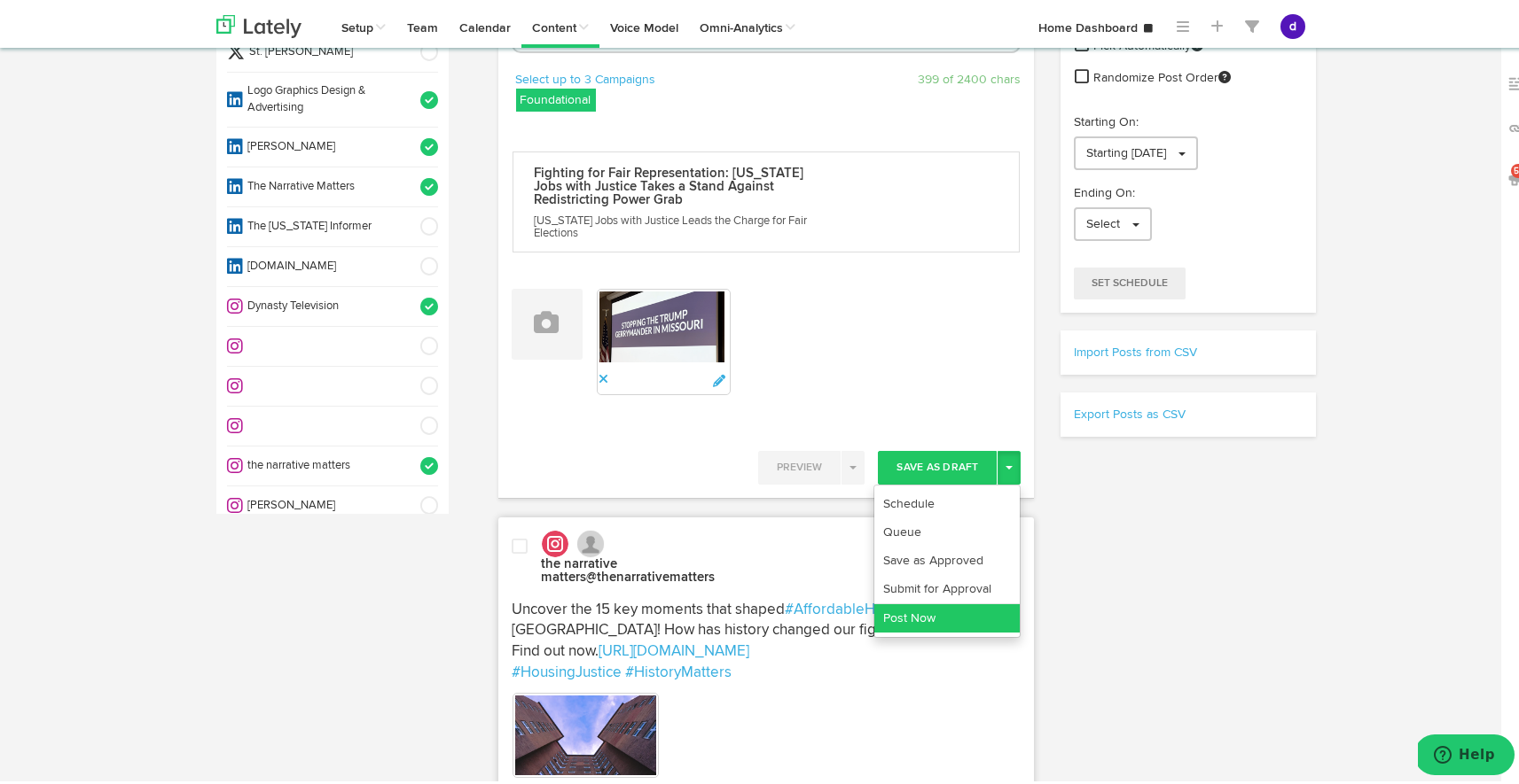
click at [927, 615] on link "Post Now" at bounding box center [947, 614] width 145 height 28
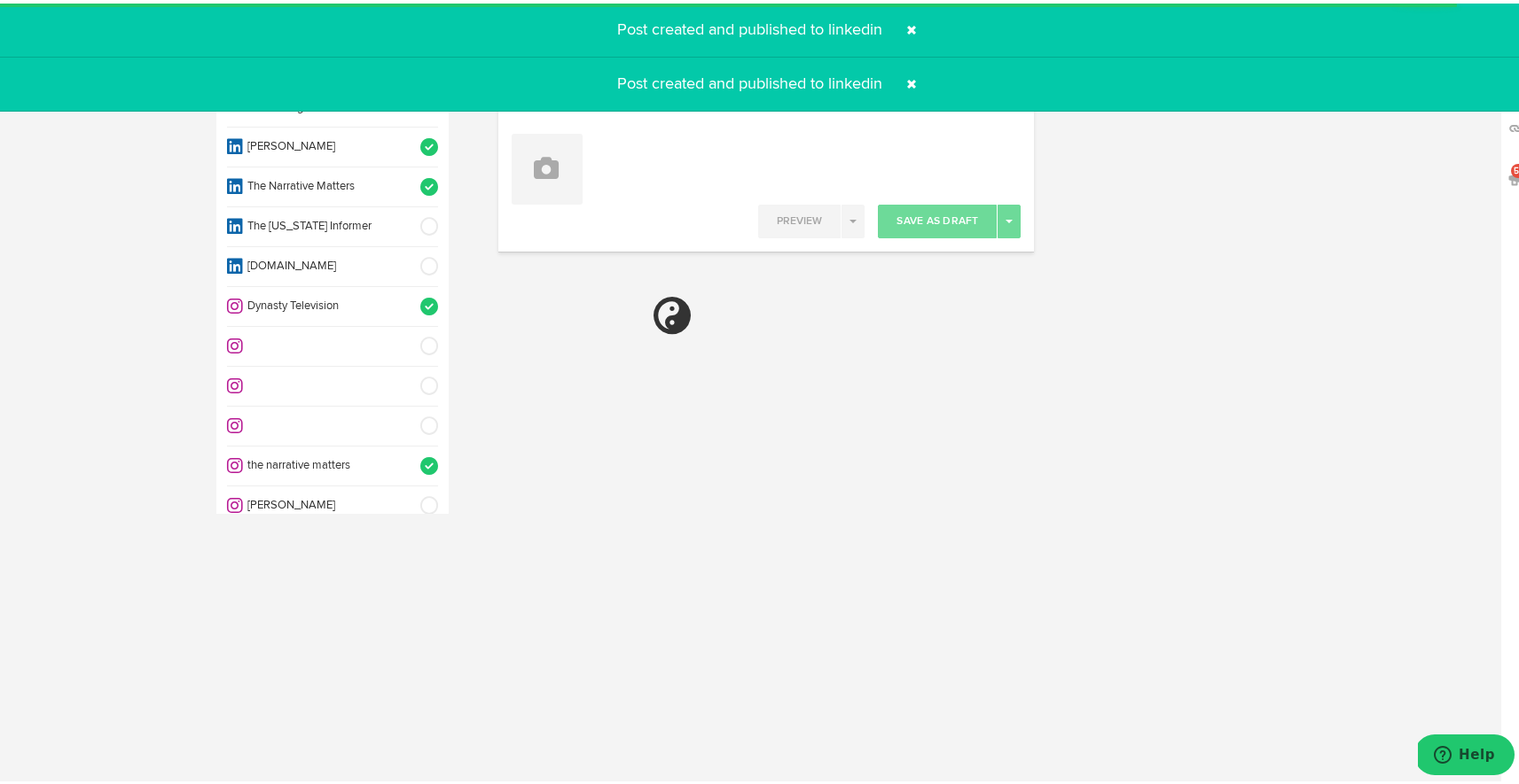
select select "11"
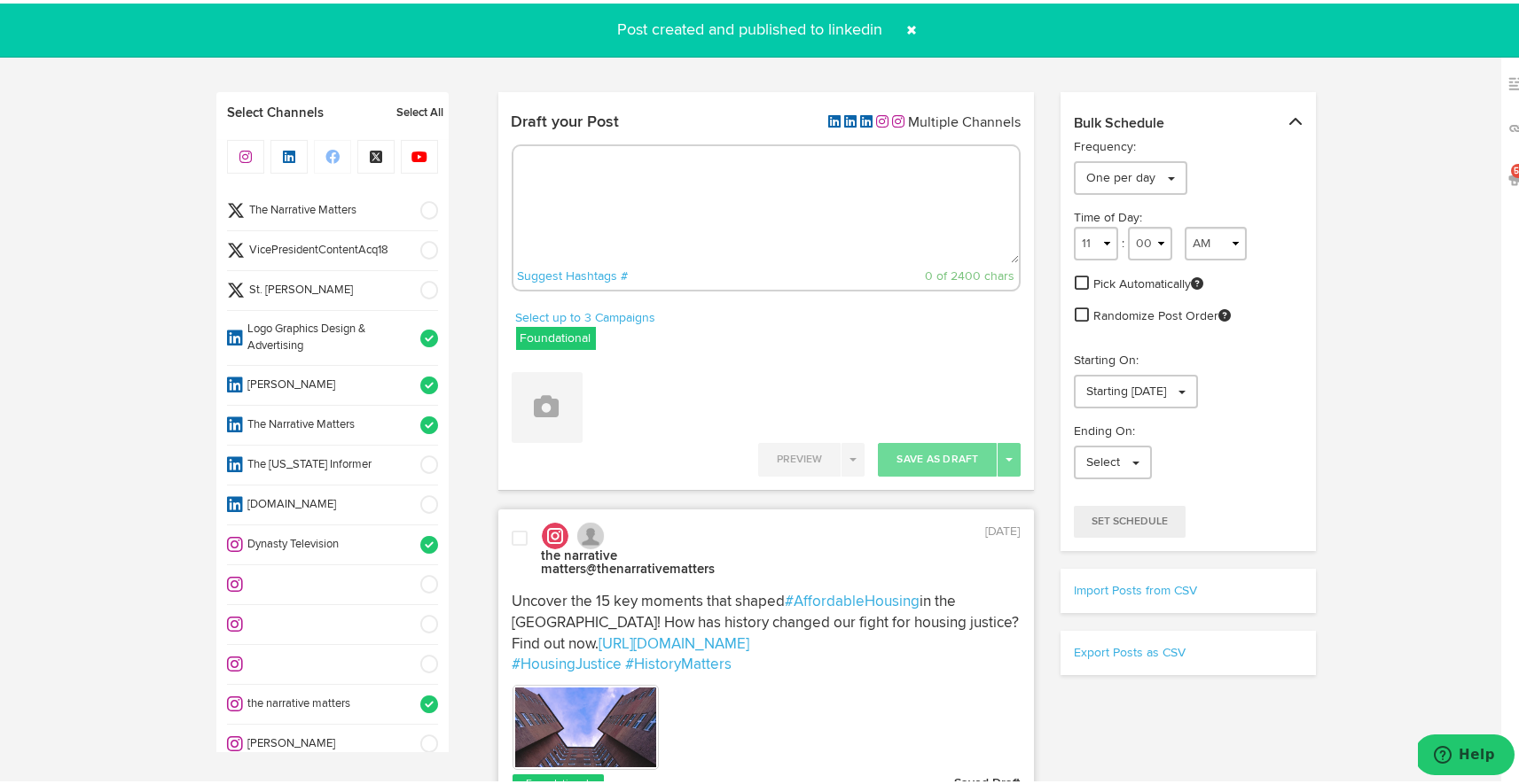
click at [909, 22] on span at bounding box center [911, 26] width 28 height 28
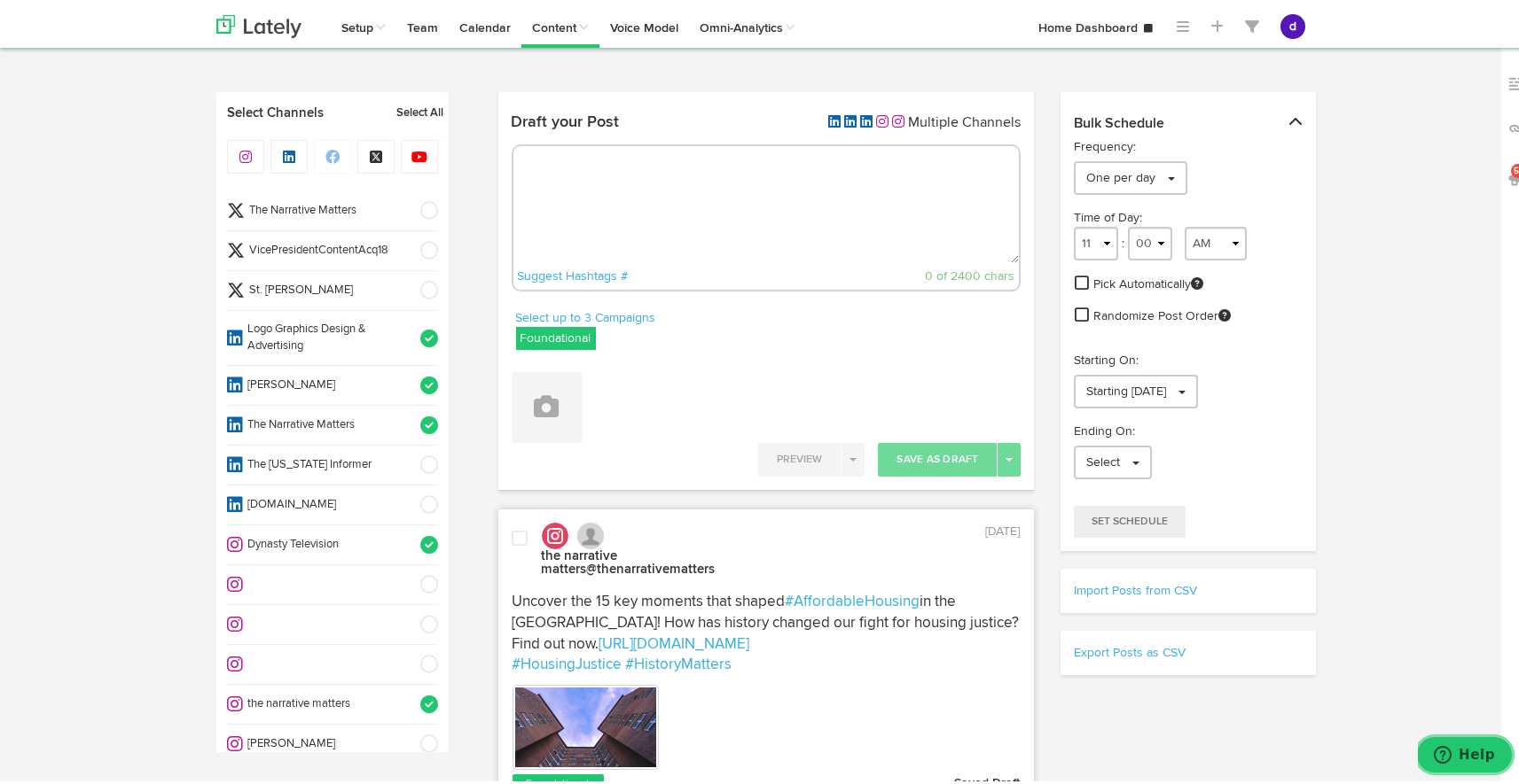
click at [1487, 750] on span "Help" at bounding box center [1476, 754] width 36 height 16
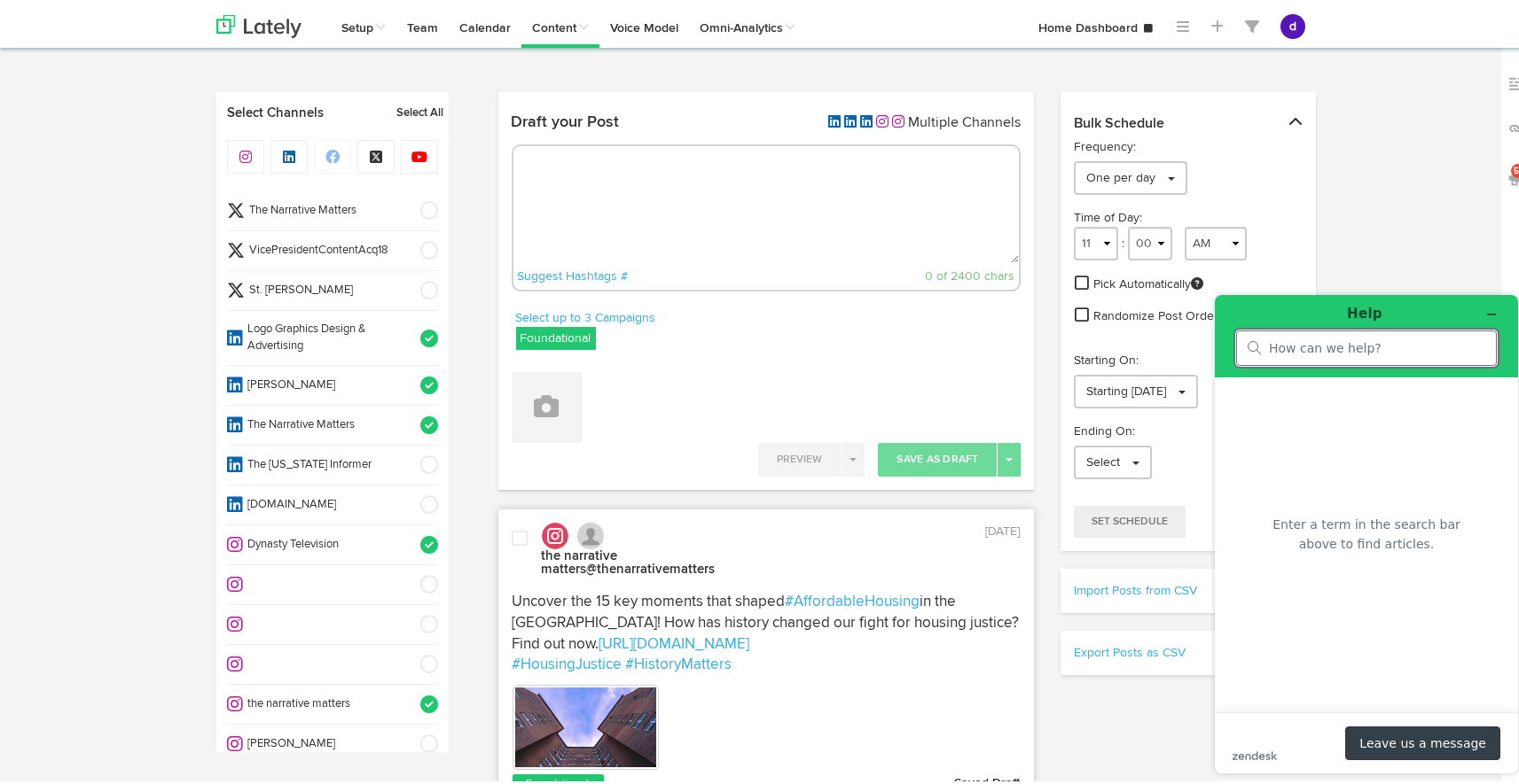
click at [1376, 745] on button "Leave us a message" at bounding box center [1422, 742] width 155 height 34
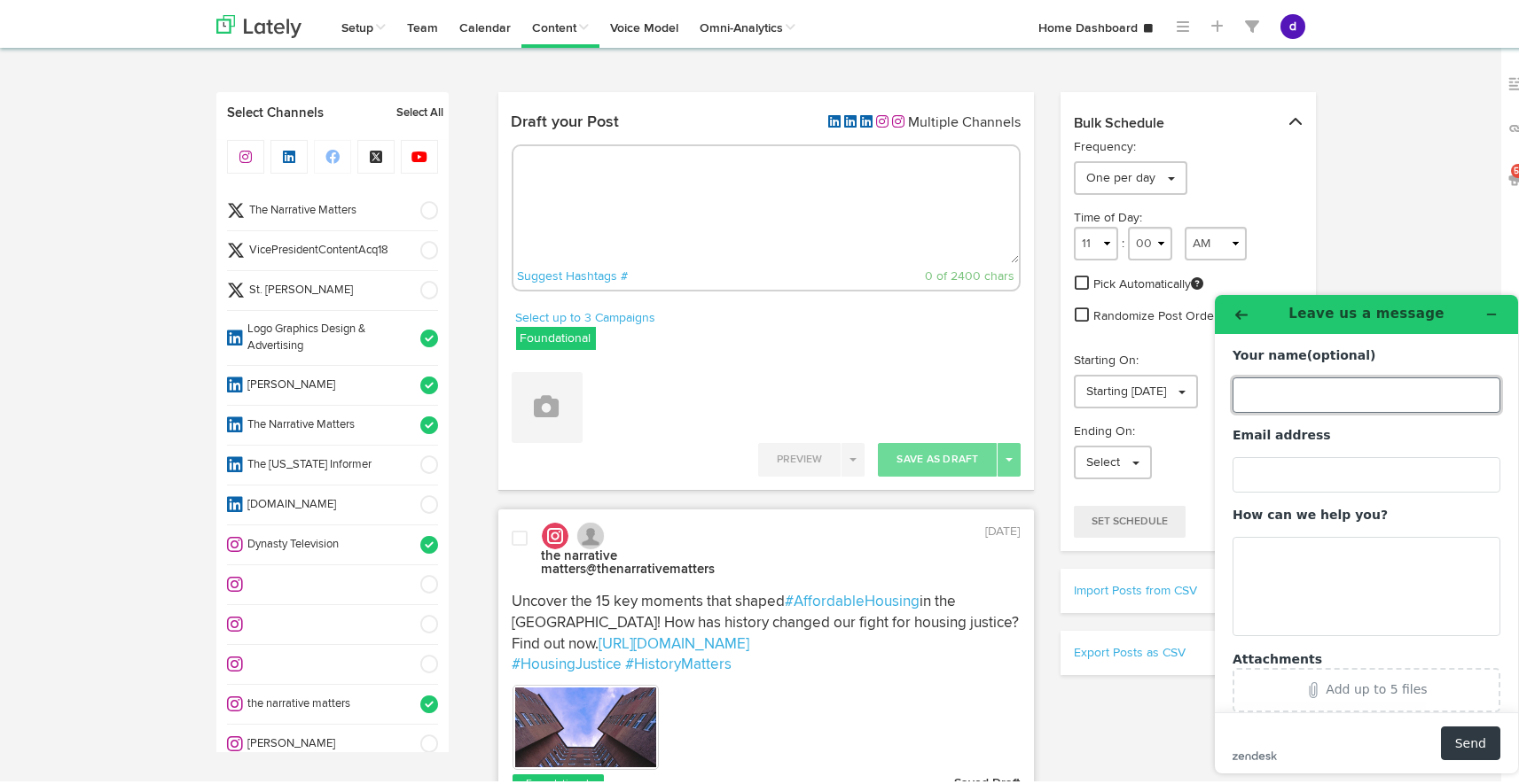
click at [1285, 390] on input "Your name (optional)" at bounding box center [1366, 394] width 268 height 35
type input "[PERSON_NAME]"
click at [1276, 466] on input "Email address" at bounding box center [1366, 474] width 268 height 35
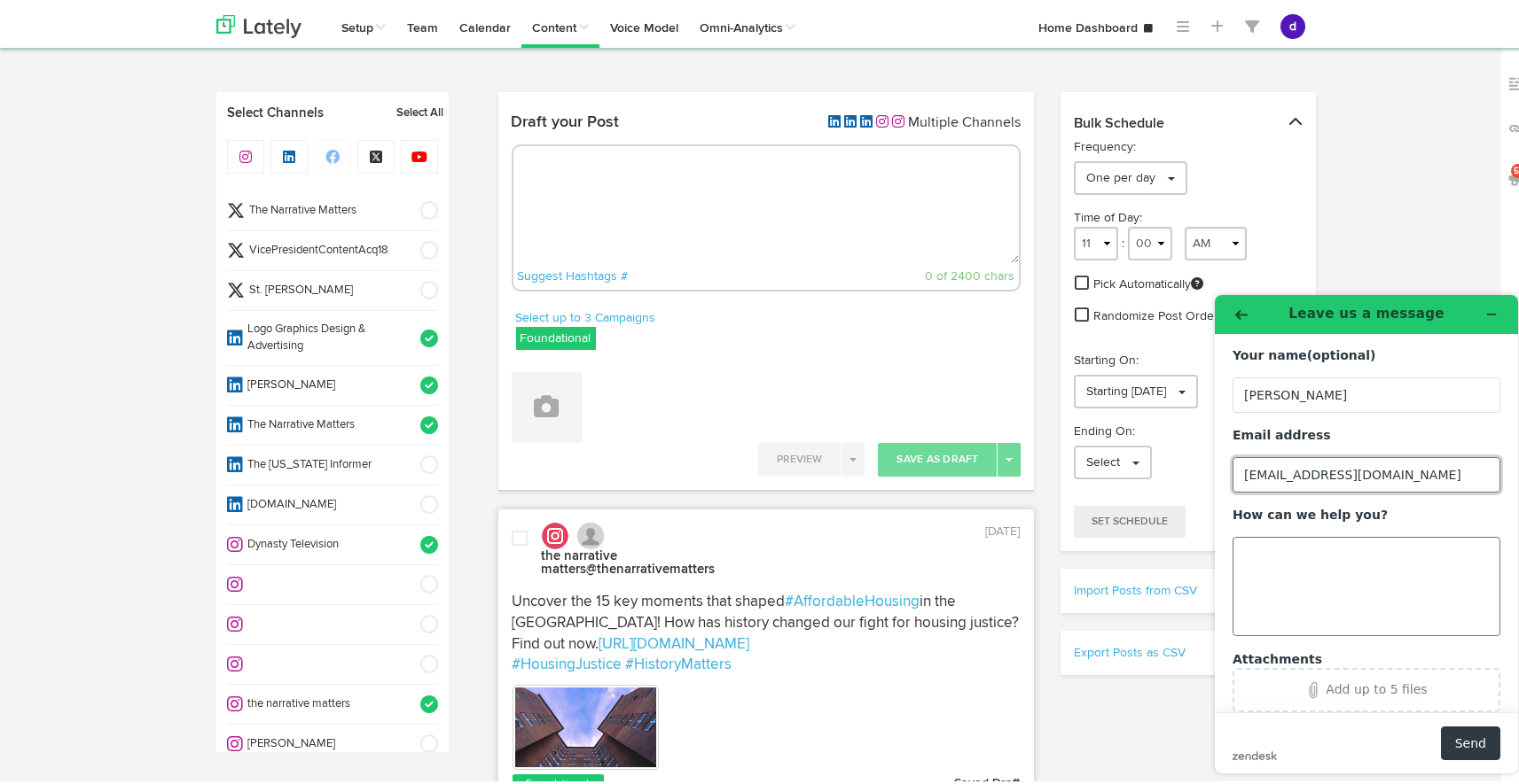
type input "[EMAIL_ADDRESS][DOMAIN_NAME]"
click at [1281, 569] on textarea "How can we help you?" at bounding box center [1366, 585] width 268 height 99
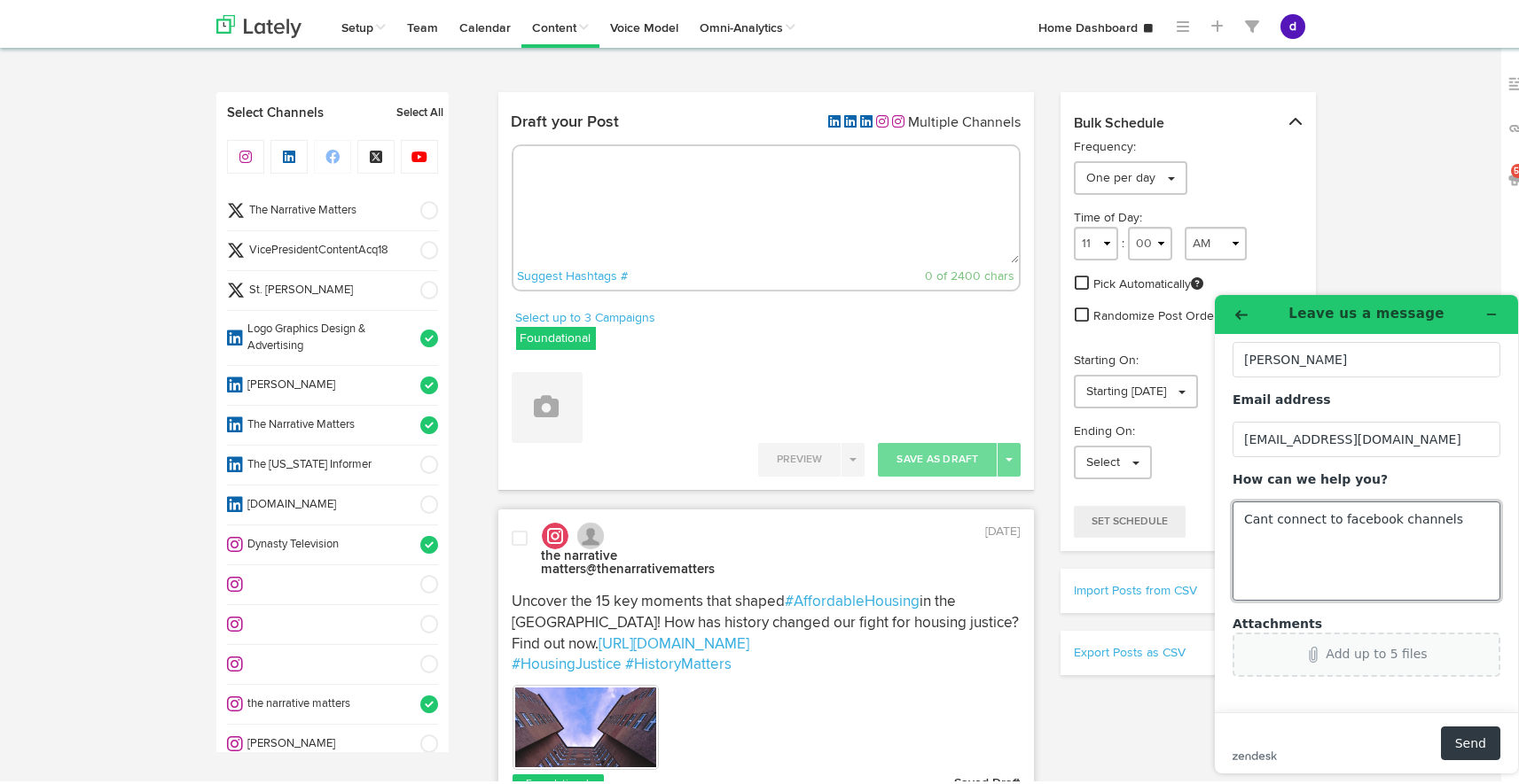
type textarea "Cant connect to facebook channels"
click at [1330, 663] on button "Add up to 5 files" at bounding box center [1366, 653] width 268 height 44
click at [1468, 740] on button "Send" at bounding box center [1470, 742] width 59 height 34
